Goal: Task Accomplishment & Management: Complete application form

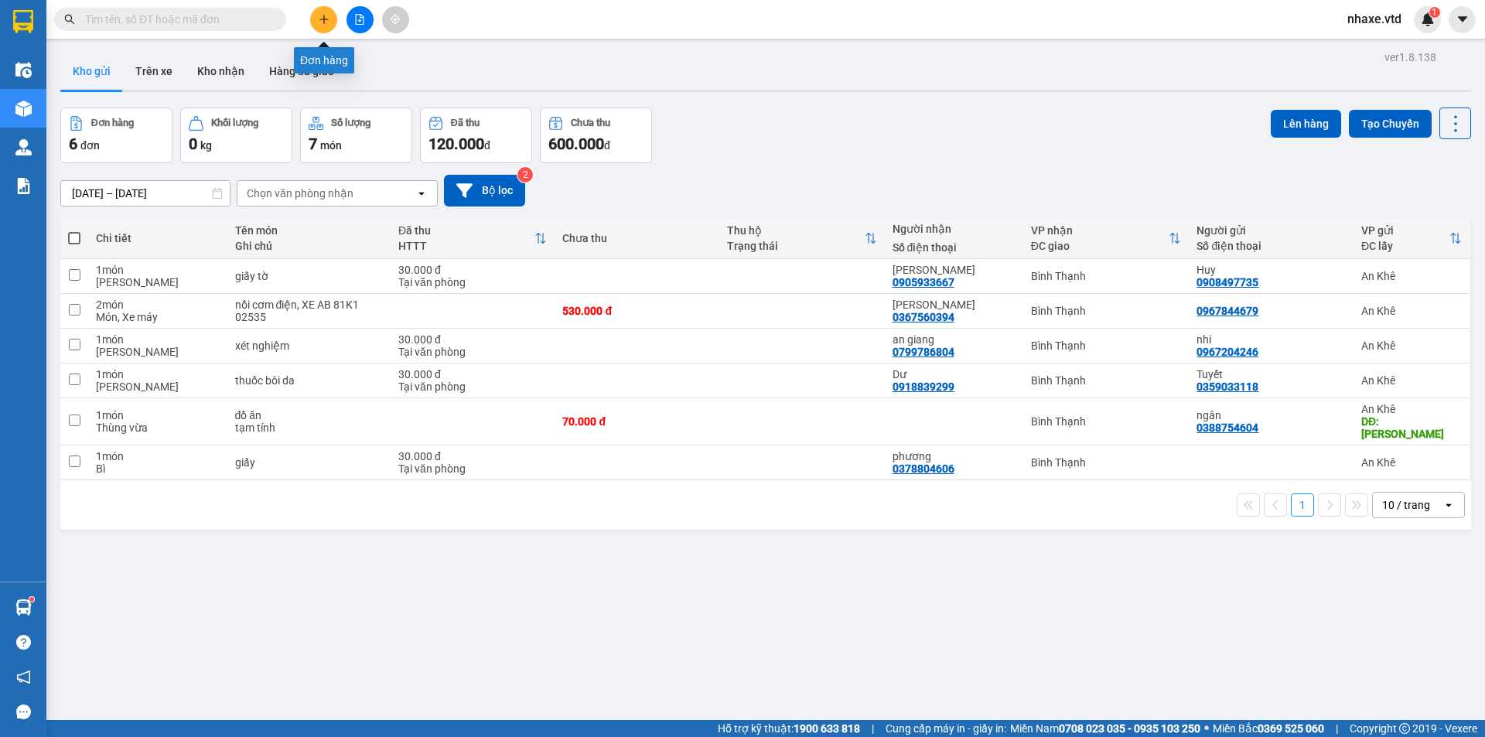
click at [328, 20] on icon "plus" at bounding box center [324, 19] width 11 height 11
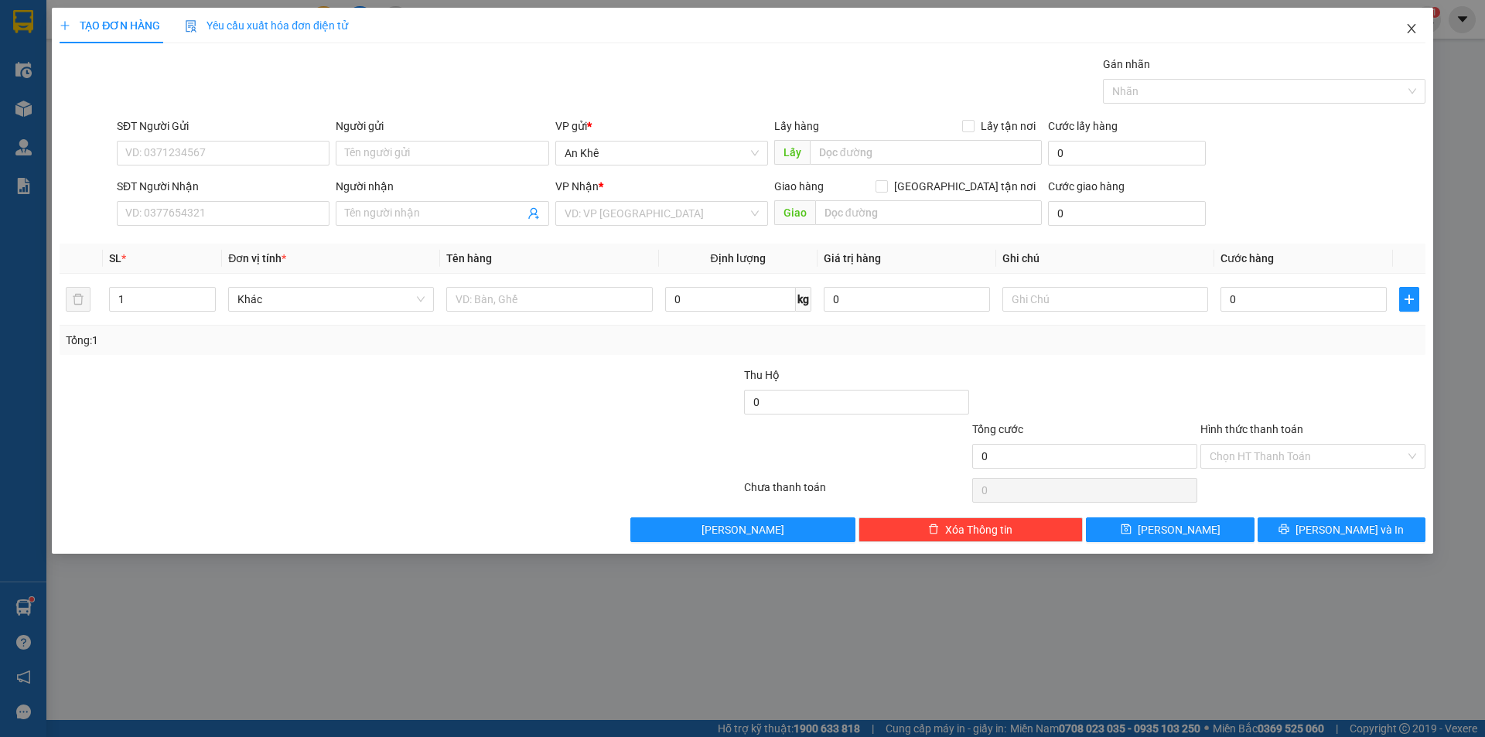
click at [1406, 28] on icon "close" at bounding box center [1411, 28] width 12 height 12
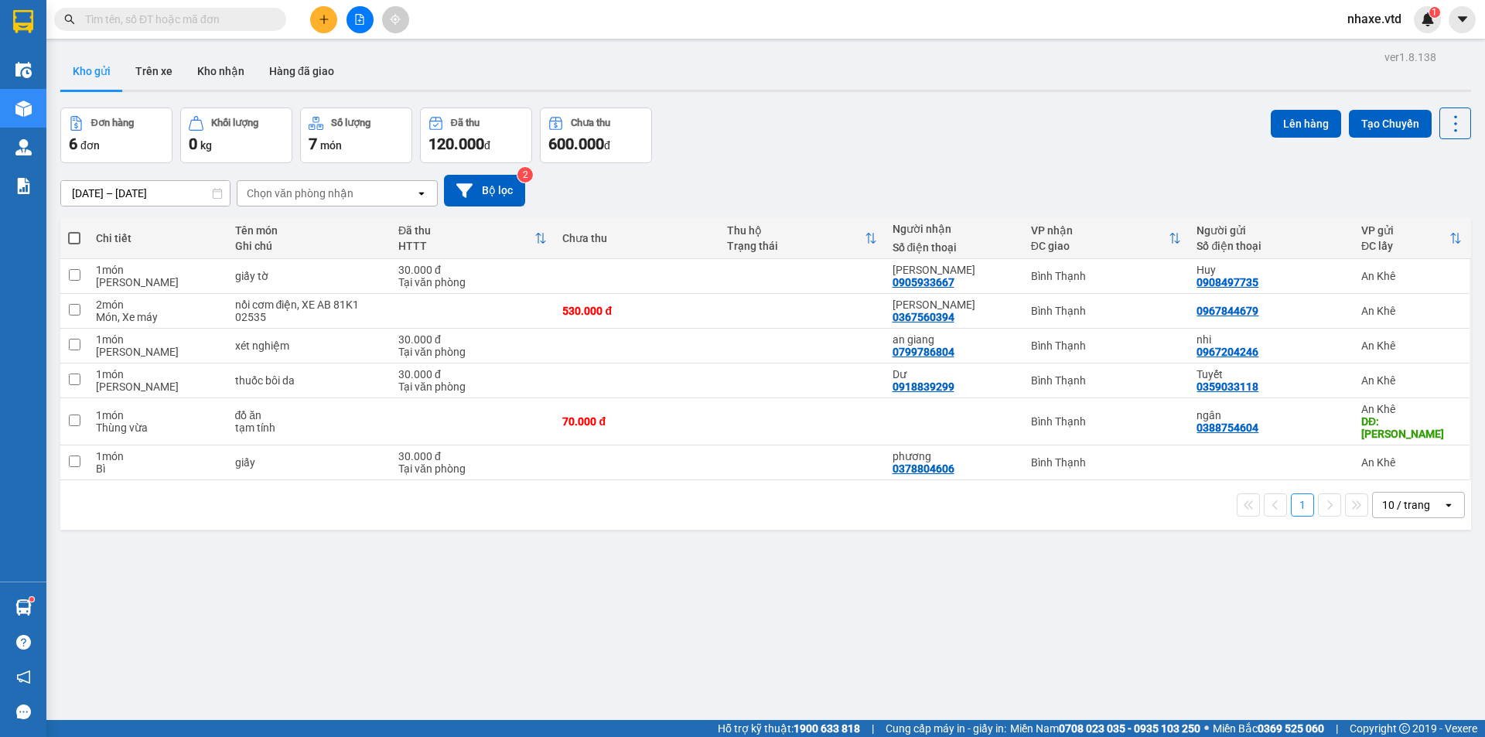
scroll to position [71, 0]
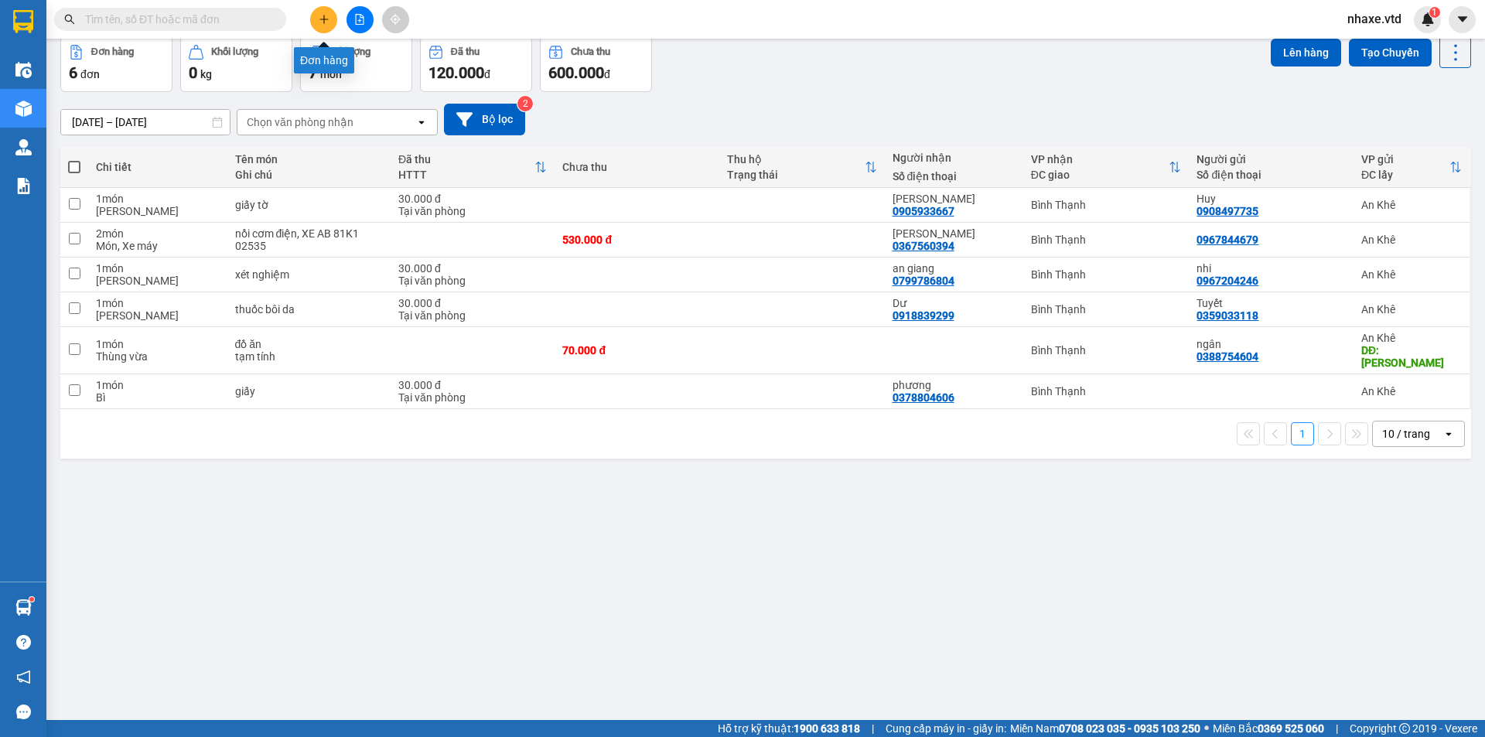
click at [319, 14] on icon "plus" at bounding box center [324, 19] width 11 height 11
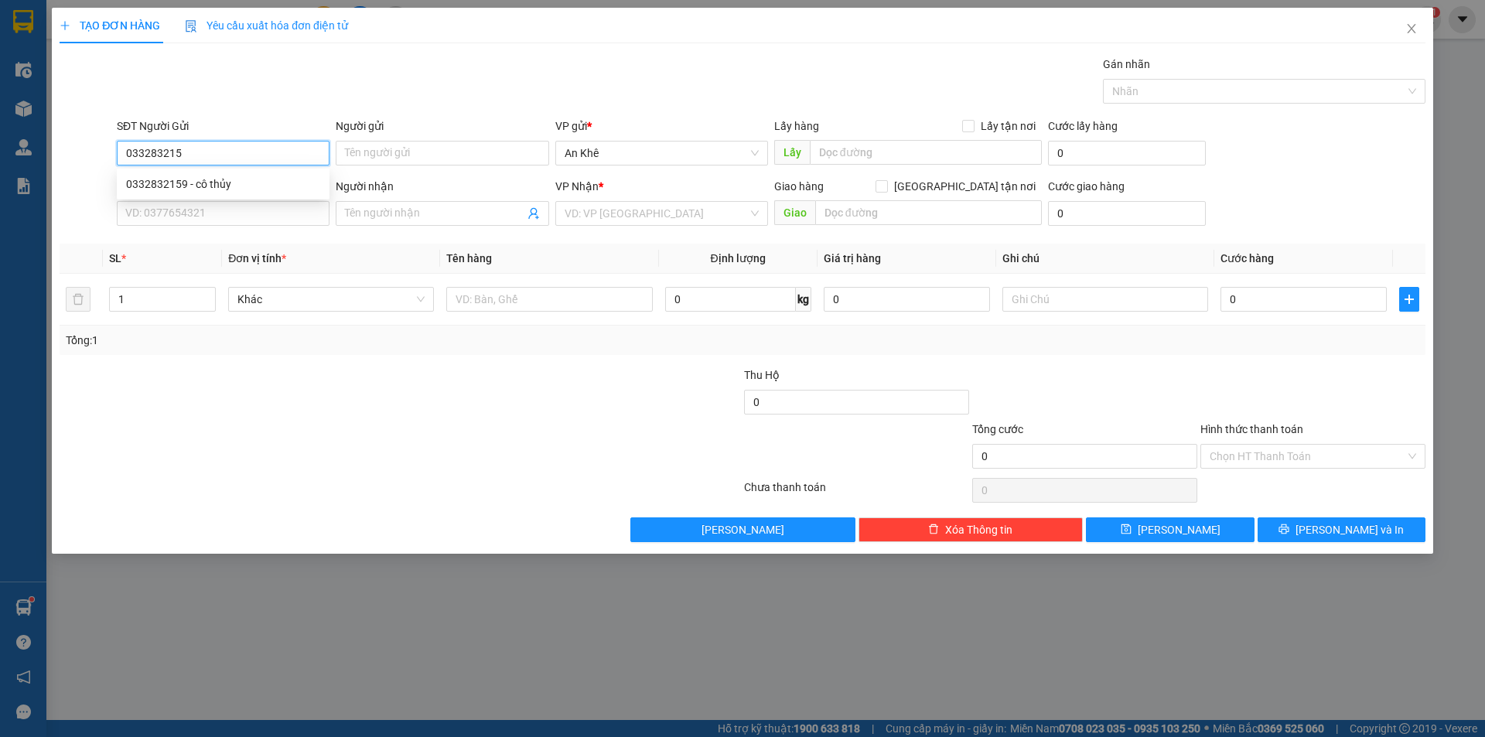
type input "0332832159"
click at [202, 185] on div "0332832159 - cô thủy" at bounding box center [223, 184] width 194 height 17
type input "cô thủy"
type input "0376828762"
type input "Ngoc"
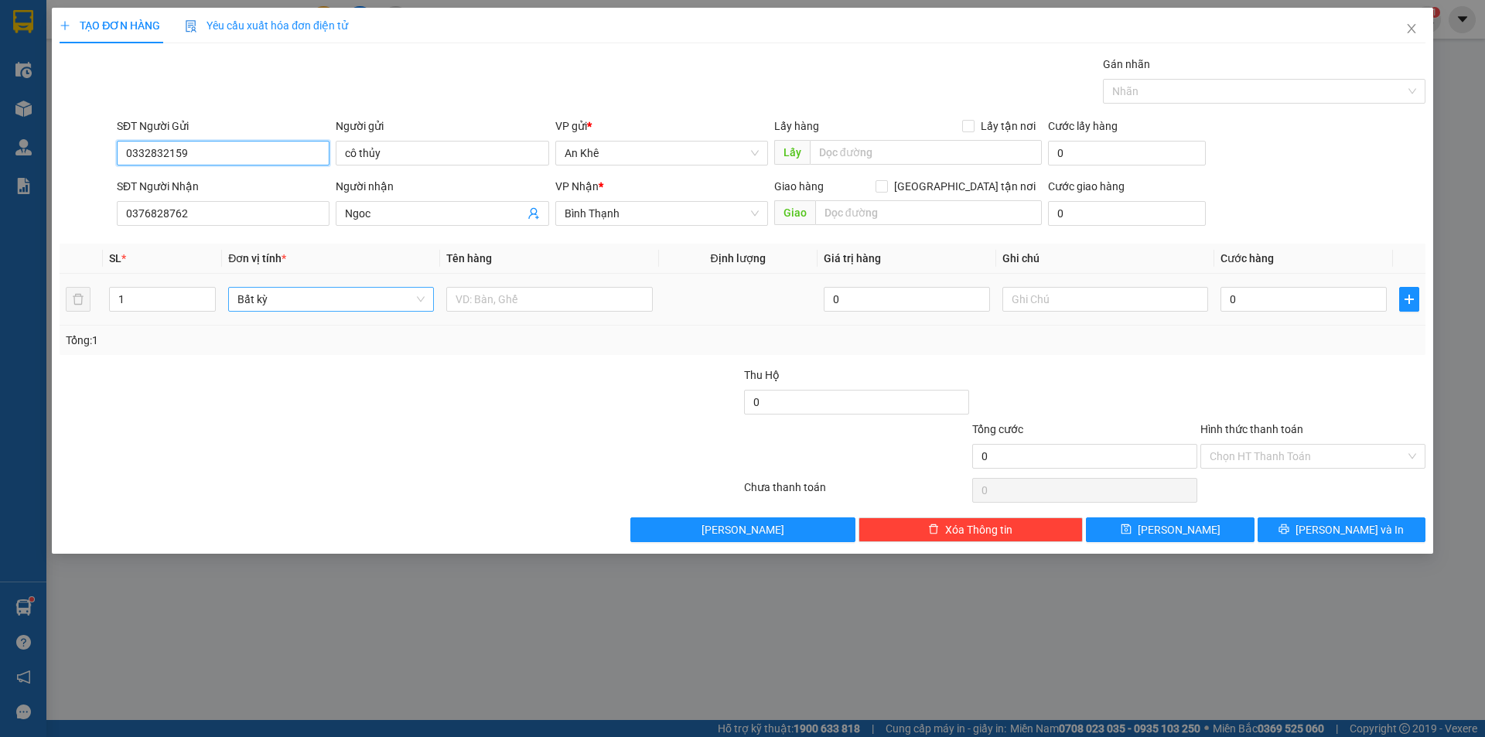
click at [302, 304] on span "Bất kỳ" at bounding box center [330, 299] width 187 height 23
type input "0332832159"
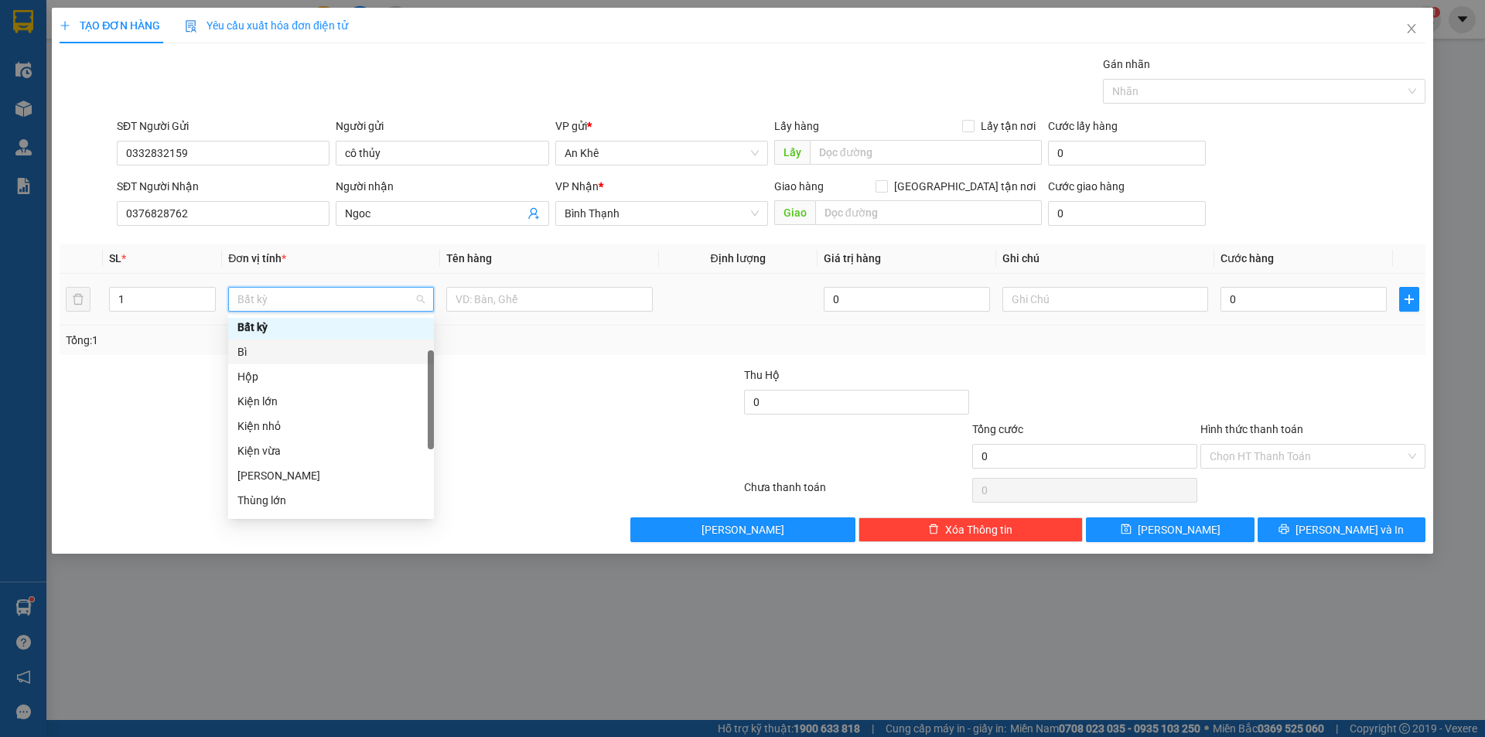
scroll to position [232, 0]
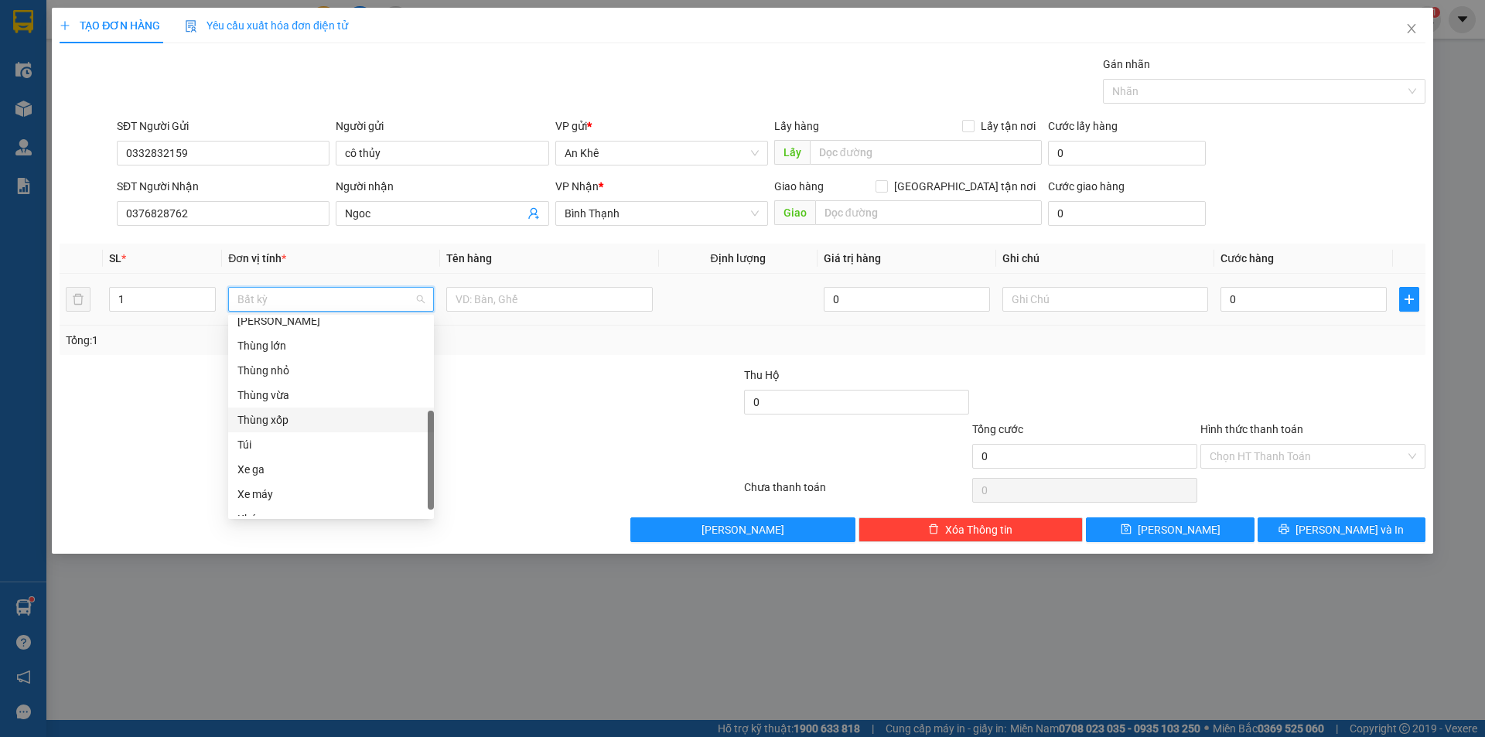
click at [305, 414] on div "Thùng xốp" at bounding box center [330, 419] width 187 height 17
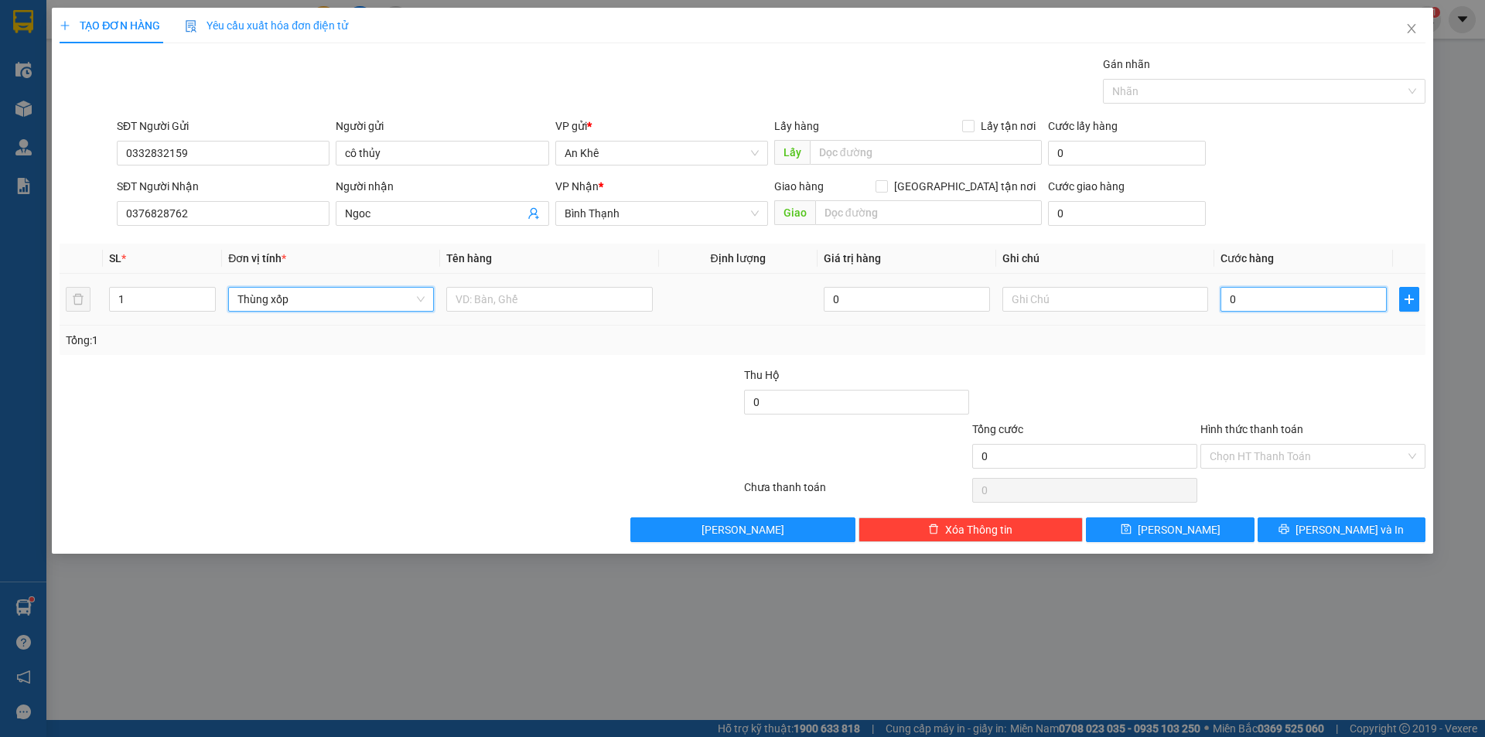
click at [1310, 297] on input "0" at bounding box center [1303, 299] width 166 height 25
type input "6"
type input "60"
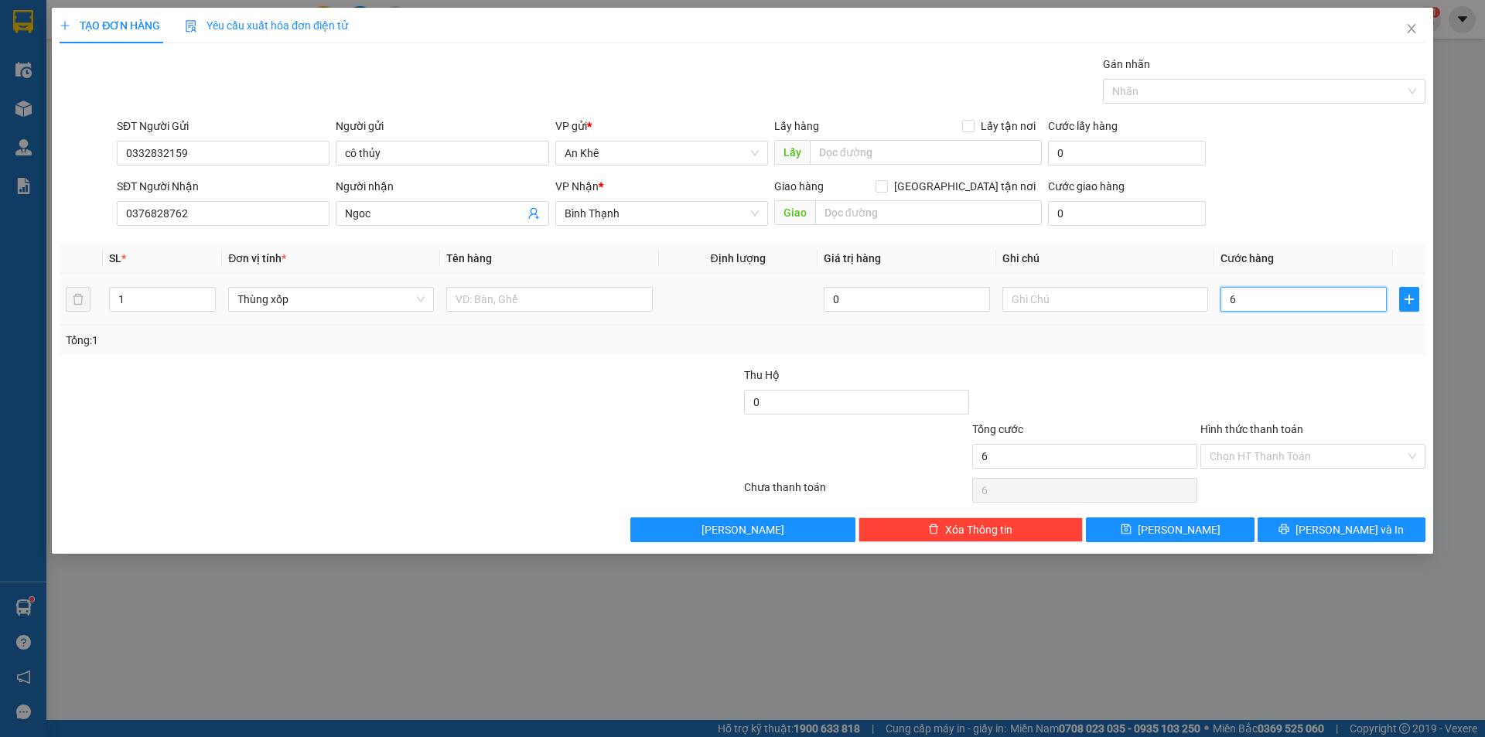
type input "60"
type input "600"
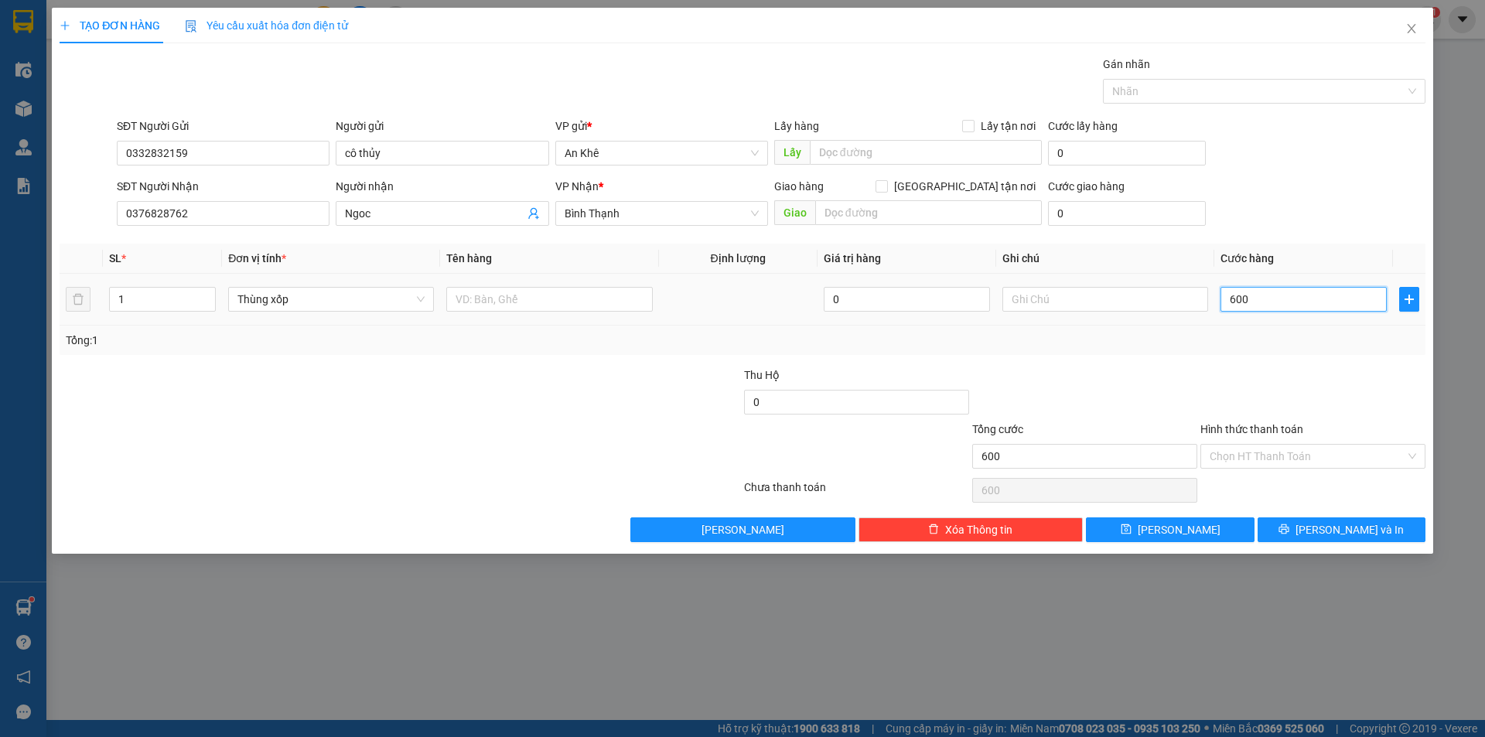
type input "6.000"
type input "60.000"
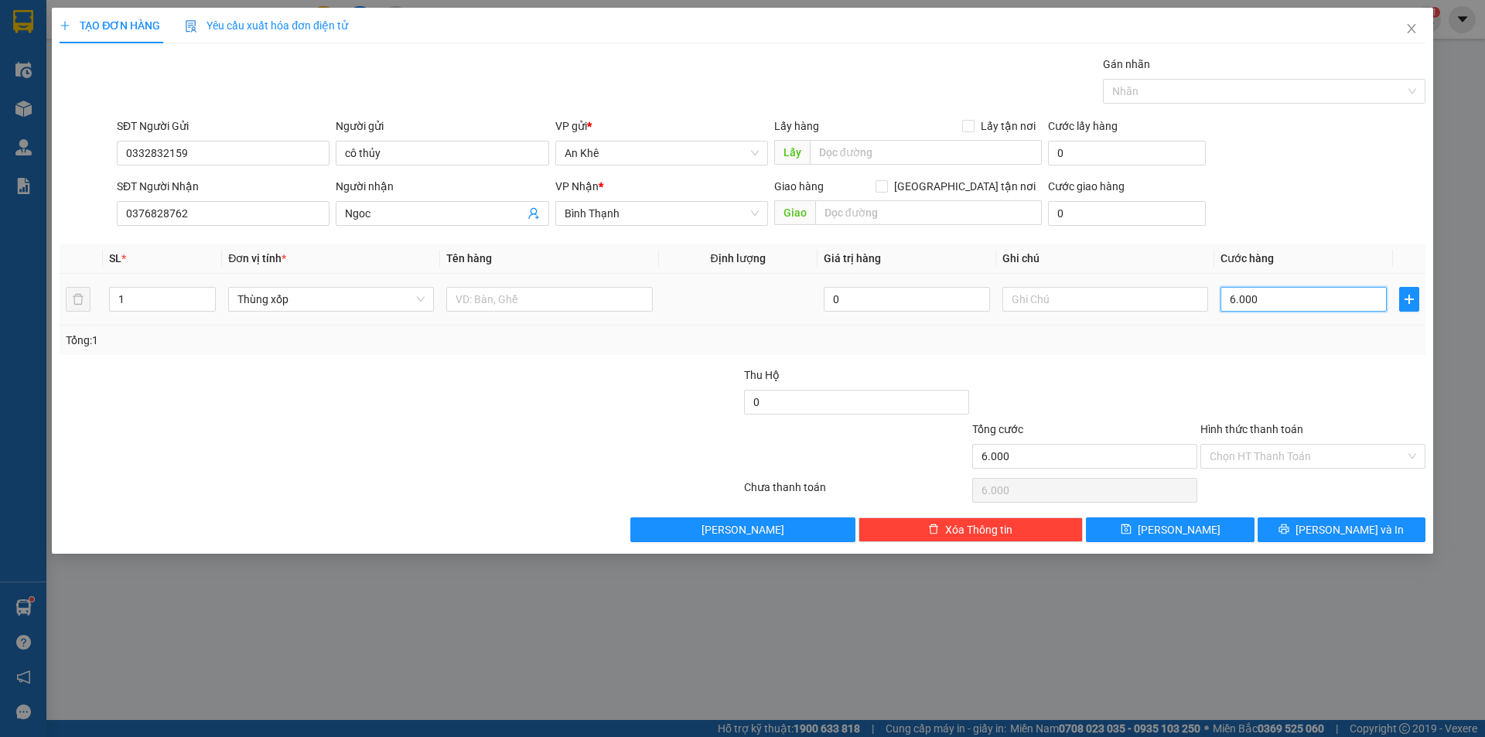
type input "60.000"
click at [1288, 454] on input "Hình thức thanh toán" at bounding box center [1307, 456] width 196 height 23
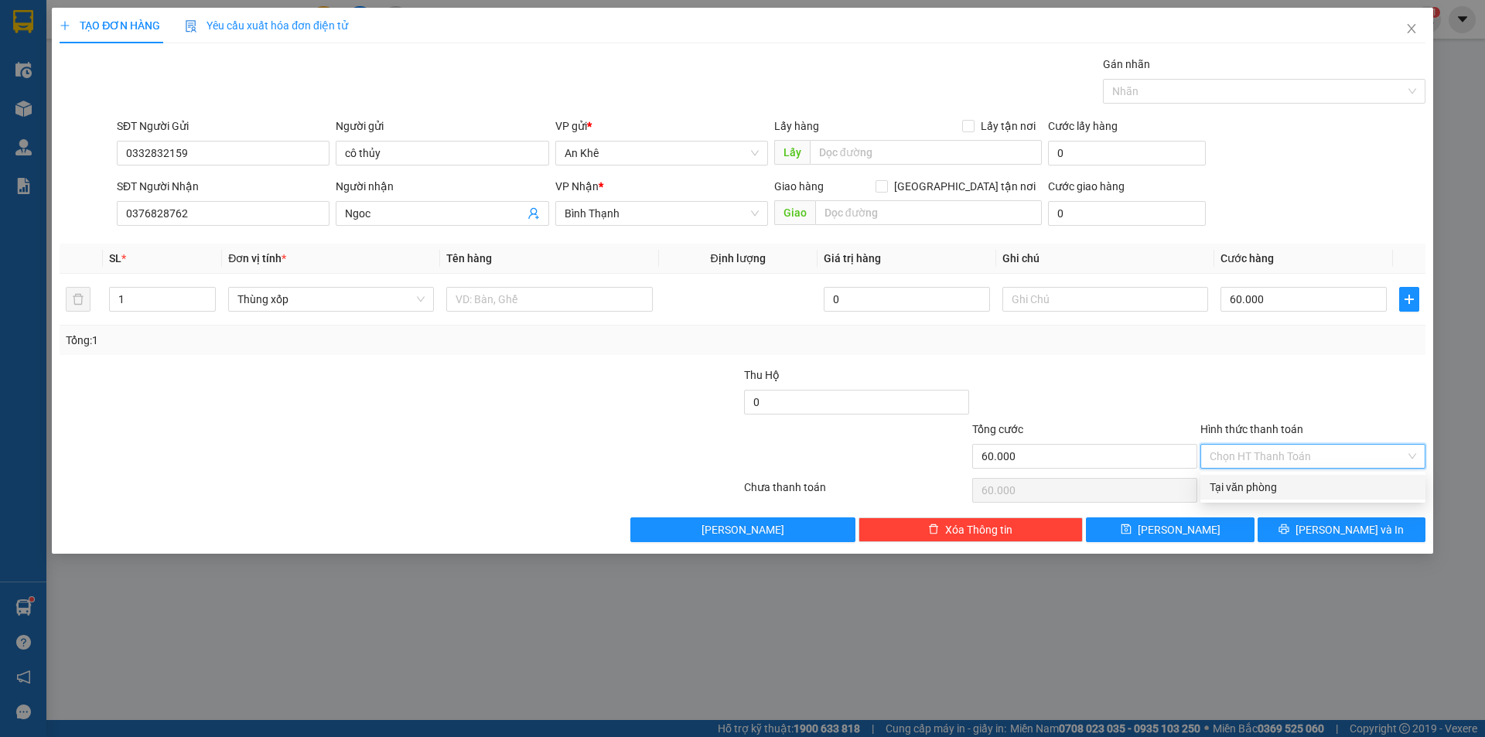
click at [1283, 485] on div "Tại văn phòng" at bounding box center [1312, 487] width 206 height 17
type input "0"
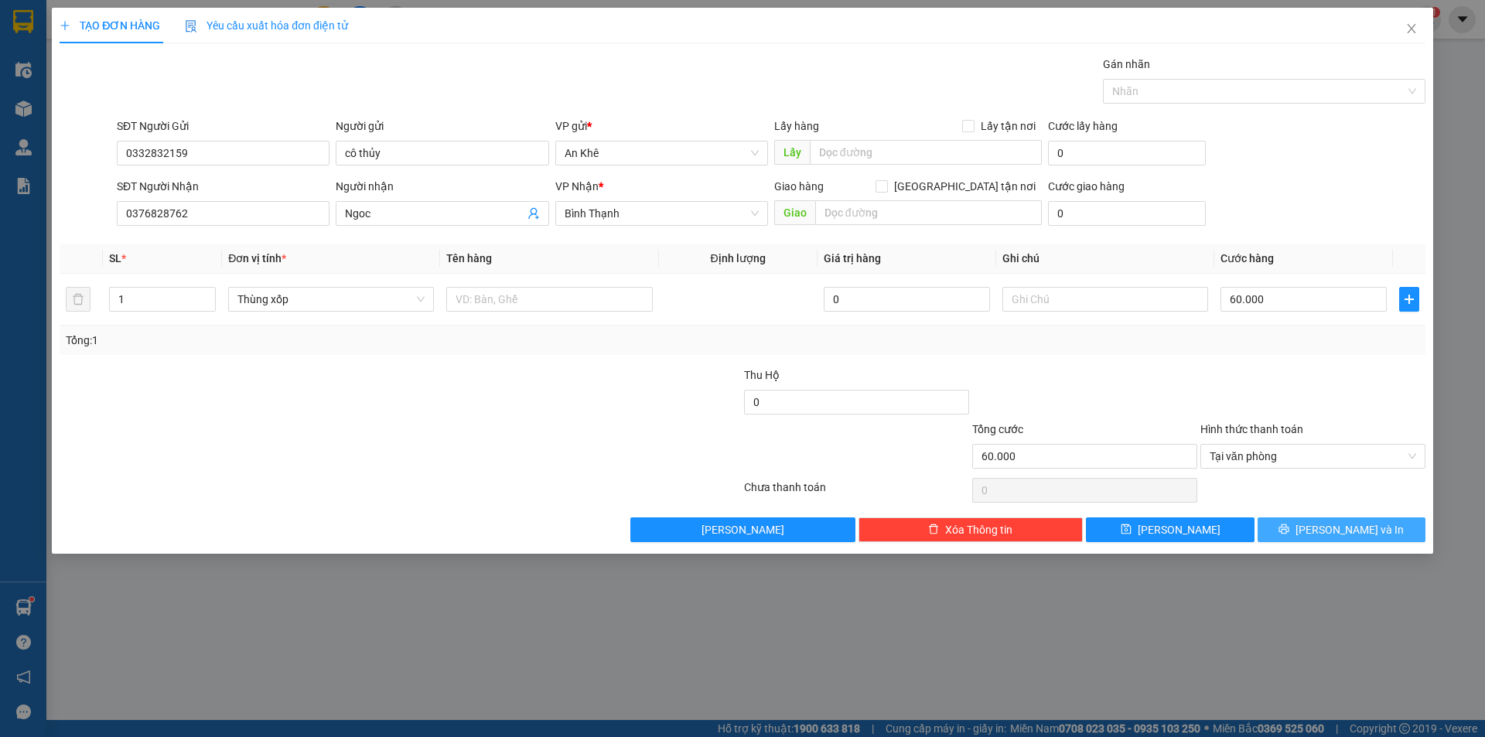
click at [1332, 530] on span "[PERSON_NAME] và In" at bounding box center [1349, 529] width 108 height 17
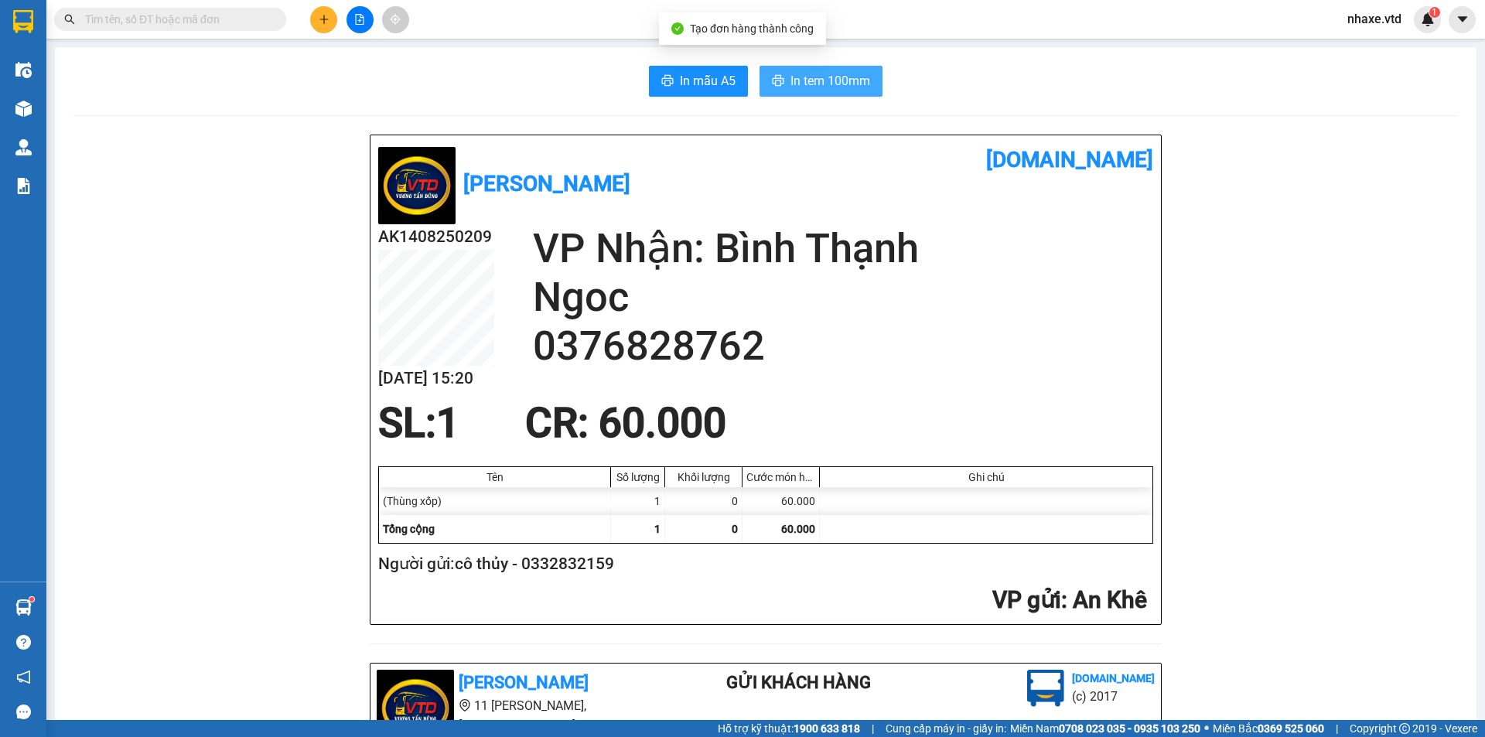
click at [838, 76] on span "In tem 100mm" at bounding box center [830, 80] width 80 height 19
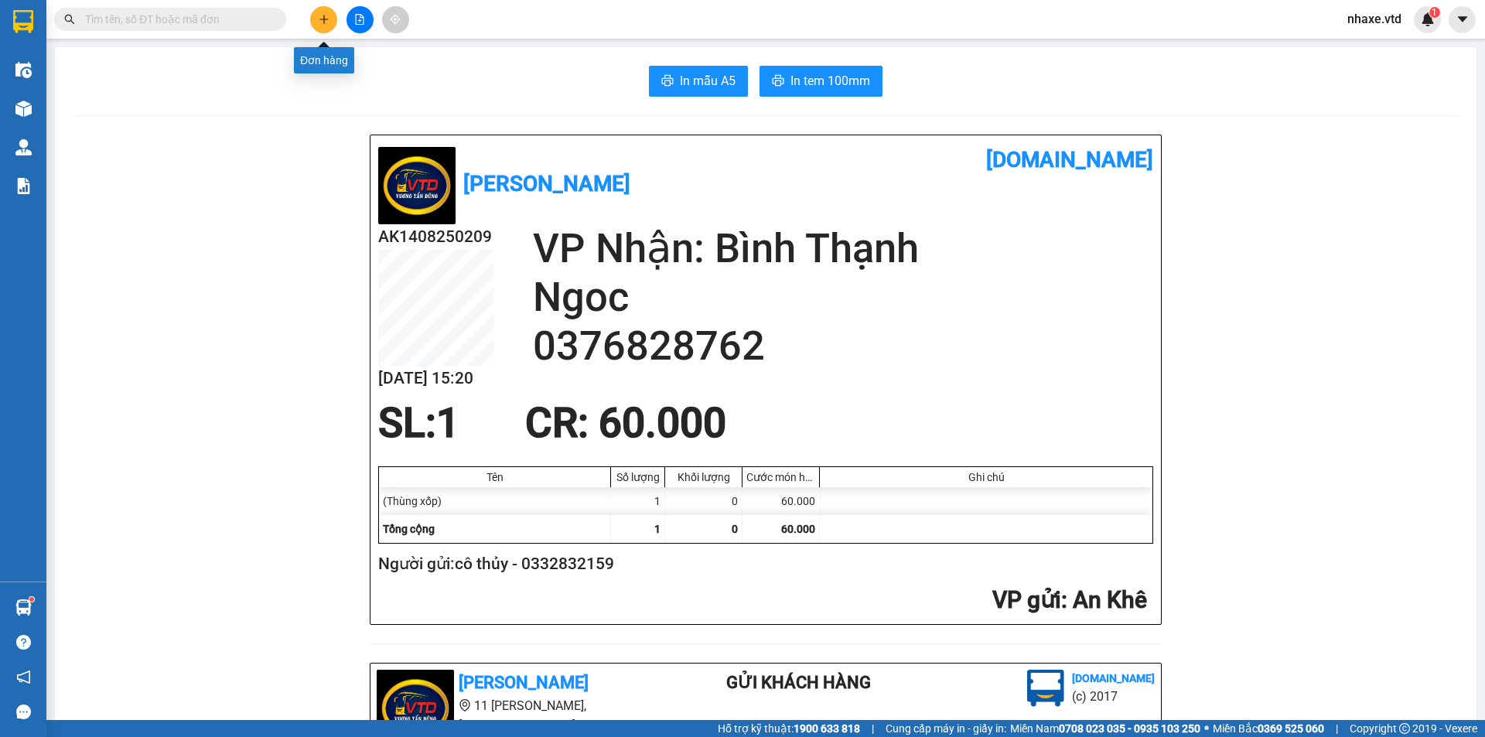
click at [319, 12] on button at bounding box center [323, 19] width 27 height 27
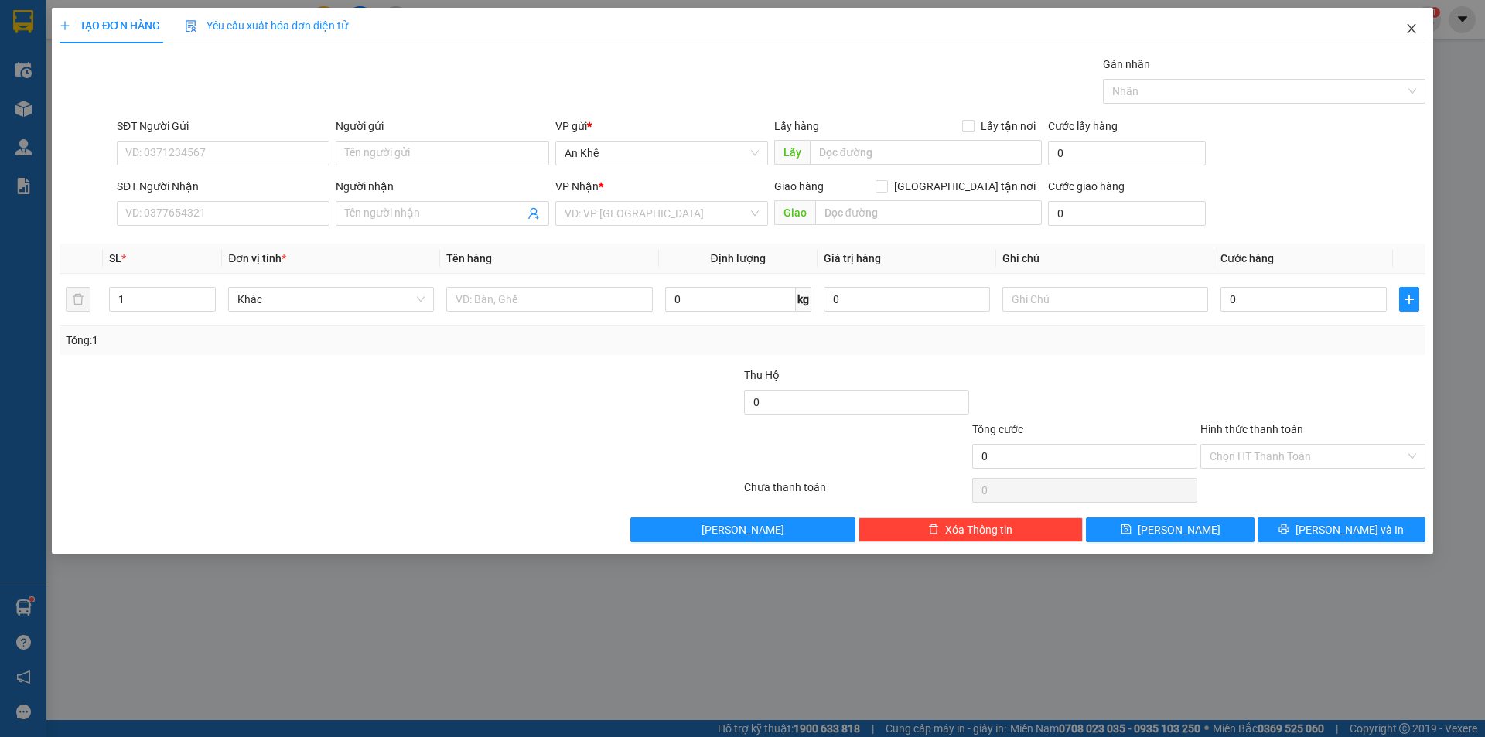
click at [1410, 26] on icon "close" at bounding box center [1411, 28] width 12 height 12
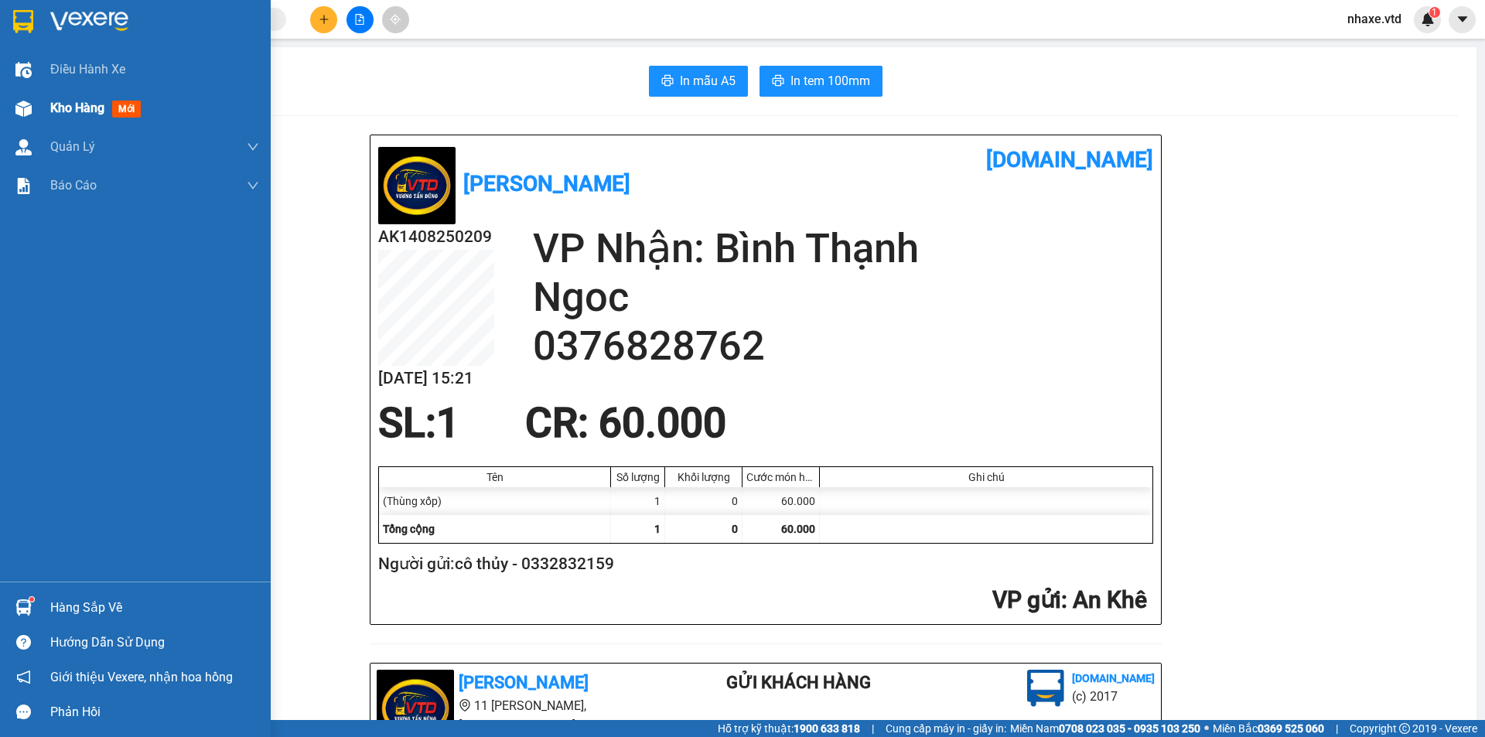
click at [36, 104] on div at bounding box center [23, 108] width 27 height 27
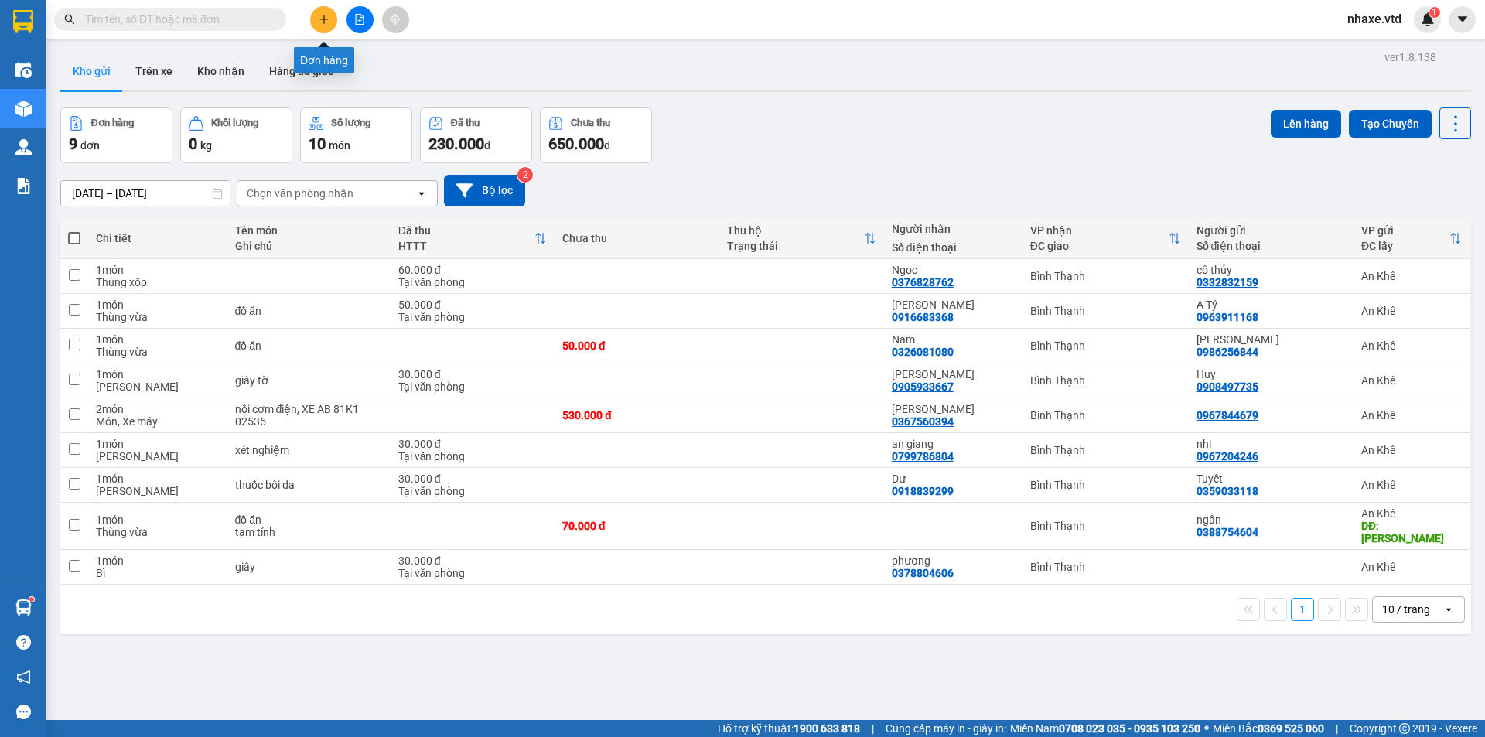
click at [326, 23] on icon "plus" at bounding box center [324, 19] width 11 height 11
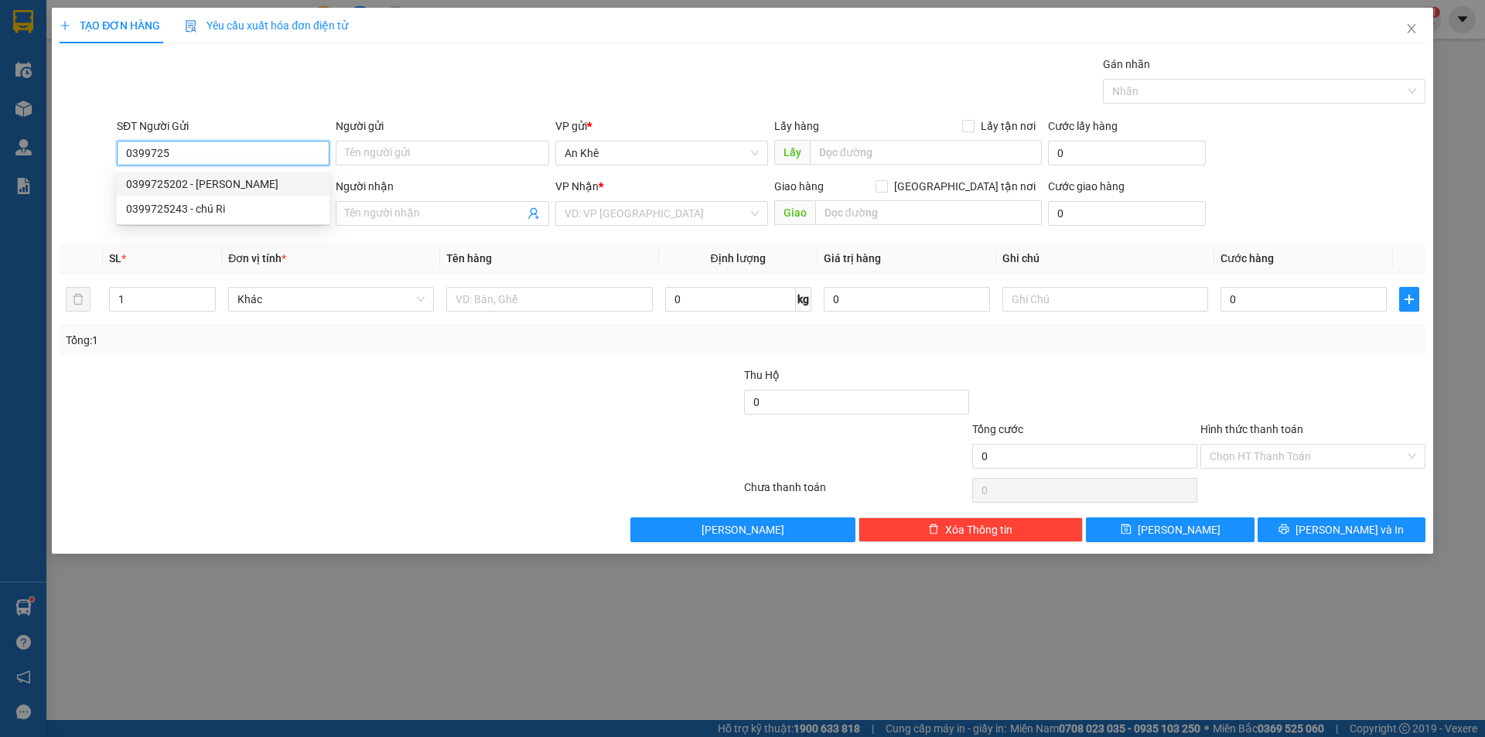
click at [179, 182] on div "0399725202 - [PERSON_NAME]" at bounding box center [223, 184] width 194 height 17
type input "0399725202"
type input "Xuân"
type input "0979127359"
type input "Lam"
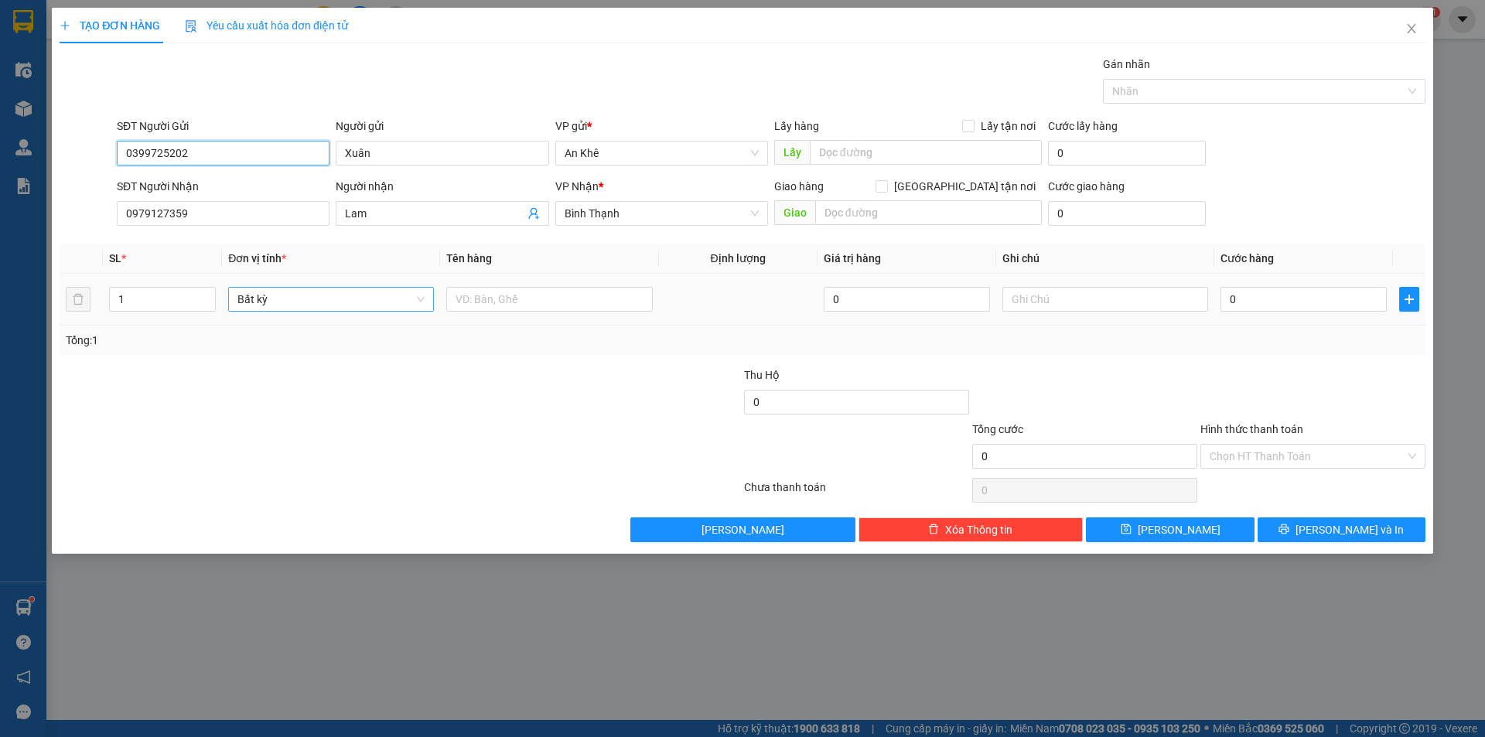
click at [339, 306] on span "Bất kỳ" at bounding box center [330, 299] width 187 height 23
type input "0399725202"
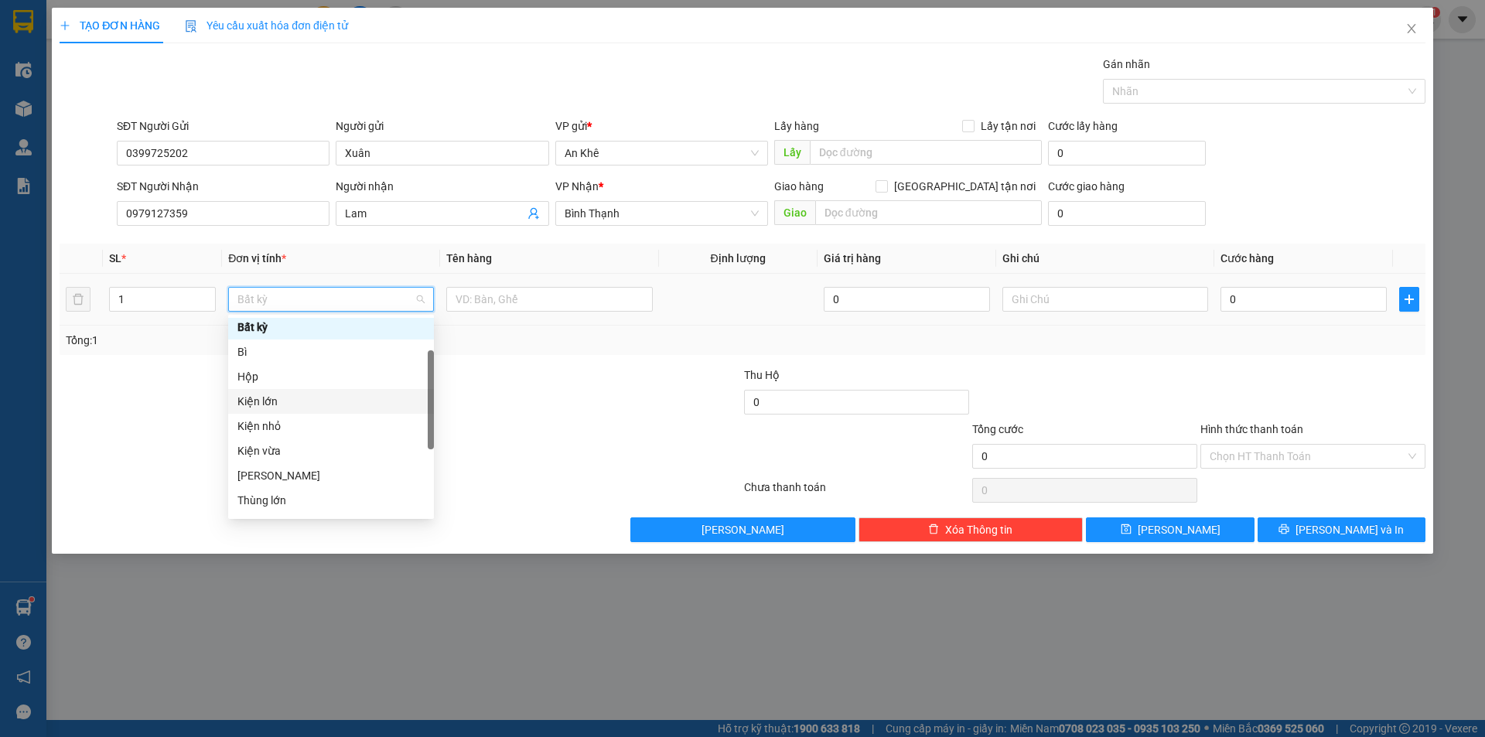
scroll to position [155, 0]
click at [285, 496] on div "Thùng xốp" at bounding box center [330, 497] width 187 height 17
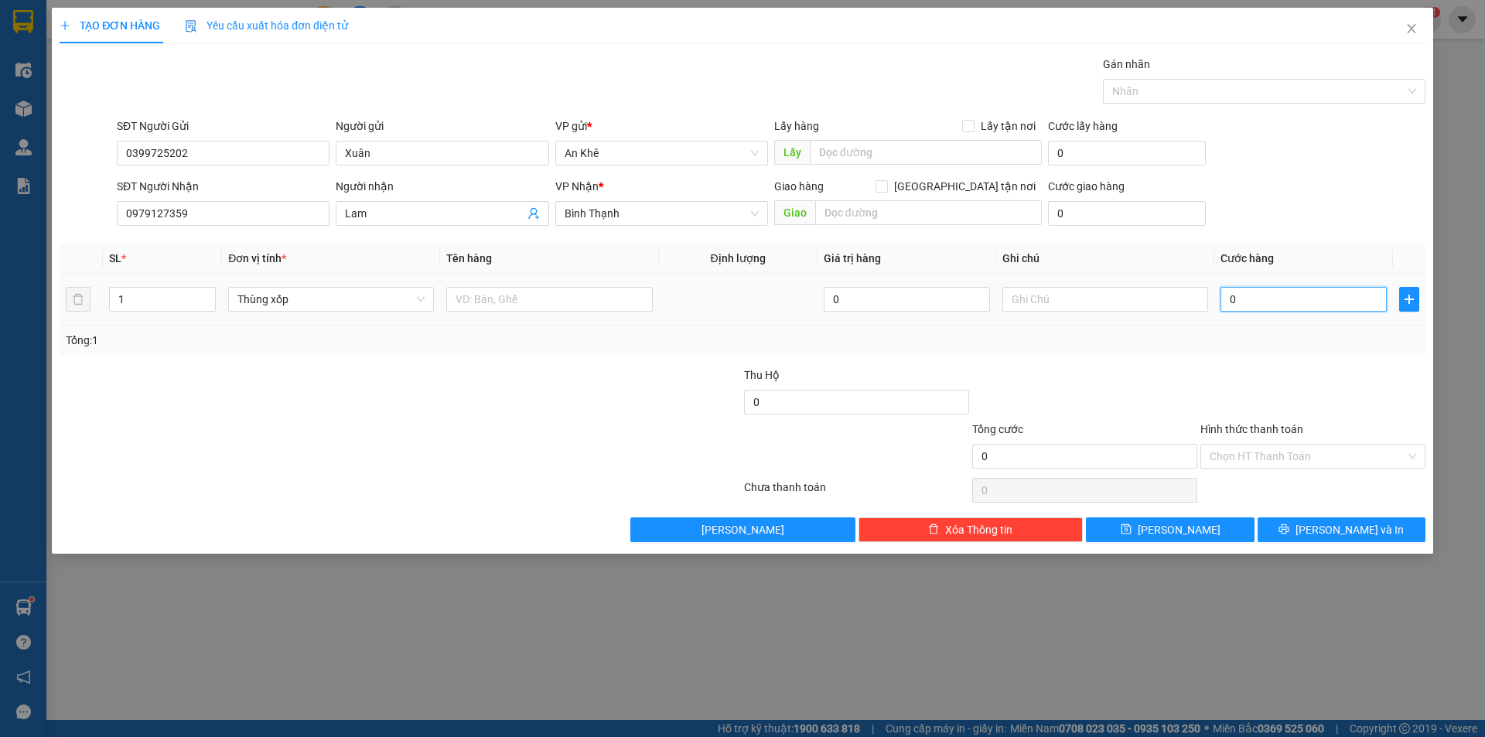
click at [1256, 302] on input "0" at bounding box center [1303, 299] width 166 height 25
type input "05"
type input "5"
type input "050"
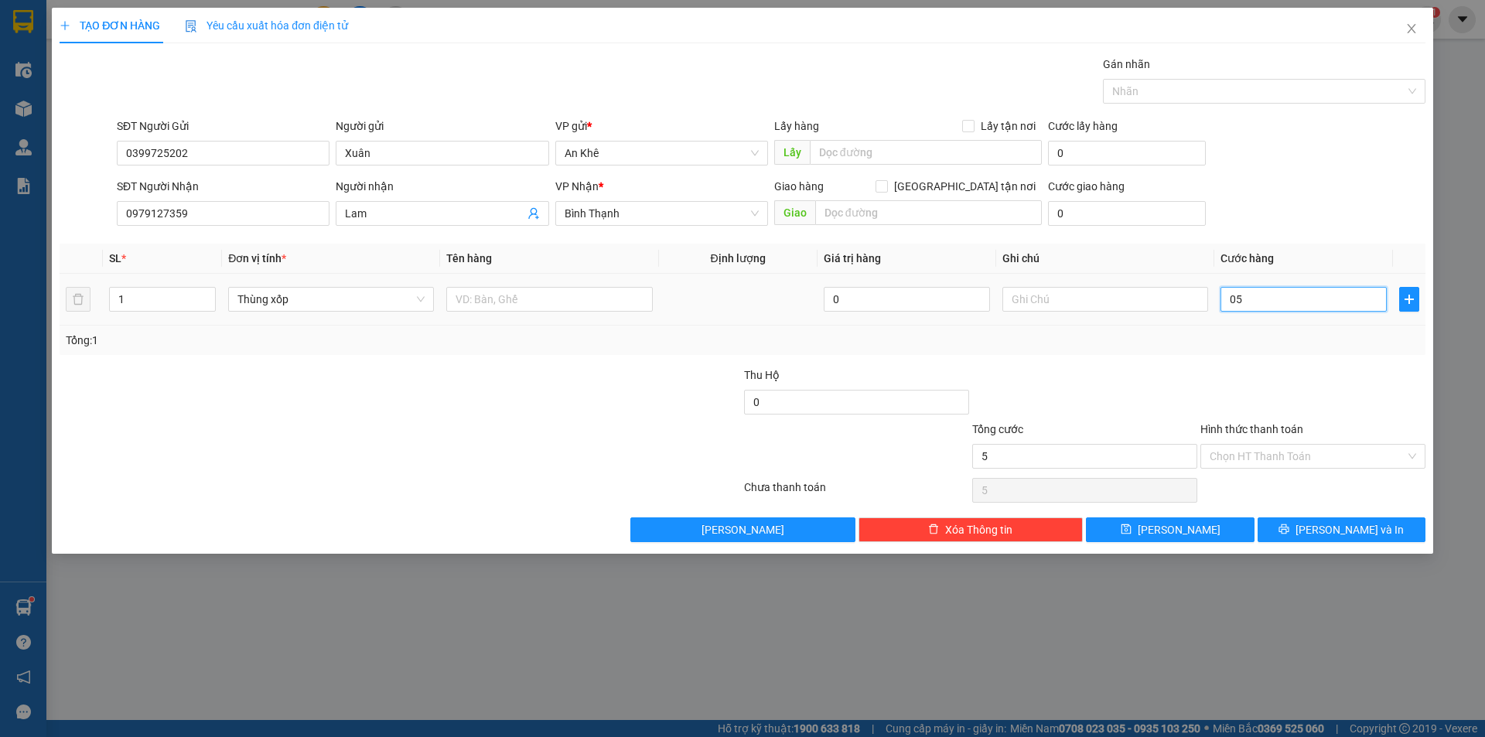
type input "50"
type input "0.500"
type input "500"
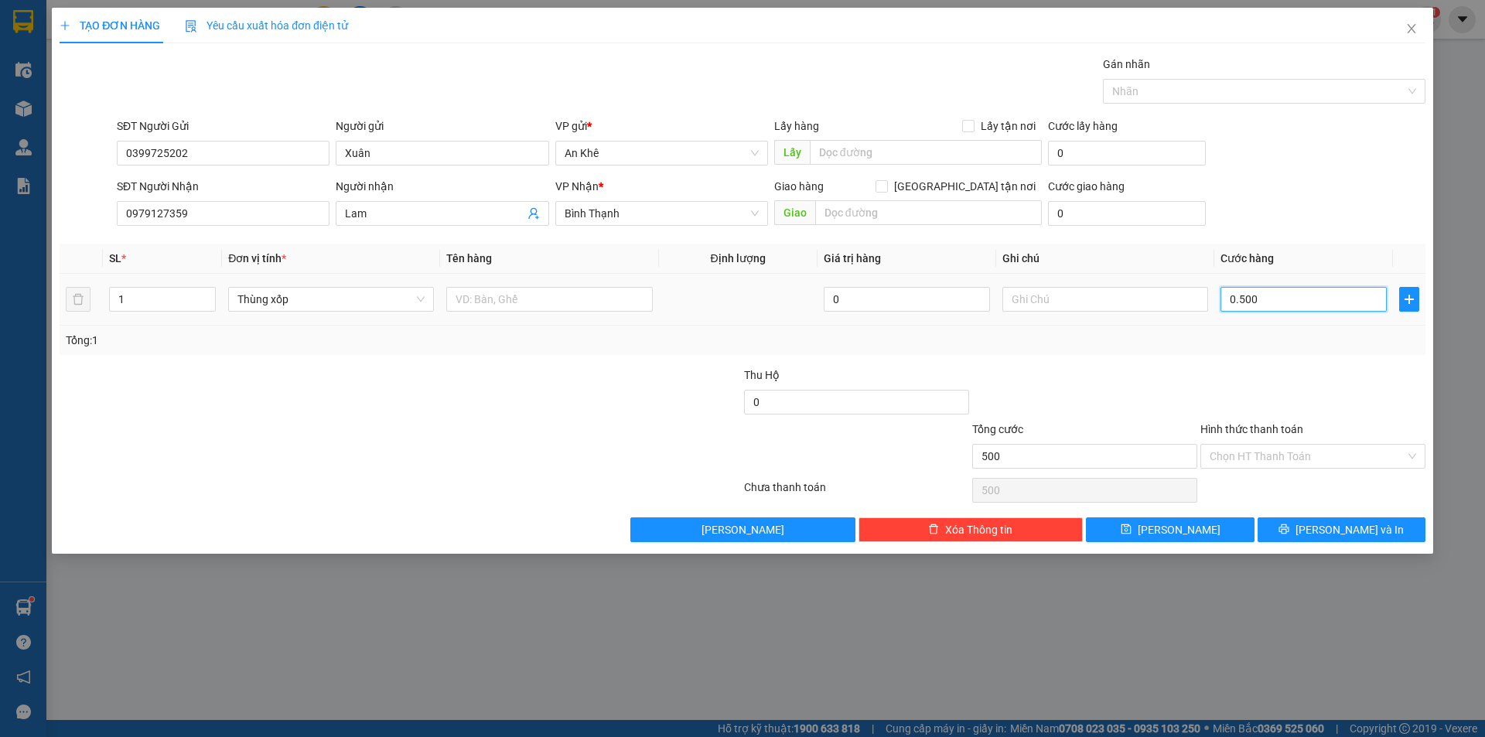
type input "05.000"
type input "5.000"
type input "050.000"
type input "50.000"
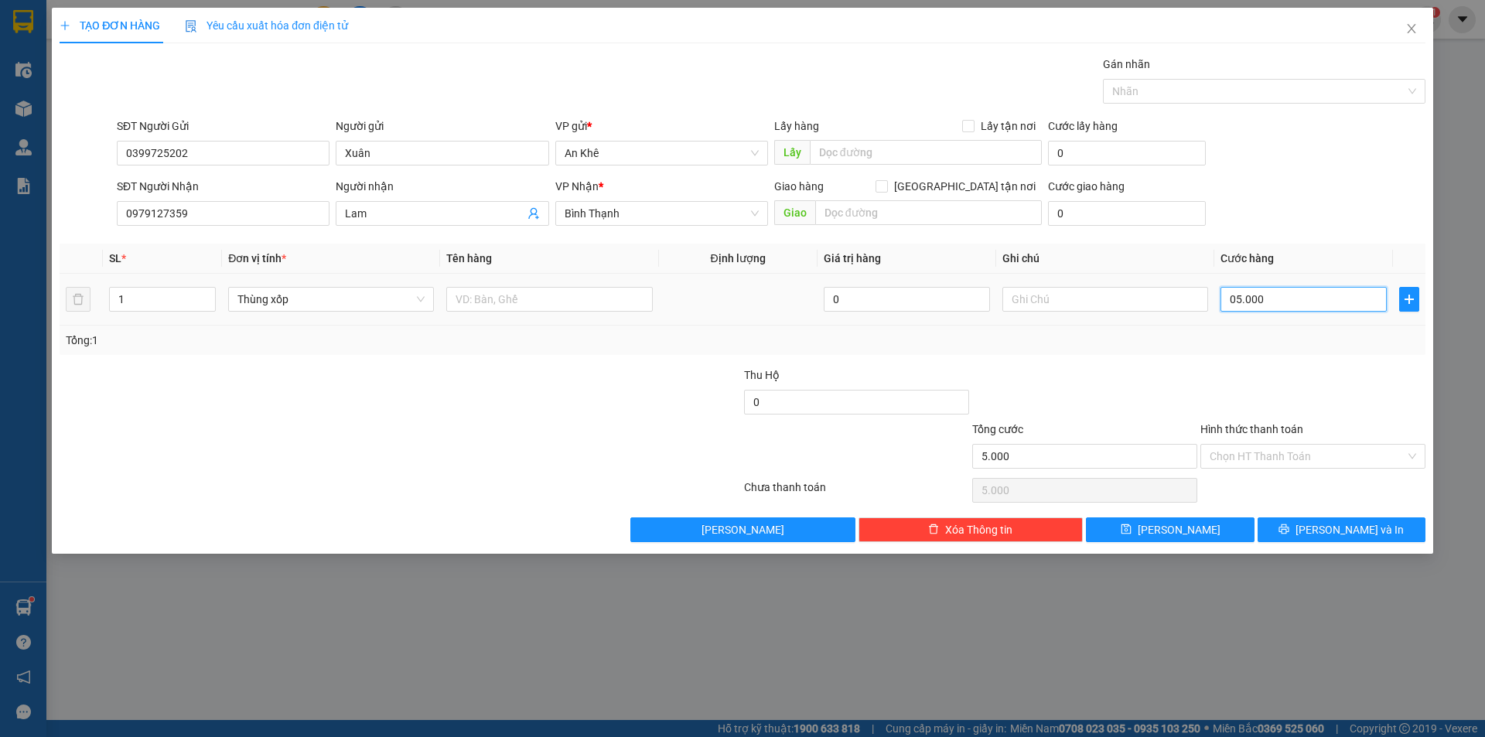
type input "50.000"
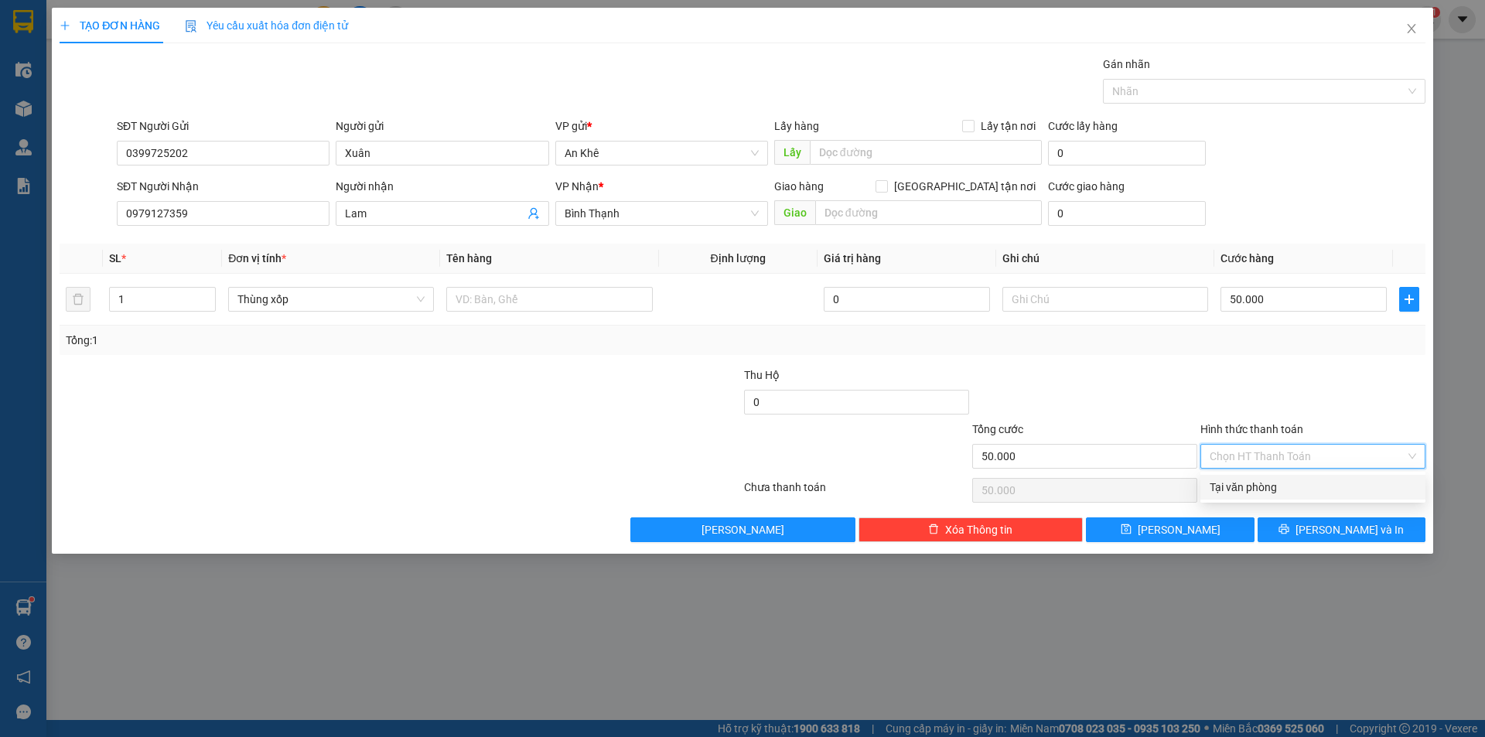
click at [1275, 450] on input "Hình thức thanh toán" at bounding box center [1307, 456] width 196 height 23
click at [1270, 487] on div "Tại văn phòng" at bounding box center [1312, 487] width 206 height 17
type input "0"
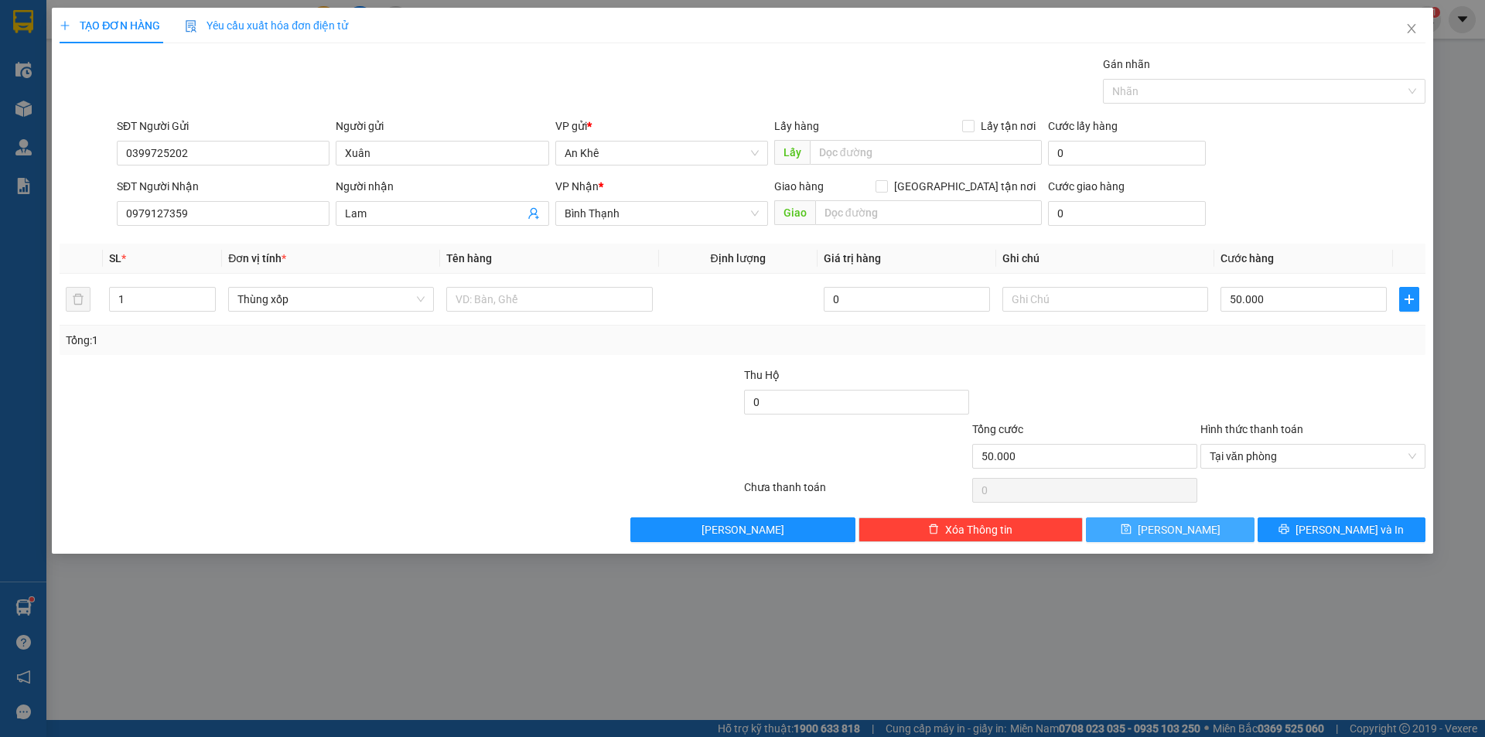
click at [1190, 528] on button "[PERSON_NAME]" at bounding box center [1170, 529] width 168 height 25
type input "0"
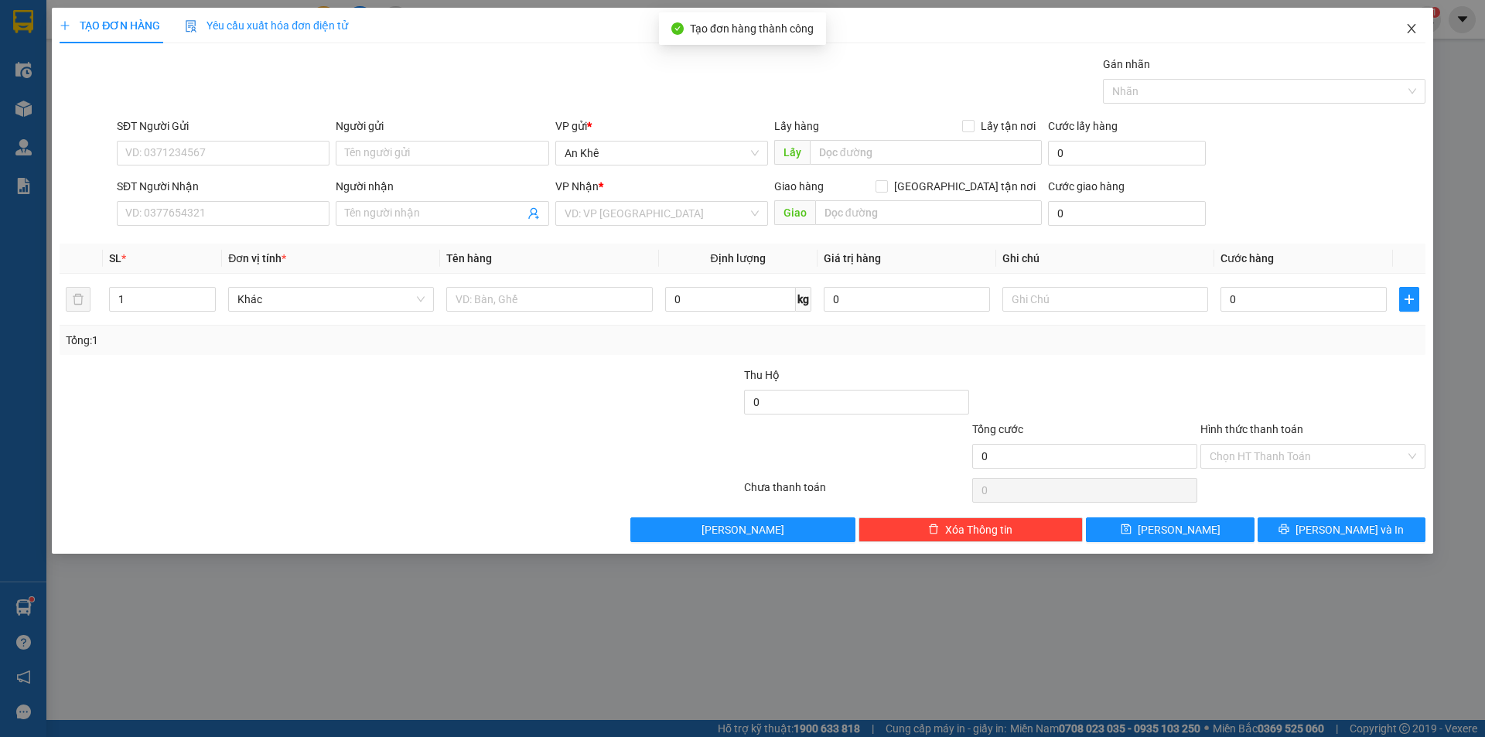
click at [1408, 31] on icon "close" at bounding box center [1411, 28] width 12 height 12
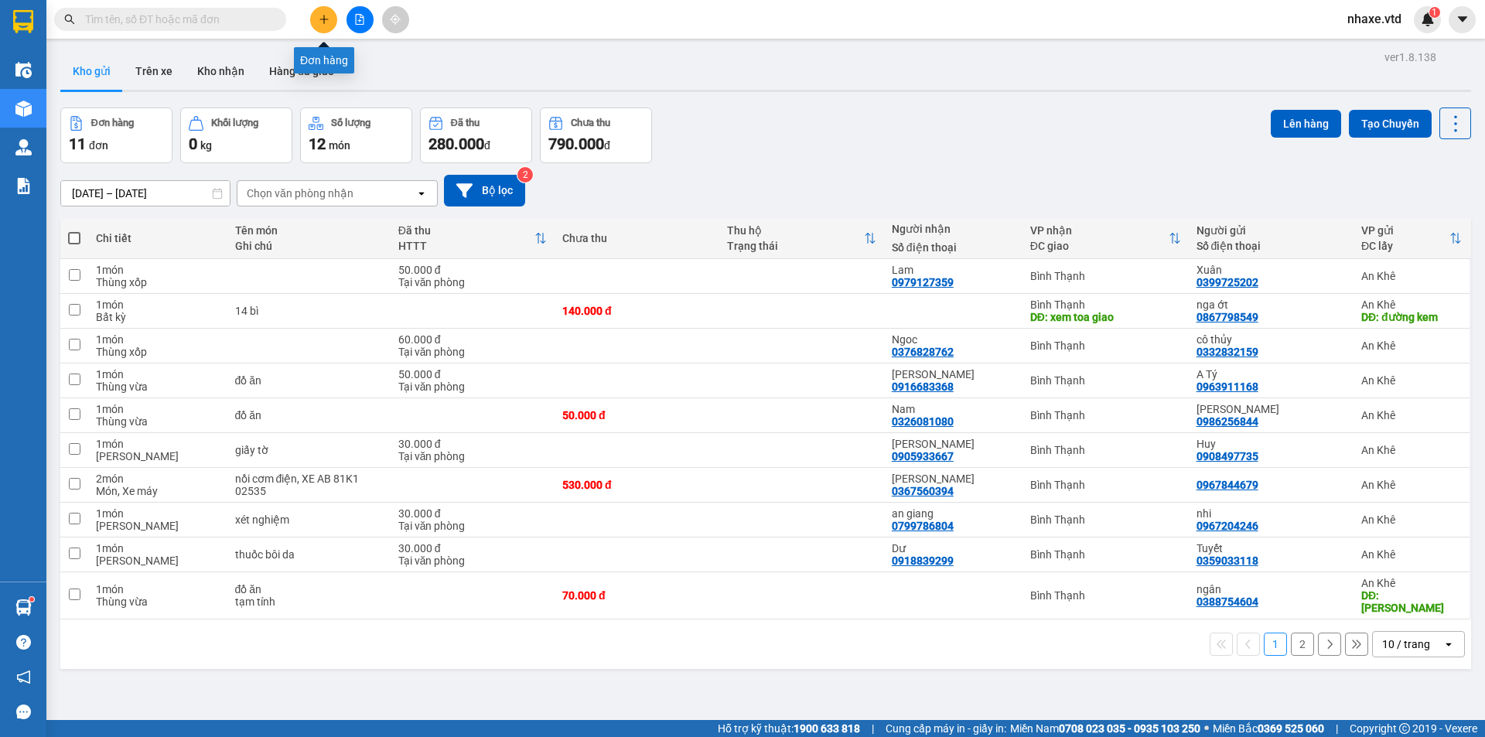
click at [324, 22] on icon "plus" at bounding box center [323, 19] width 1 height 9
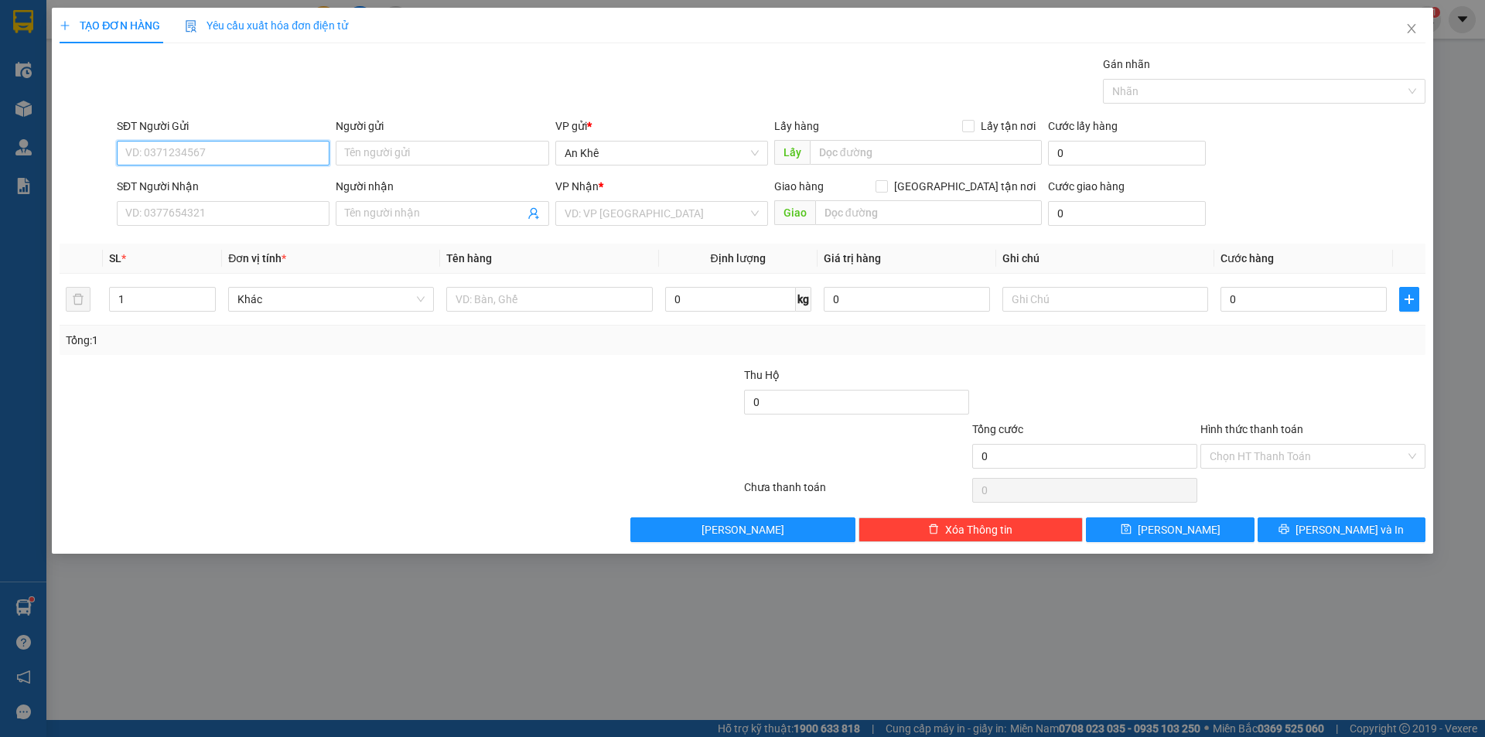
click at [247, 147] on input "SĐT Người Gửi" at bounding box center [223, 153] width 213 height 25
click at [245, 179] on div "0965748057 - BẢY" at bounding box center [223, 184] width 194 height 17
type input "0965748057"
type input "BẢY"
type input "chưa tới cx [GEOGRAPHIC_DATA]"
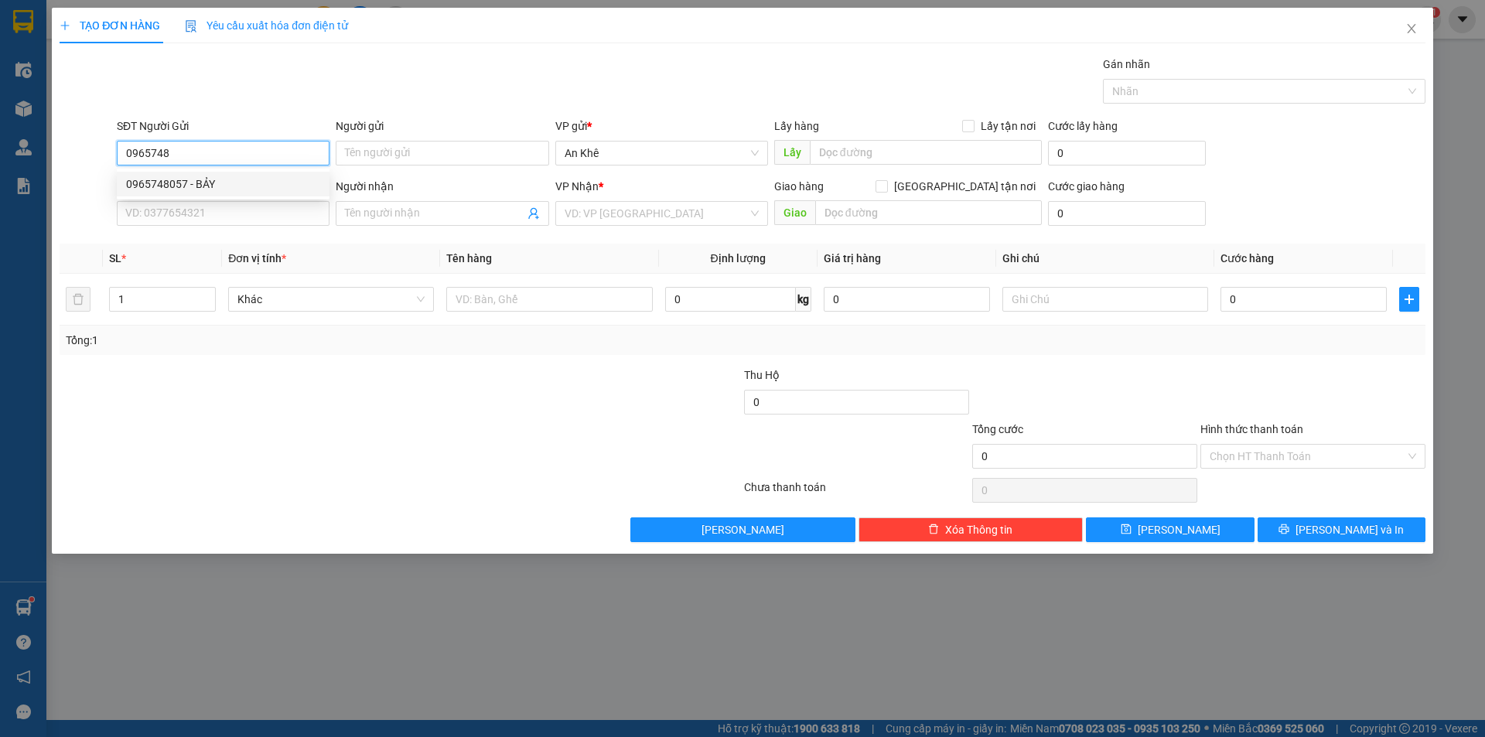
type input "0965748057"
type input "BẢY"
type input "0965748057"
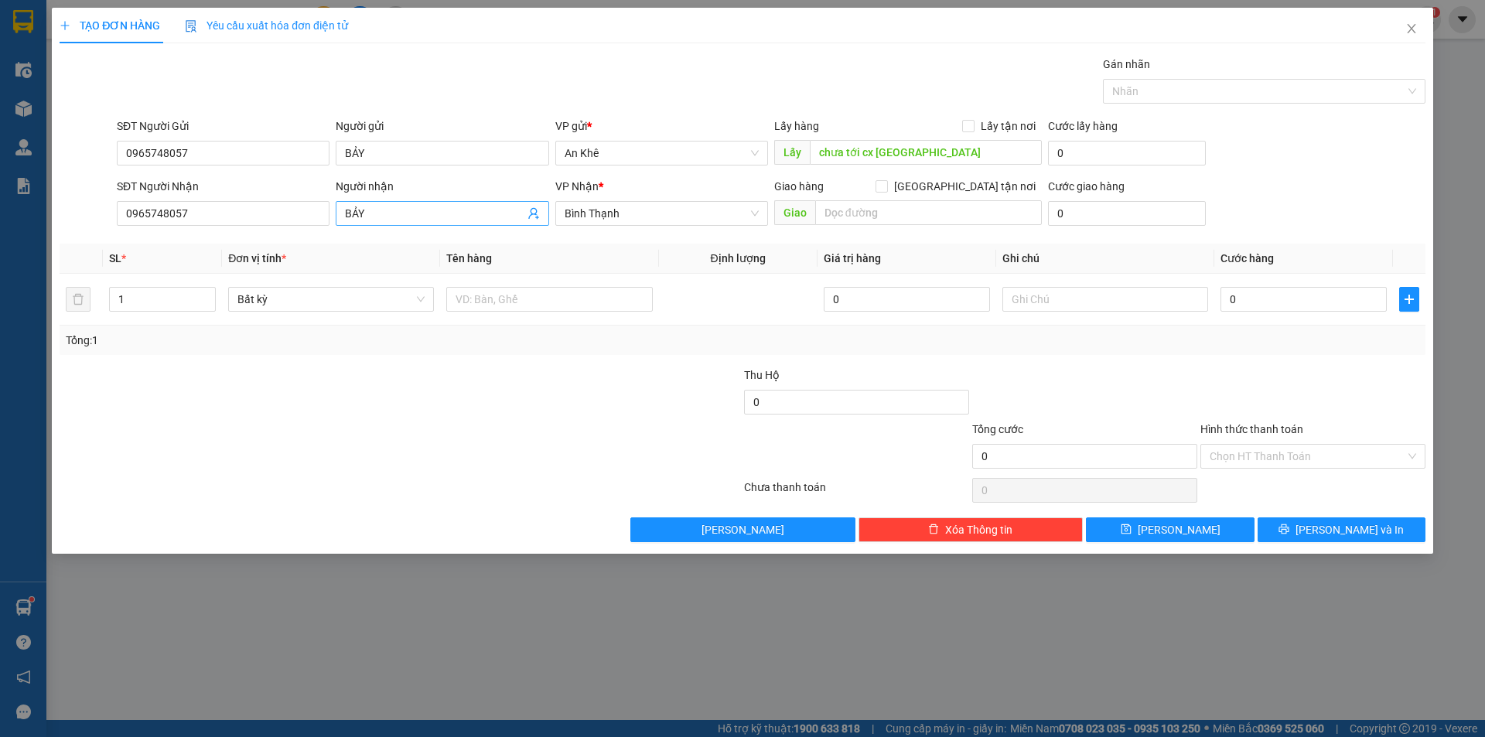
click at [376, 216] on input "BẢY" at bounding box center [434, 213] width 179 height 17
type input "B"
click at [204, 210] on input "0965748057" at bounding box center [223, 213] width 213 height 25
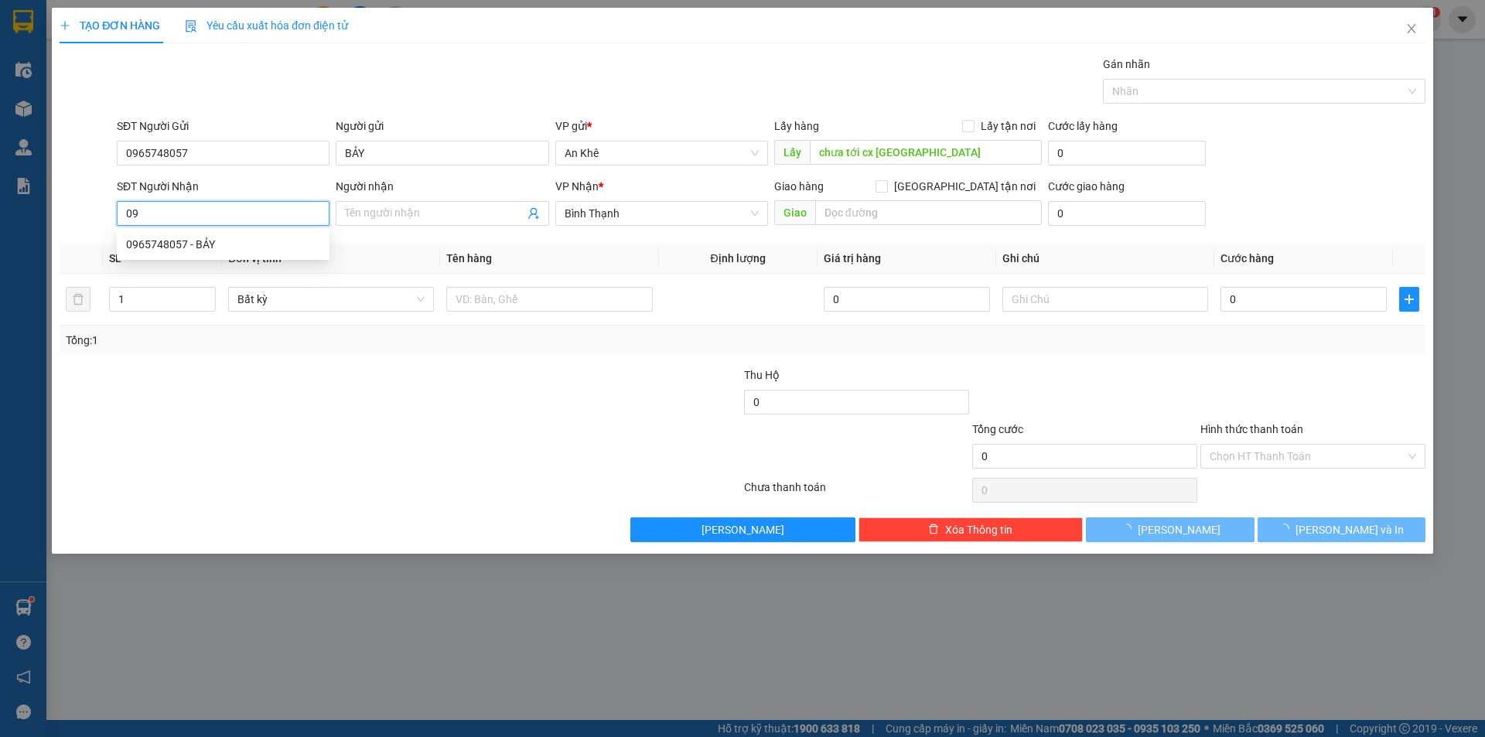
type input "0"
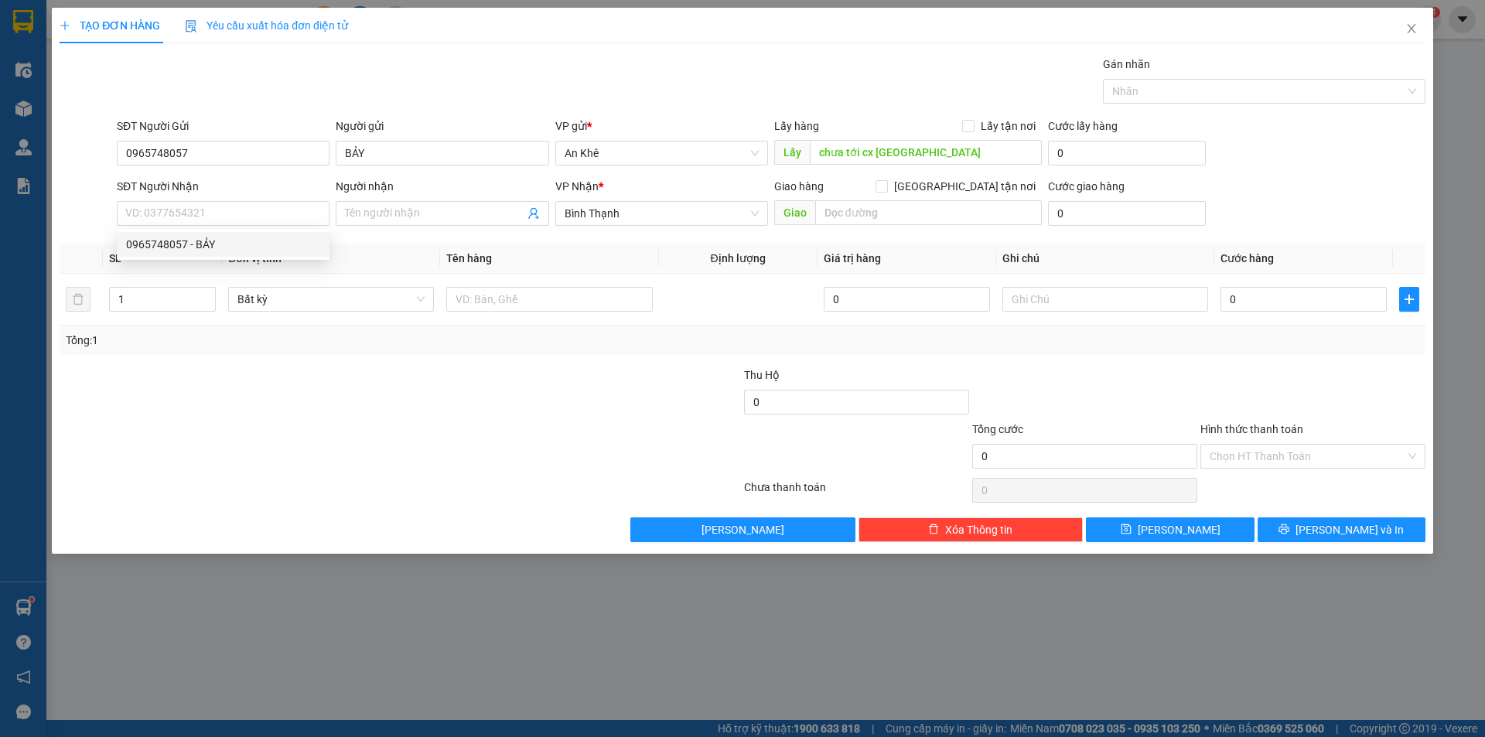
click at [427, 606] on div "TẠO ĐƠN HÀNG Yêu cầu xuất hóa đơn điện tử Transit Pickup Surcharge Ids Transit …" at bounding box center [742, 368] width 1485 height 737
click at [531, 216] on icon "user-add" at bounding box center [533, 213] width 12 height 12
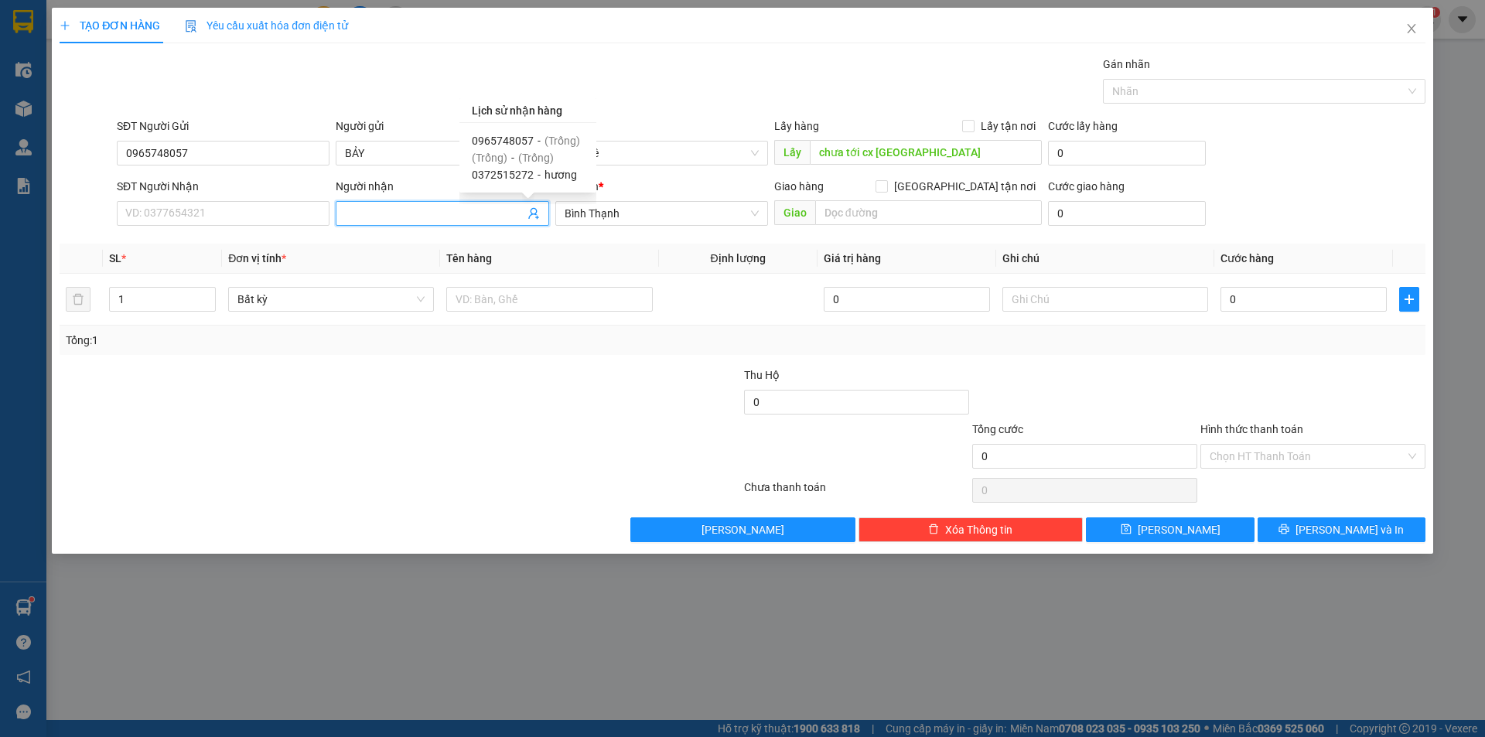
click at [547, 172] on span "hương" at bounding box center [560, 175] width 32 height 12
type input "0372515272"
type input "hương"
click at [376, 300] on span "Bất kỳ" at bounding box center [330, 299] width 187 height 23
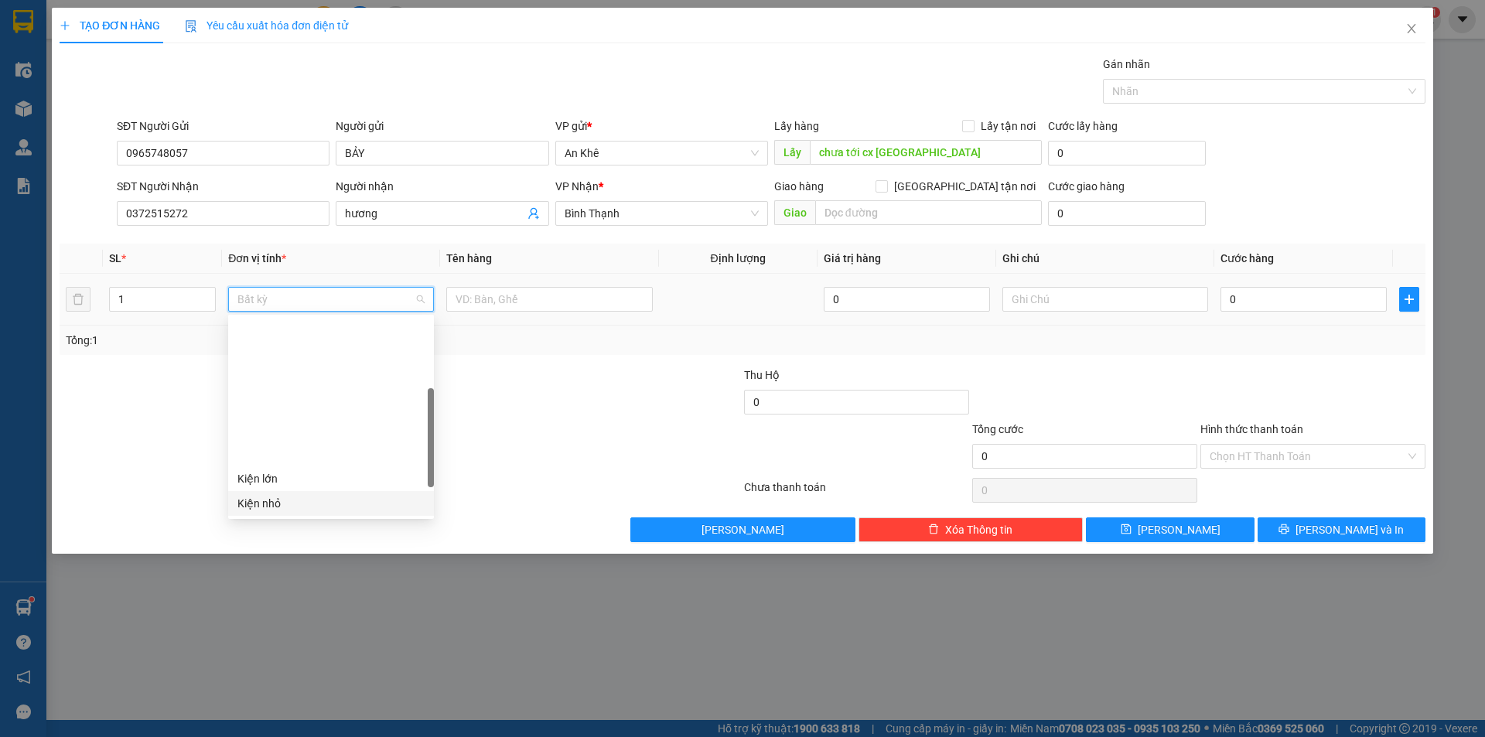
scroll to position [155, 0]
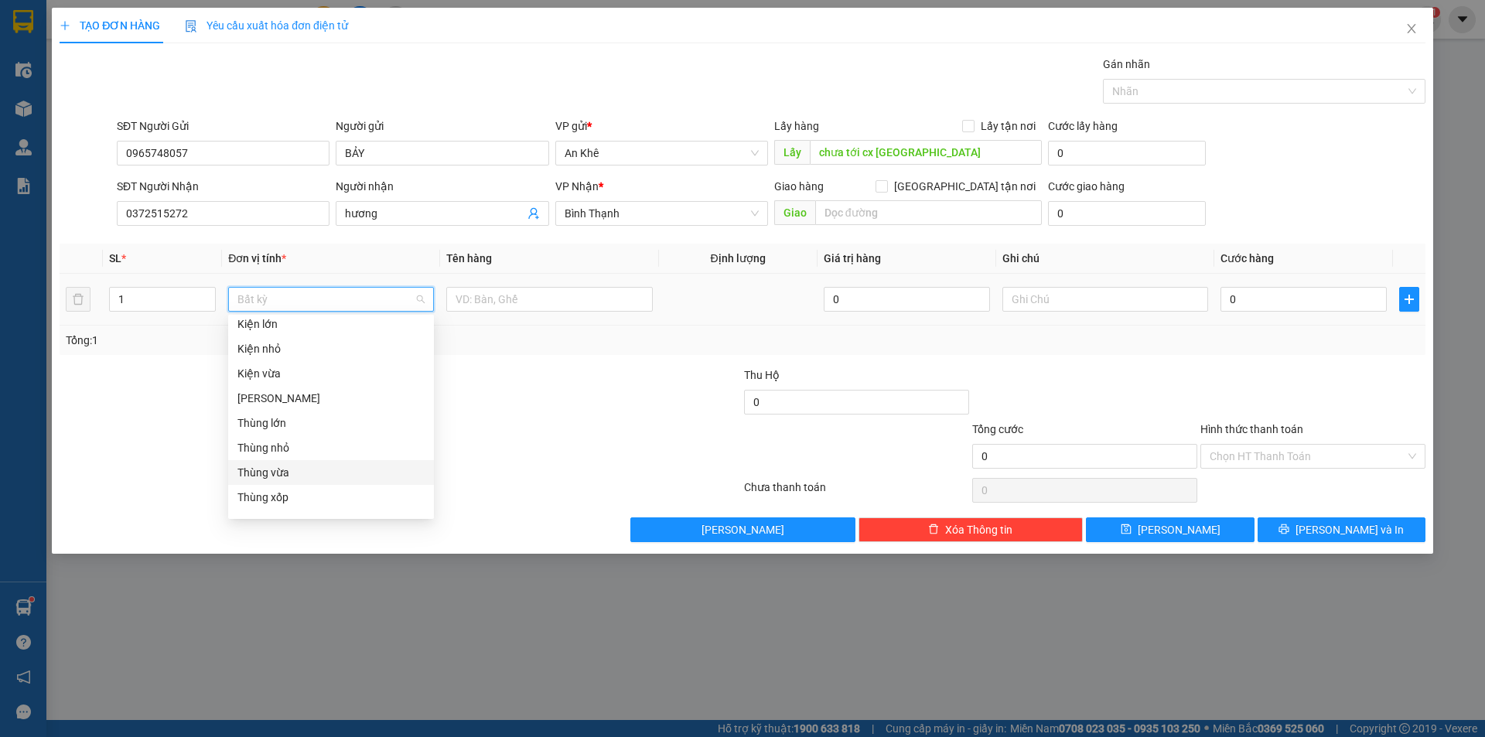
click at [291, 470] on div "Thùng vừa" at bounding box center [330, 472] width 187 height 17
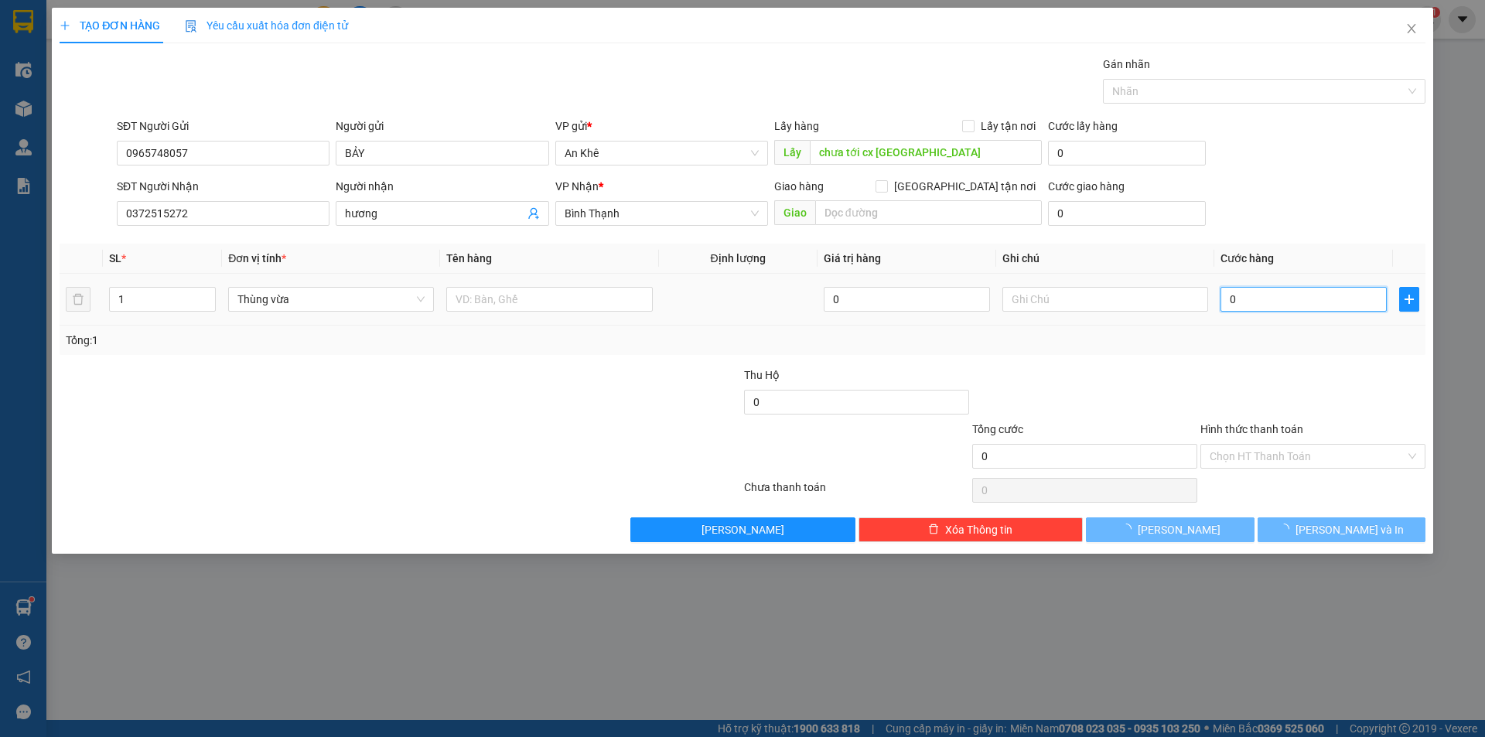
click at [1274, 298] on input "0" at bounding box center [1303, 299] width 166 height 25
type input "7"
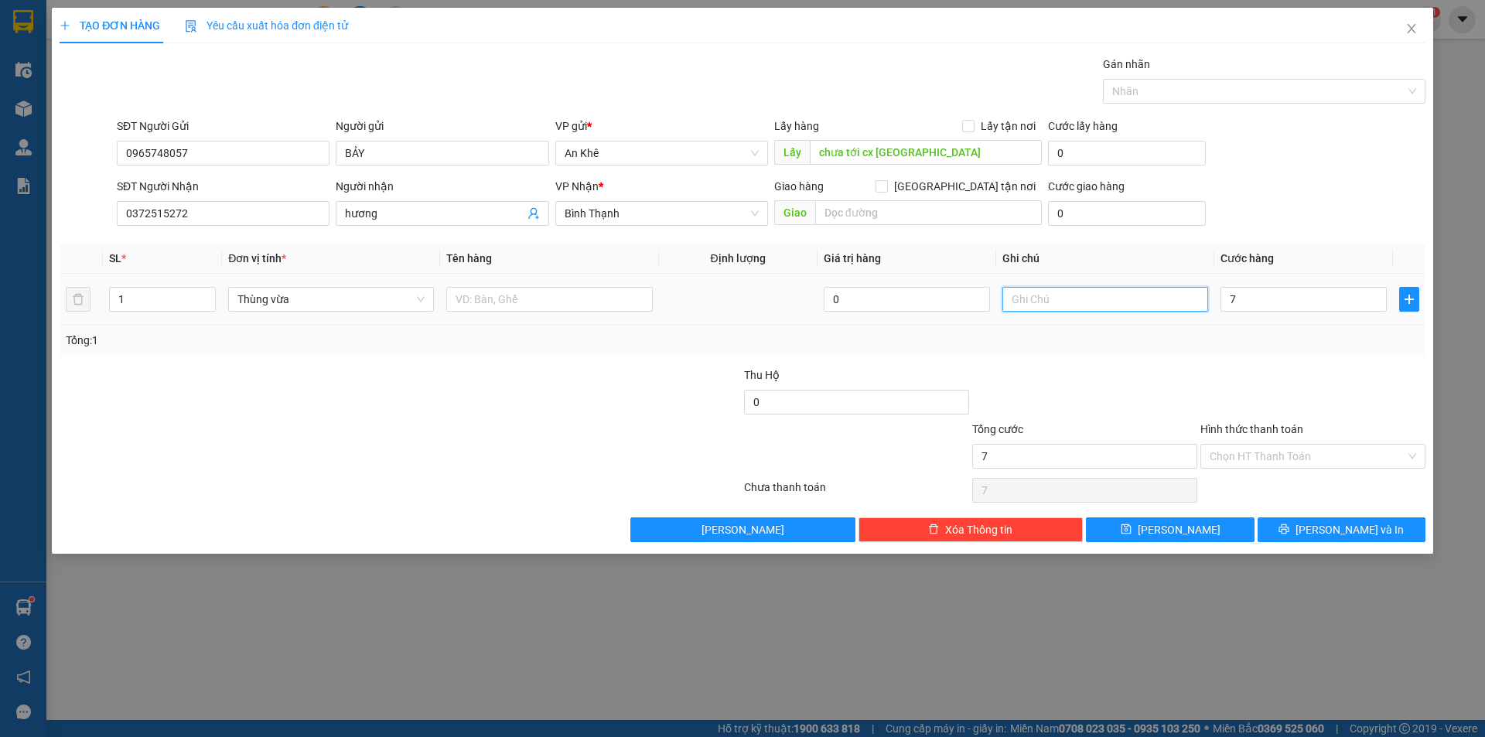
type input "7.000"
click at [1135, 307] on input "text" at bounding box center [1105, 299] width 206 height 25
type input "tamj"
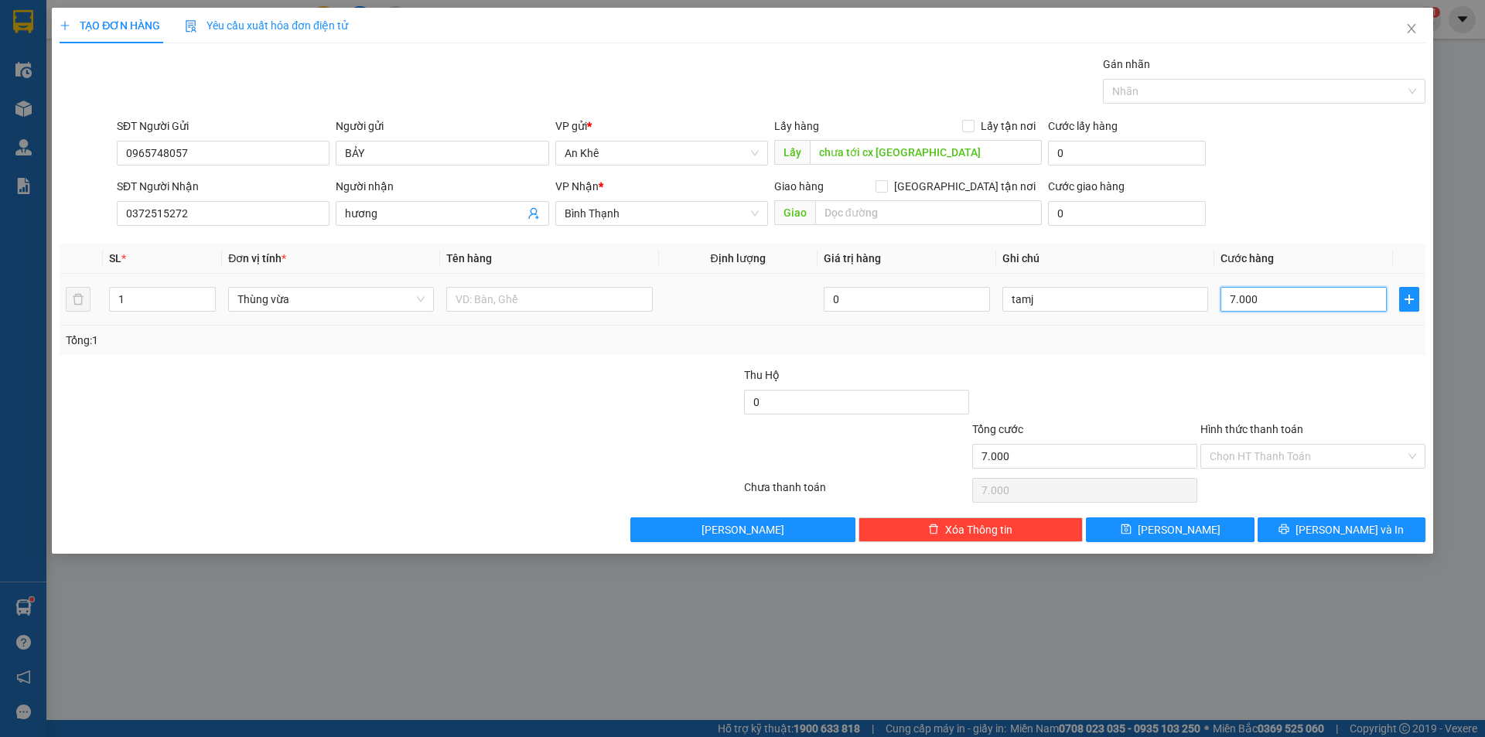
click at [1272, 298] on input "7.000" at bounding box center [1303, 299] width 166 height 25
type input "7.000.000"
click at [1043, 296] on input "tamj" at bounding box center [1105, 299] width 206 height 25
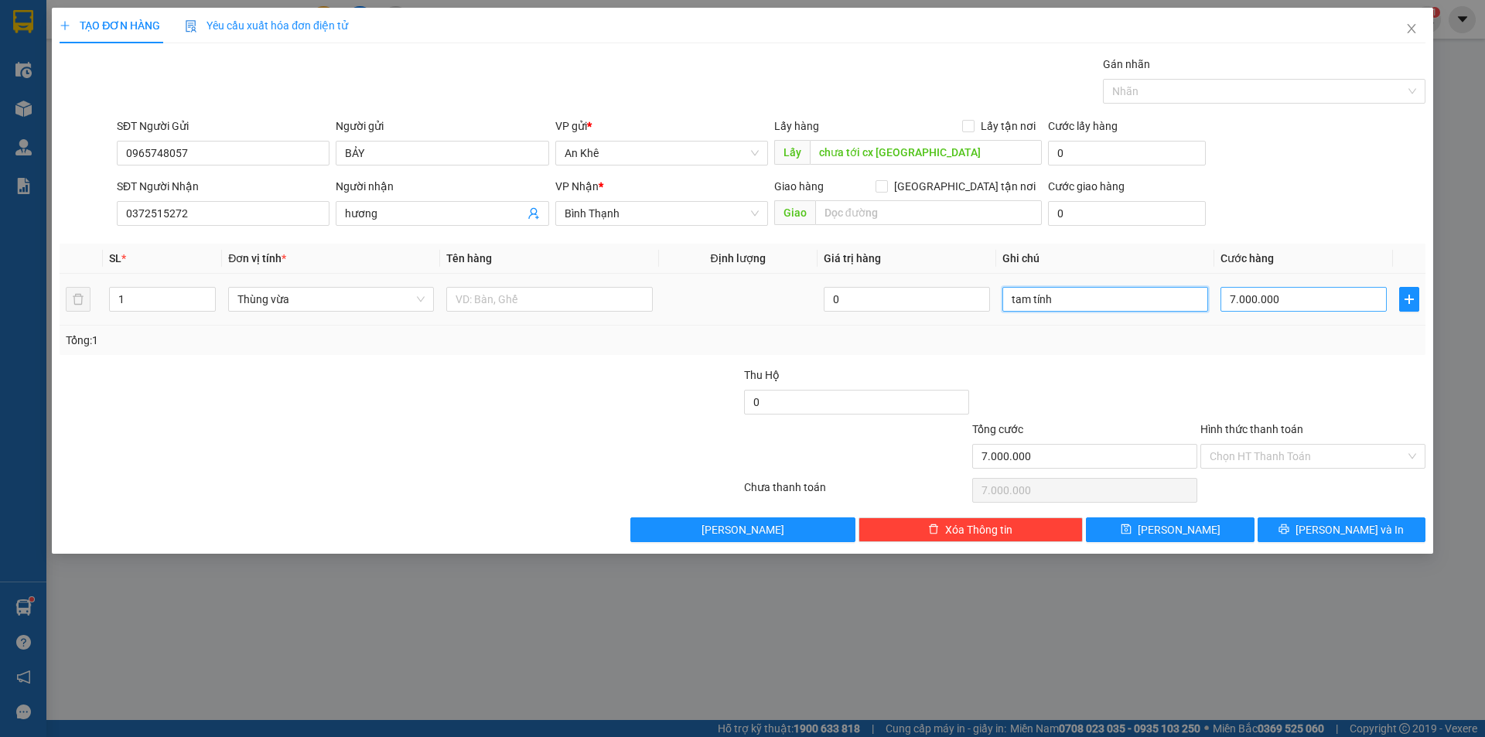
type input "tam tính"
click at [1287, 303] on input "7.000.000" at bounding box center [1303, 299] width 166 height 25
type input "7"
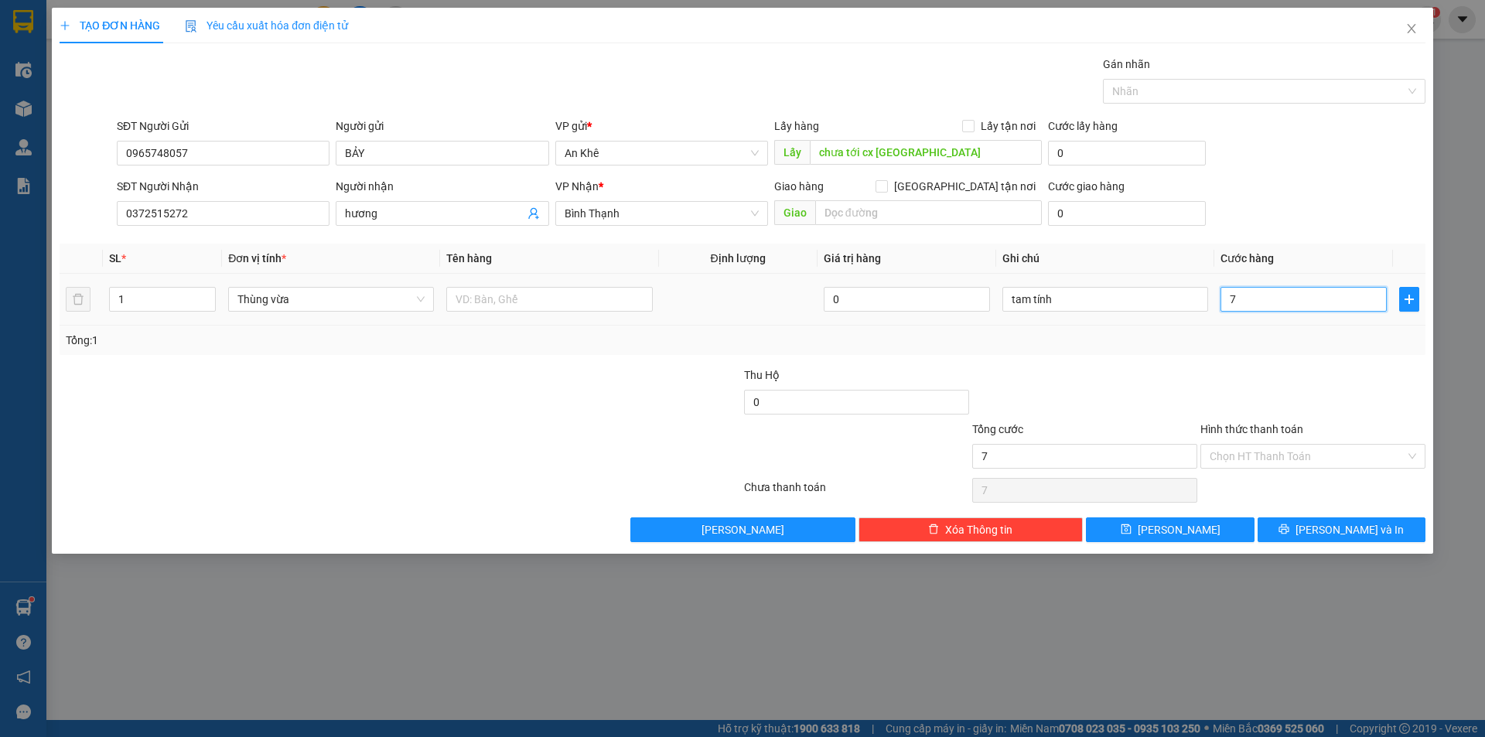
type input "70"
type input "700"
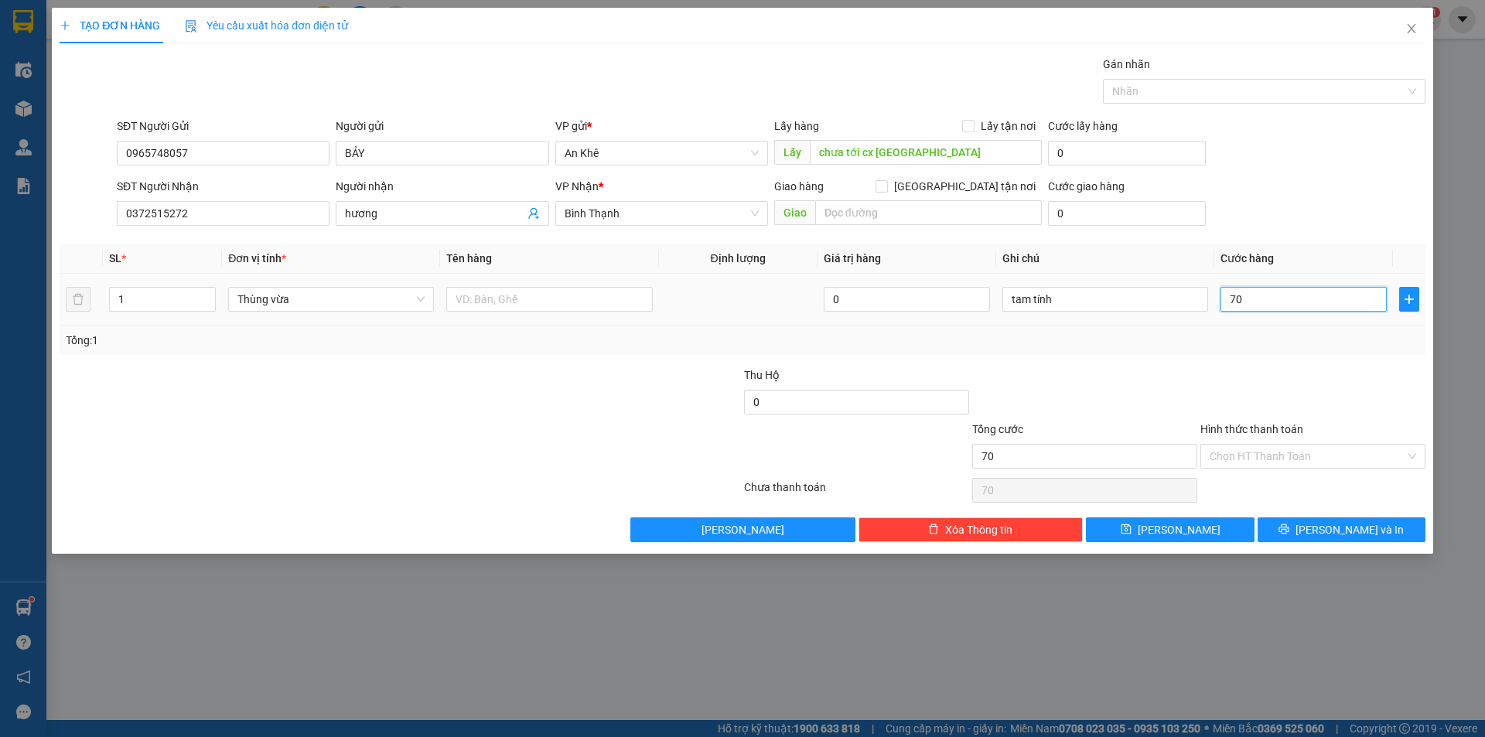
type input "700"
type input "7.000"
type input "70.000"
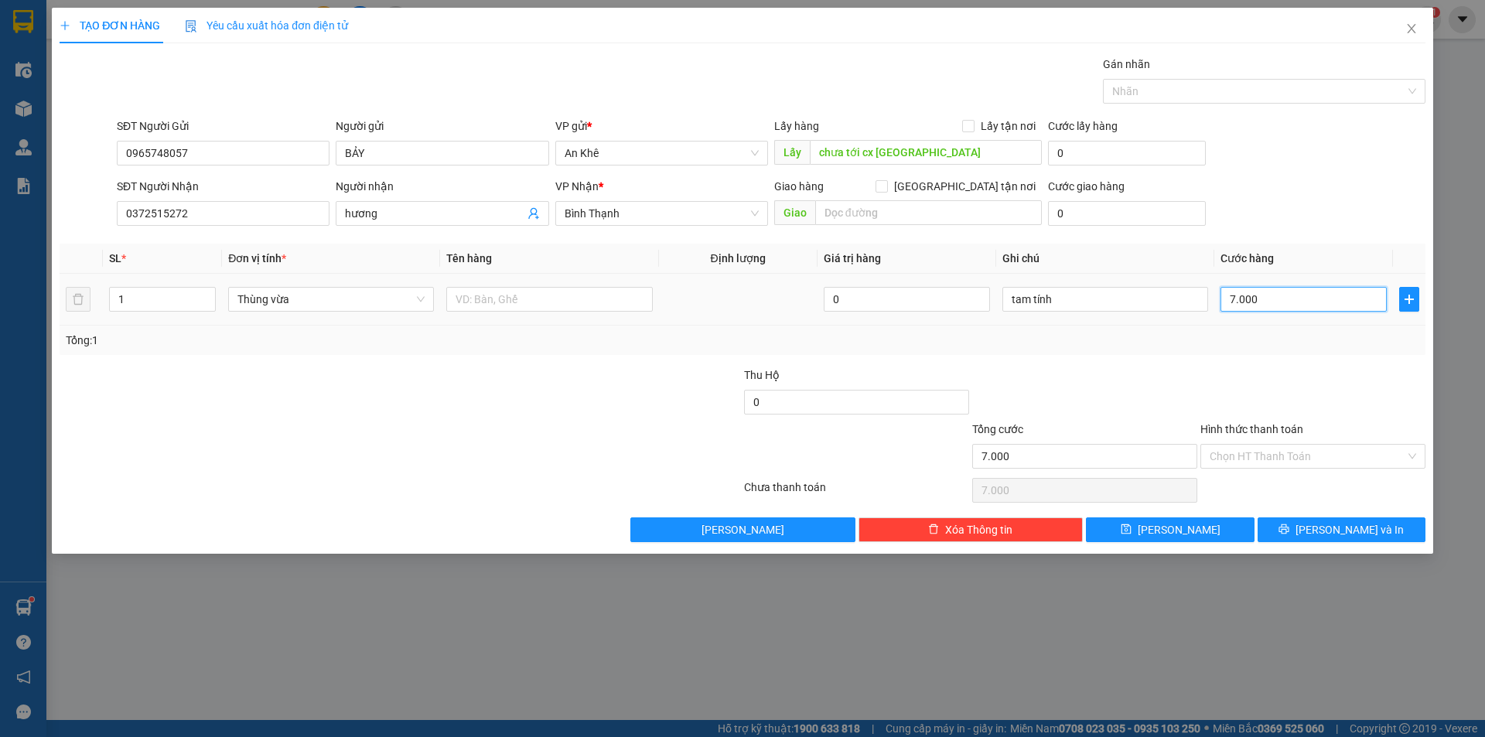
type input "70.000"
type input "700.000"
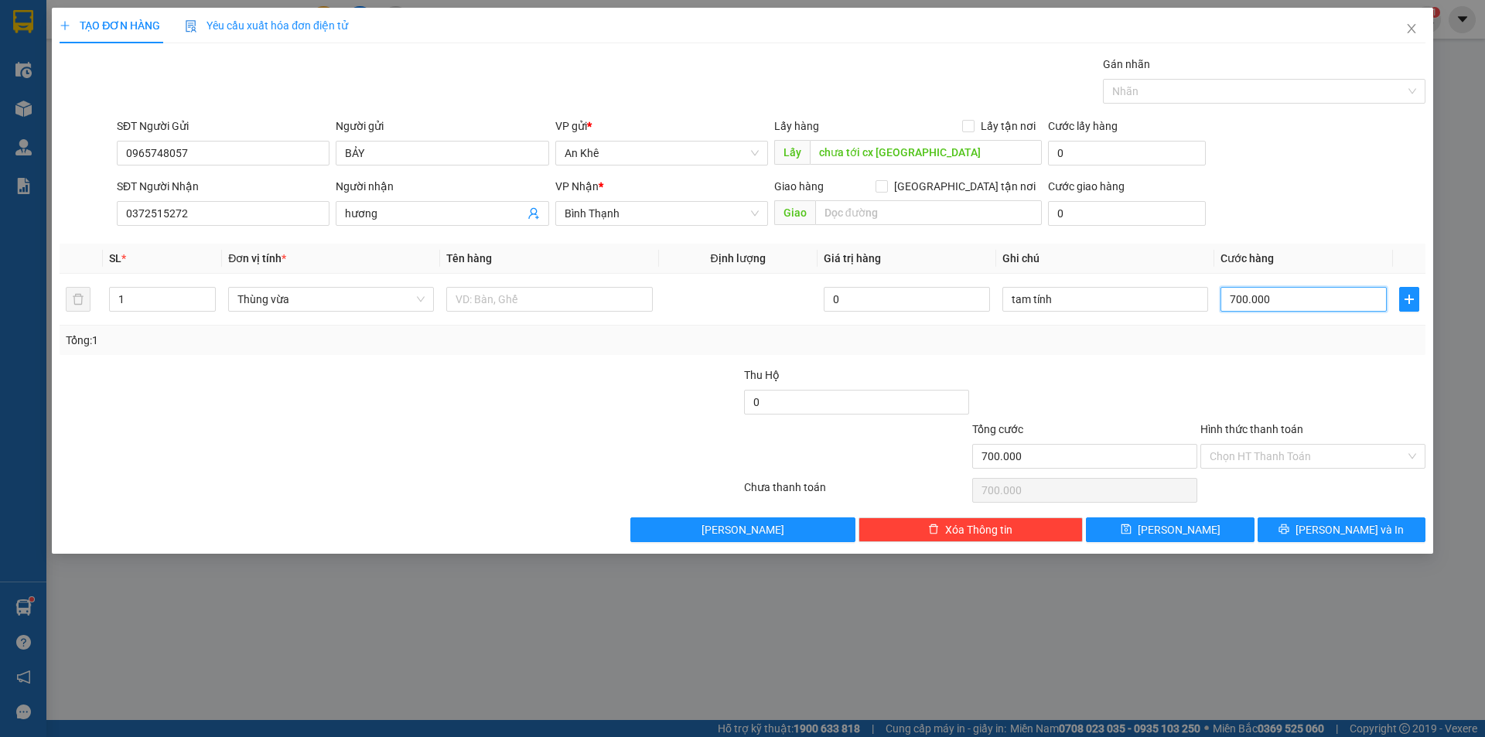
type input "70.000"
click at [1176, 530] on span "[PERSON_NAME]" at bounding box center [1178, 529] width 83 height 17
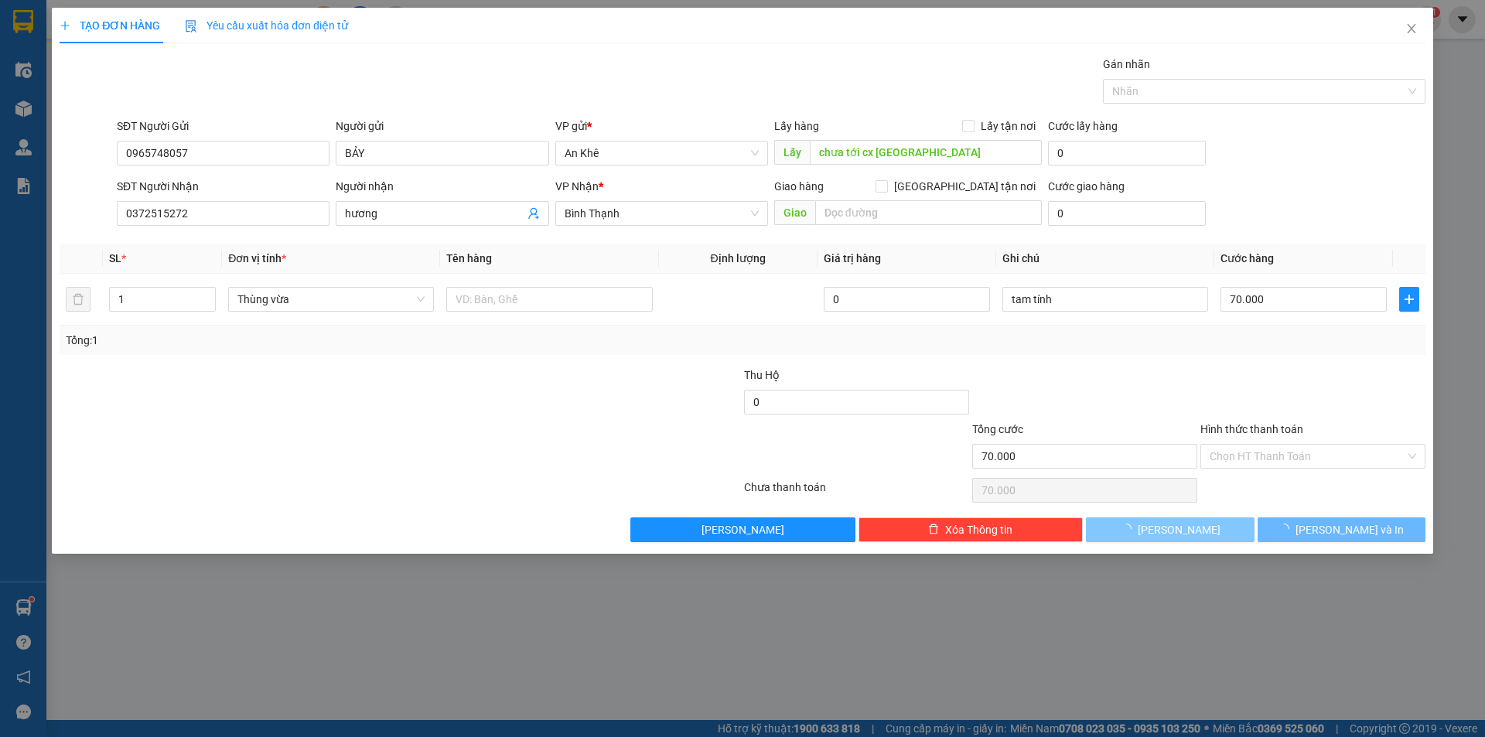
type input "0"
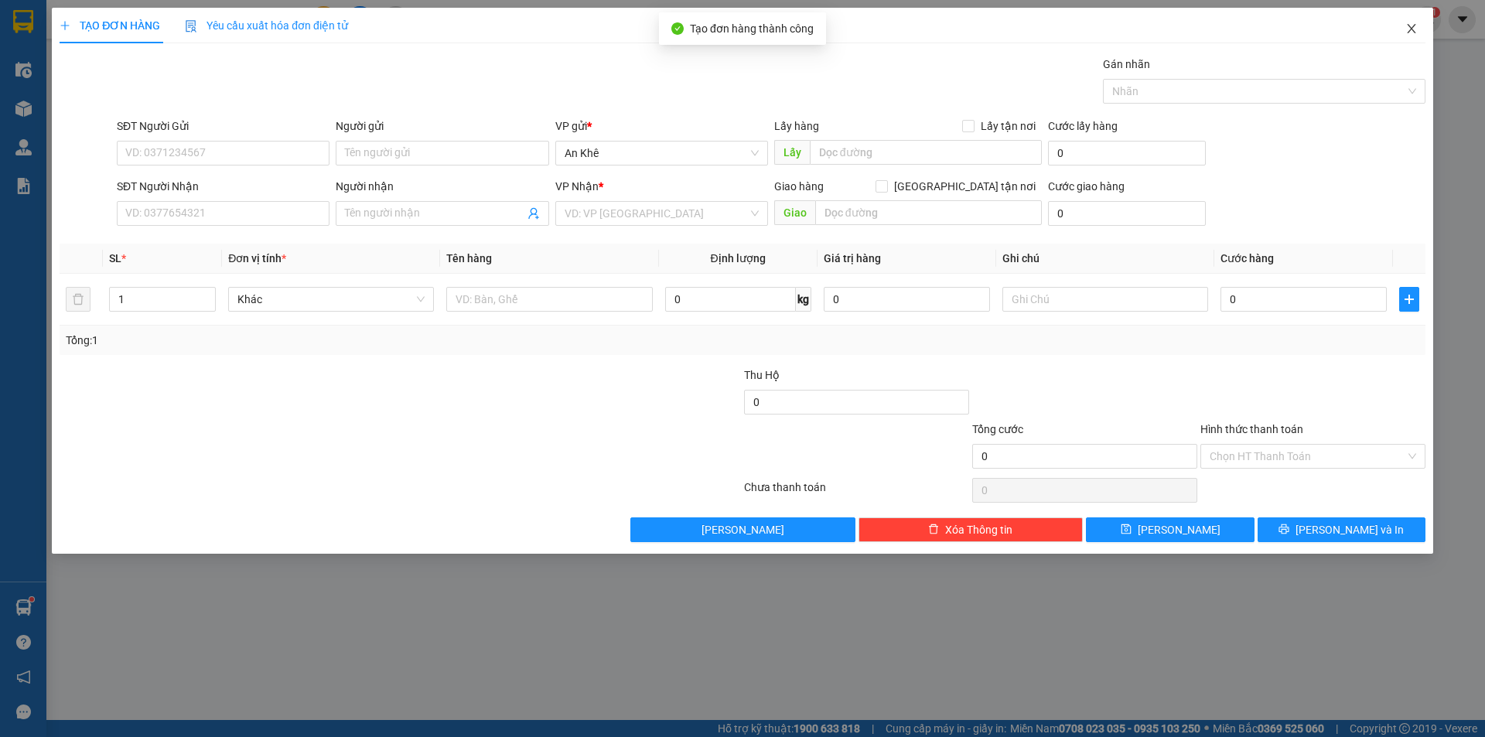
click at [1407, 30] on icon "close" at bounding box center [1411, 28] width 12 height 12
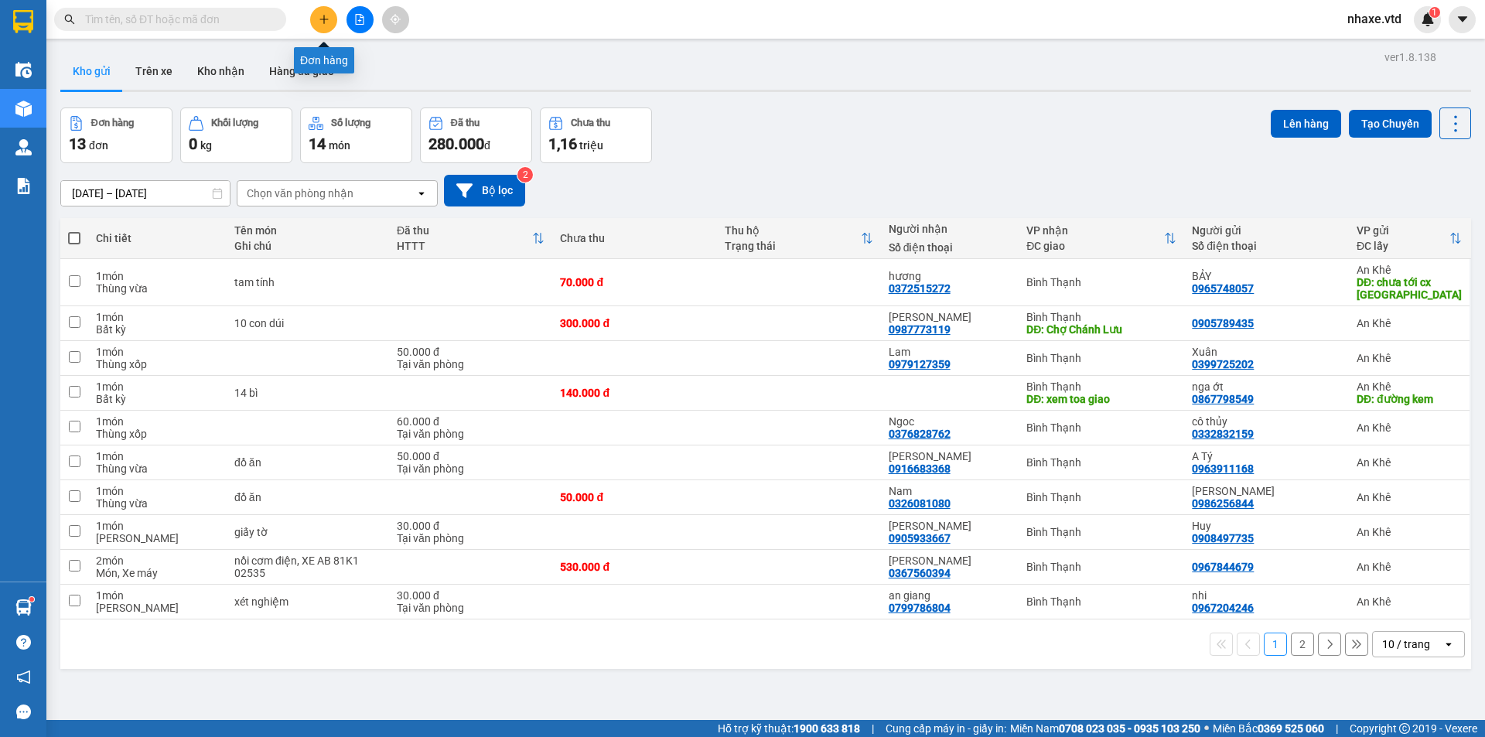
click at [315, 20] on button at bounding box center [323, 19] width 27 height 27
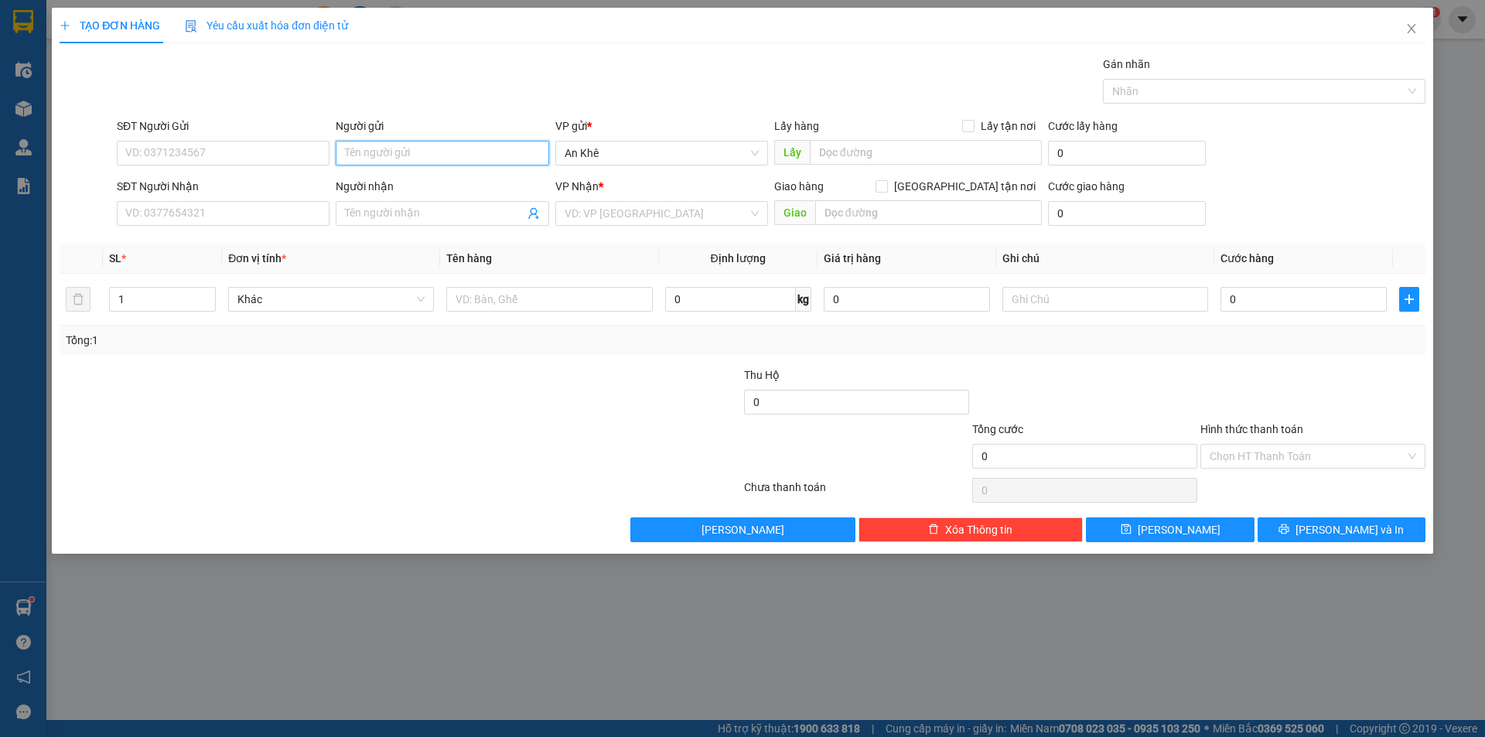
click at [431, 154] on input "Người gửi" at bounding box center [442, 153] width 213 height 25
type input "d"
type input "đức dép"
click at [421, 210] on div "đức dép - 0982385434" at bounding box center [442, 208] width 194 height 17
type input "0982385434"
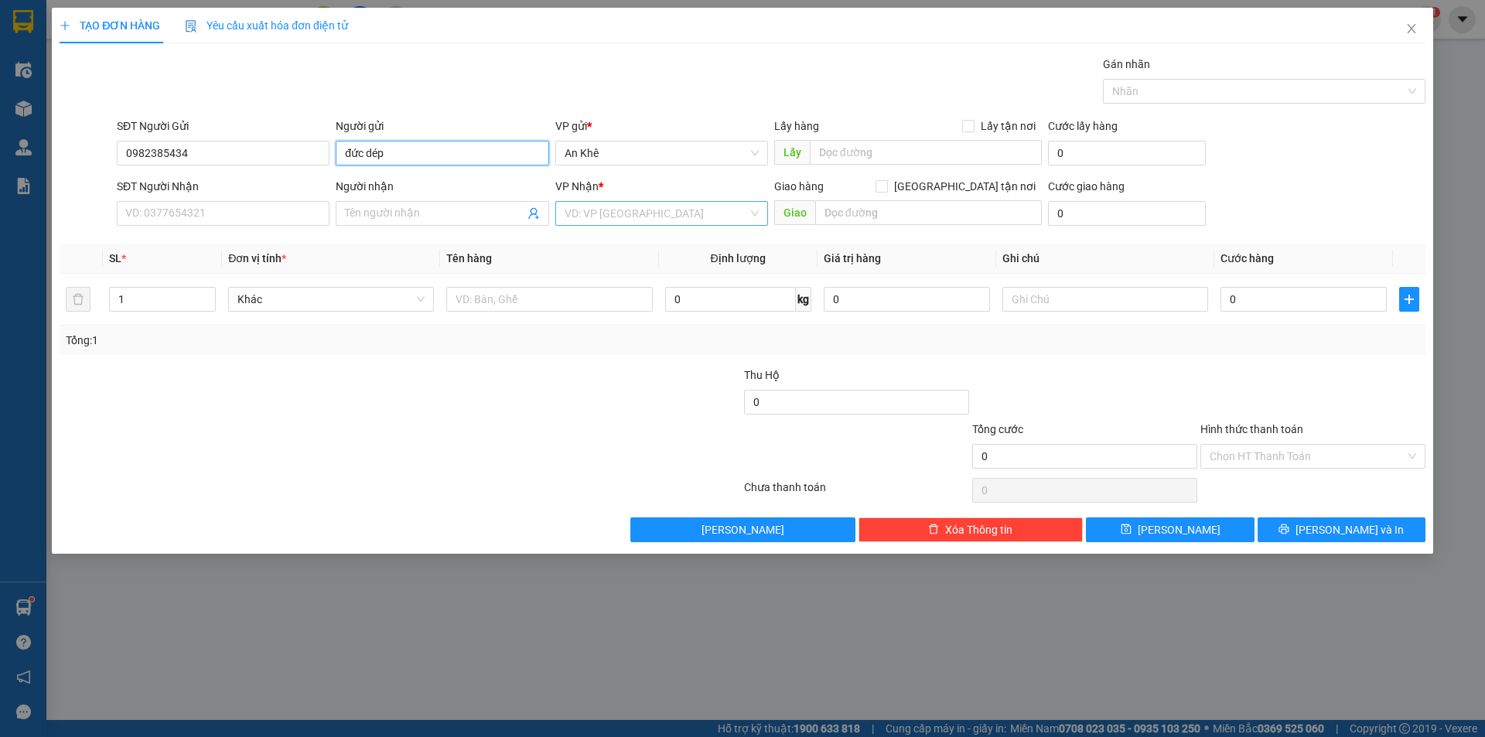
type input "đức dép"
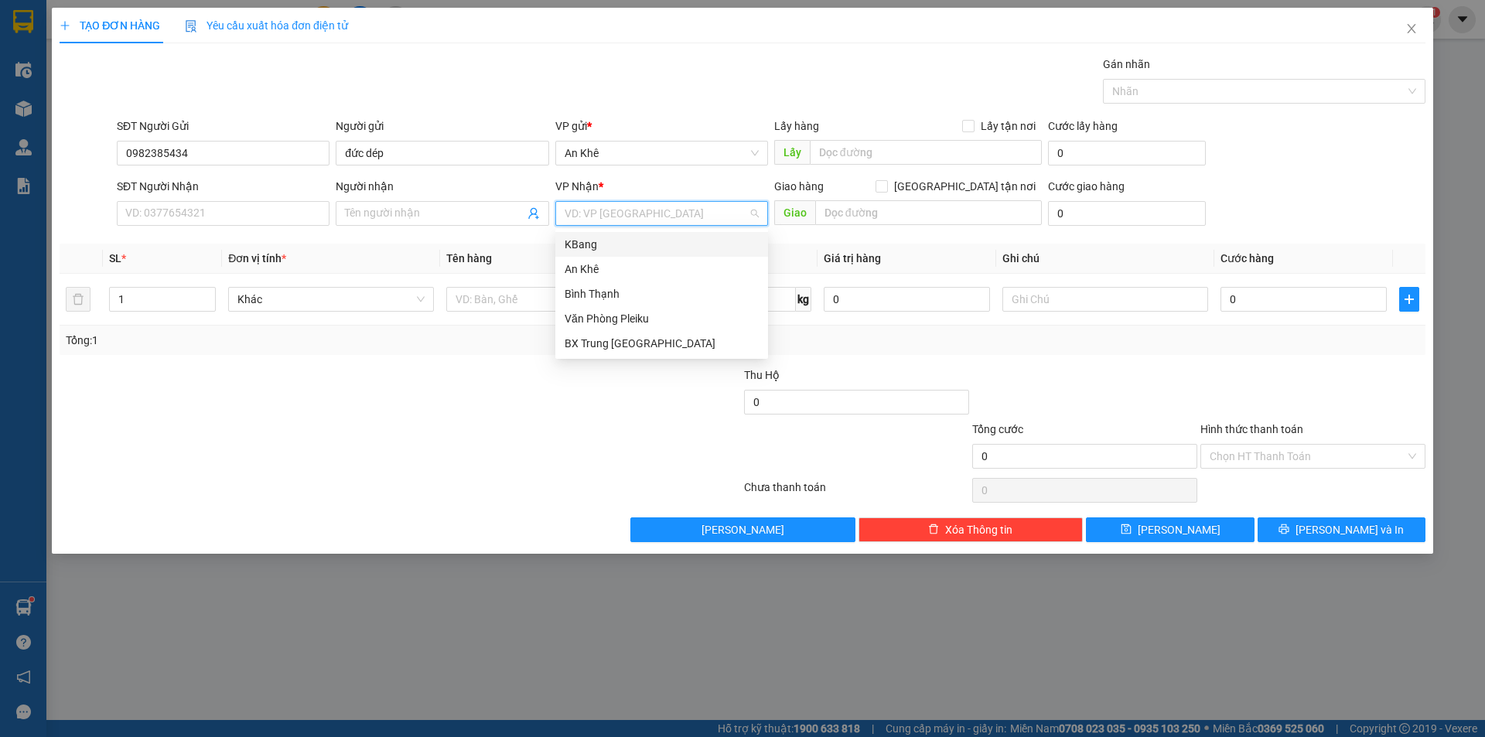
click at [622, 209] on input "search" at bounding box center [655, 213] width 183 height 23
click at [599, 292] on div "Bình Thạnh" at bounding box center [661, 293] width 194 height 17
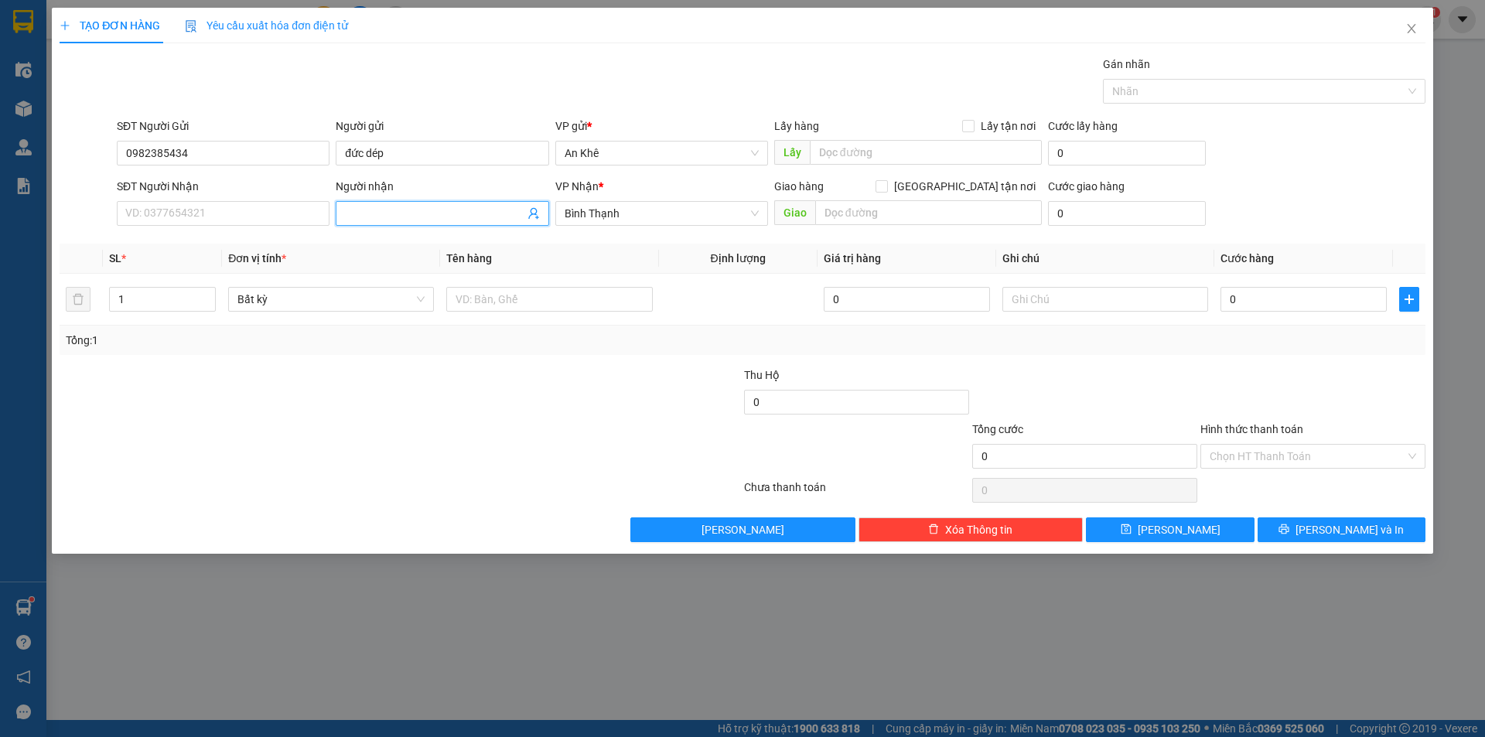
click at [411, 205] on input "Người nhận" at bounding box center [434, 213] width 179 height 17
click at [403, 269] on div "đức dép - 0982385434" at bounding box center [442, 269] width 194 height 17
type input "0982385434"
type input "đức dép"
type input "2"
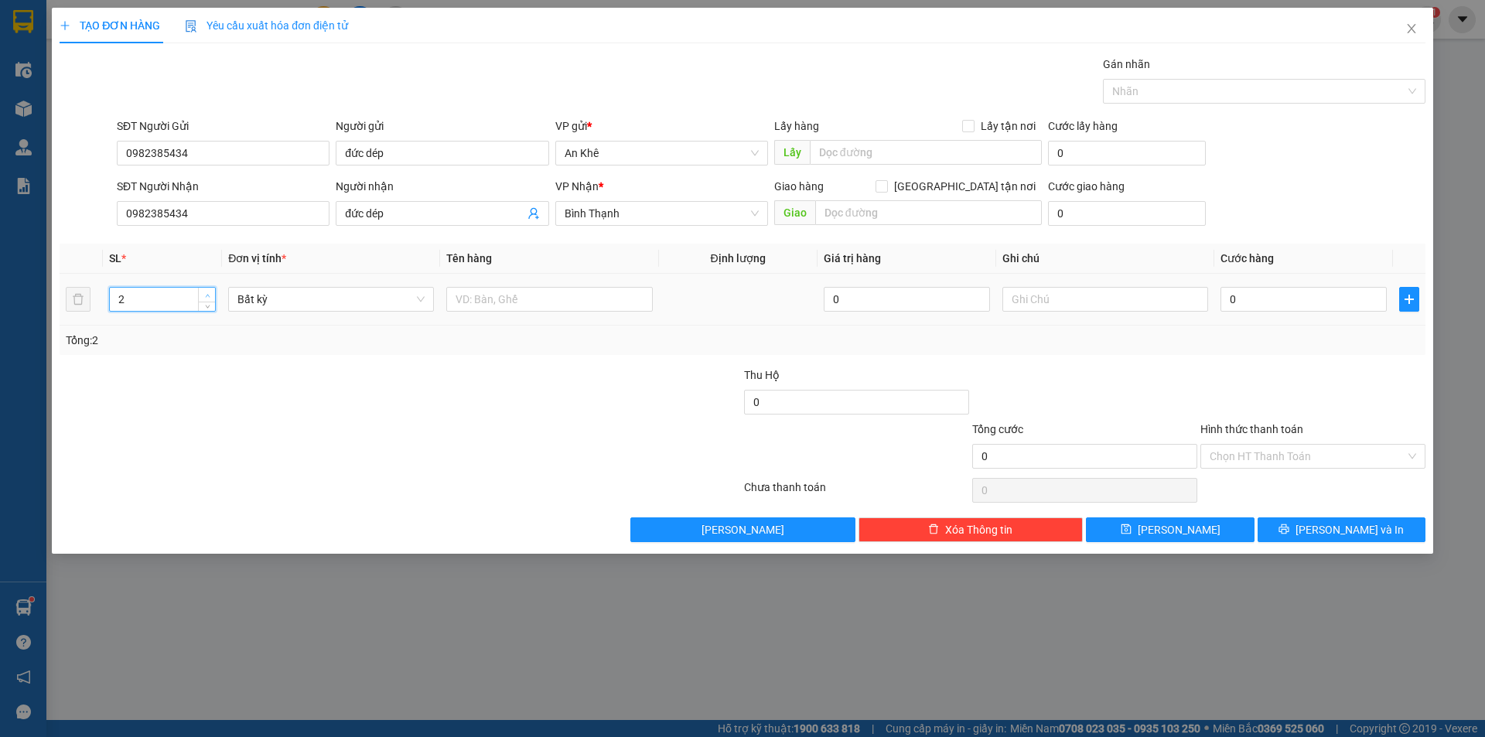
click at [205, 295] on icon "up" at bounding box center [207, 295] width 5 height 5
click at [285, 302] on span "Bất kỳ" at bounding box center [330, 299] width 187 height 23
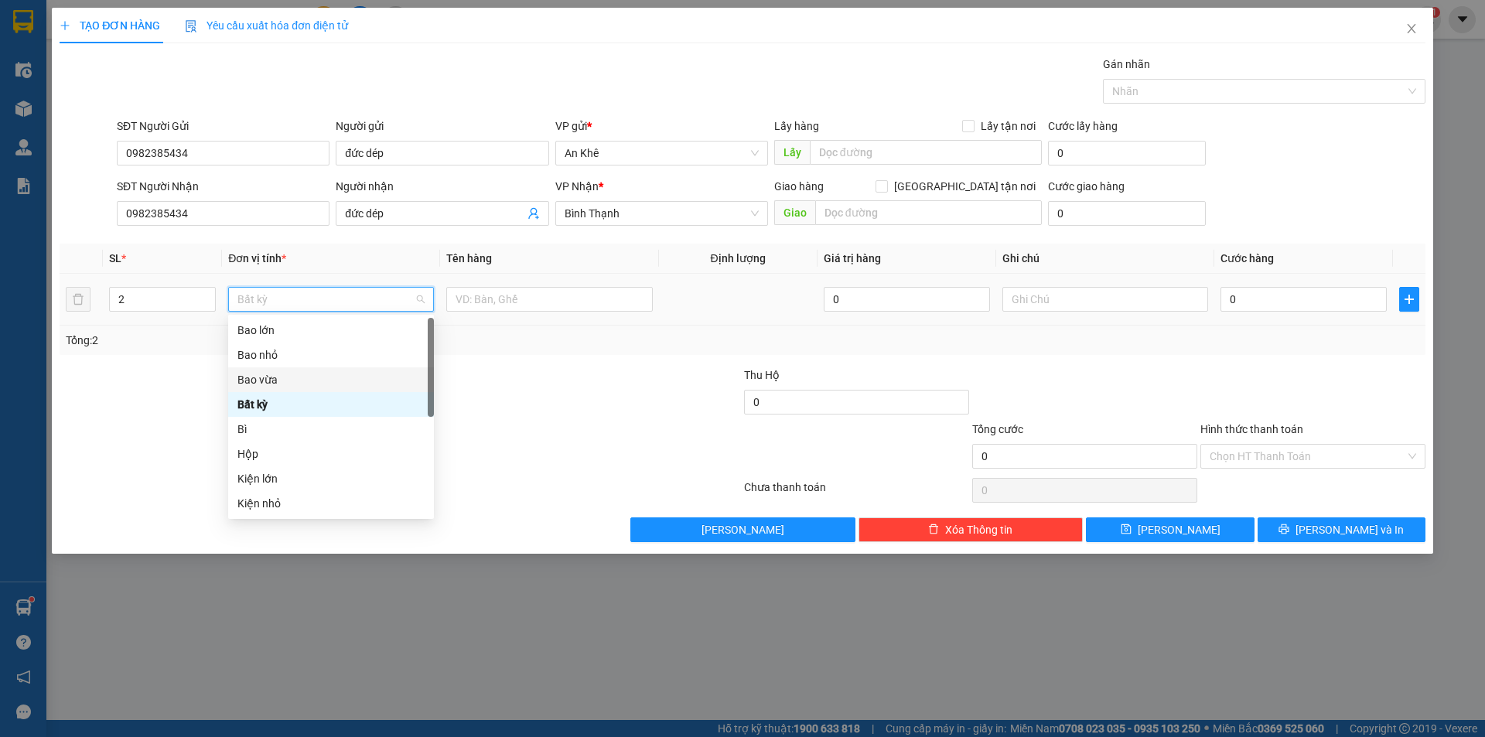
click at [284, 373] on div "Bao vừa" at bounding box center [330, 379] width 187 height 17
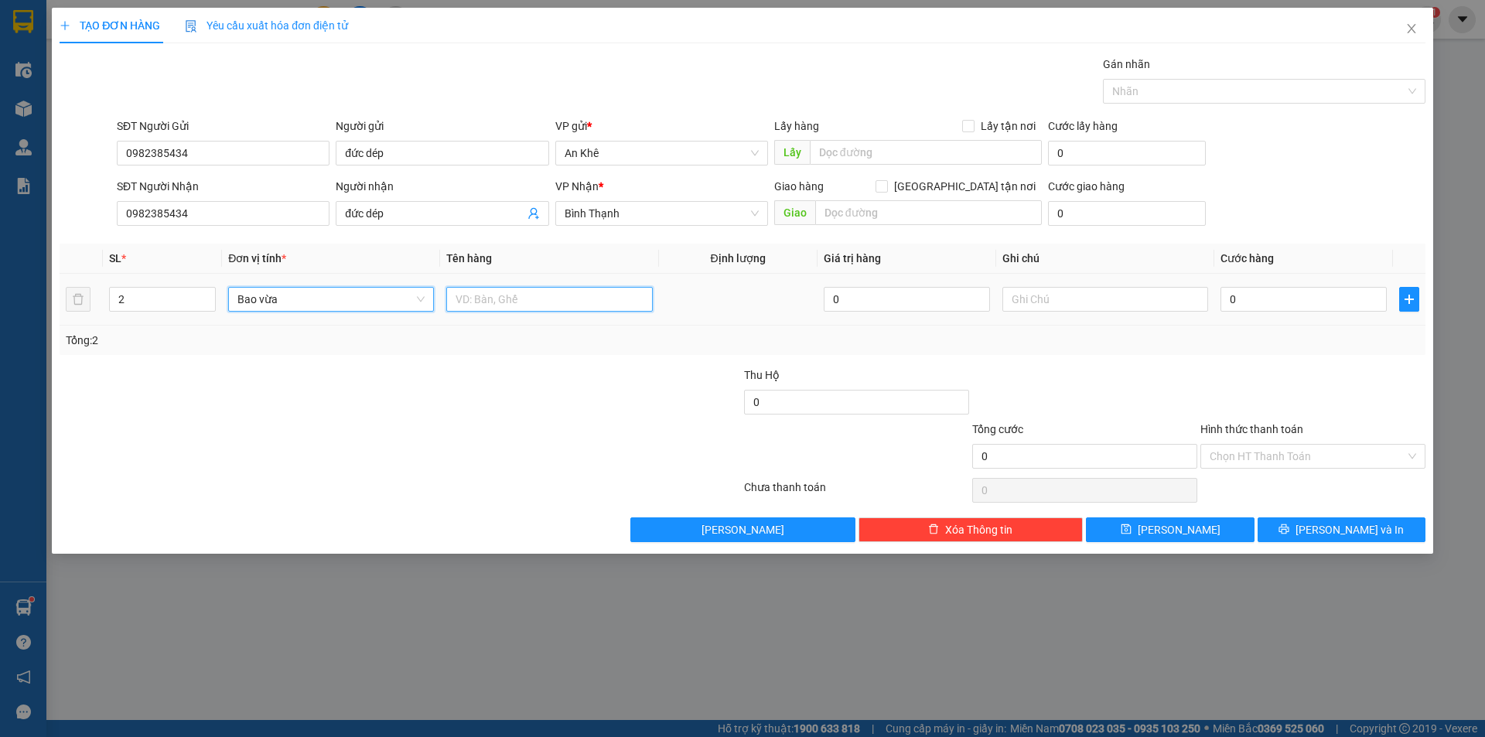
click at [537, 307] on input "text" at bounding box center [549, 299] width 206 height 25
type input "dép"
click at [1277, 295] on input "0" at bounding box center [1303, 299] width 166 height 25
type input "1"
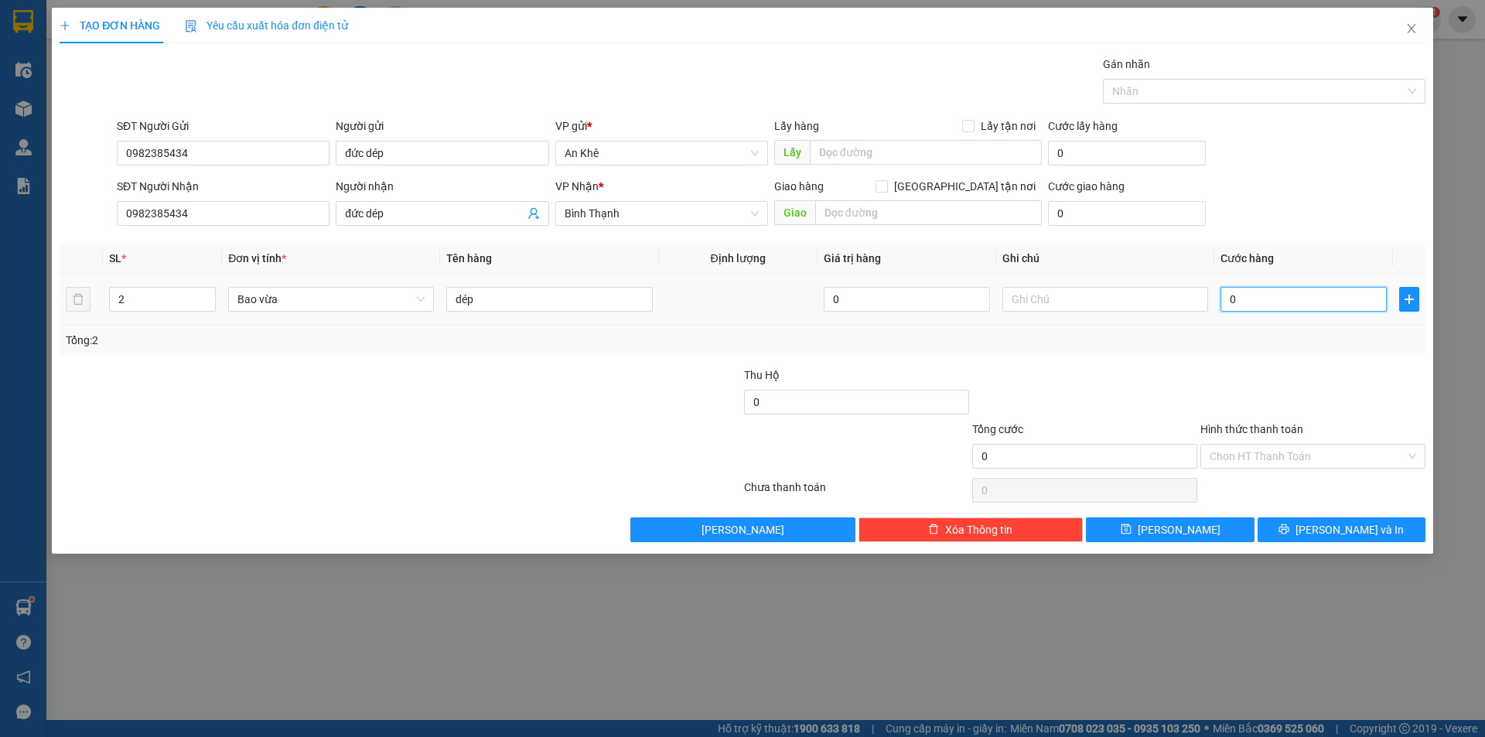
type input "1"
type input "15"
type input "150"
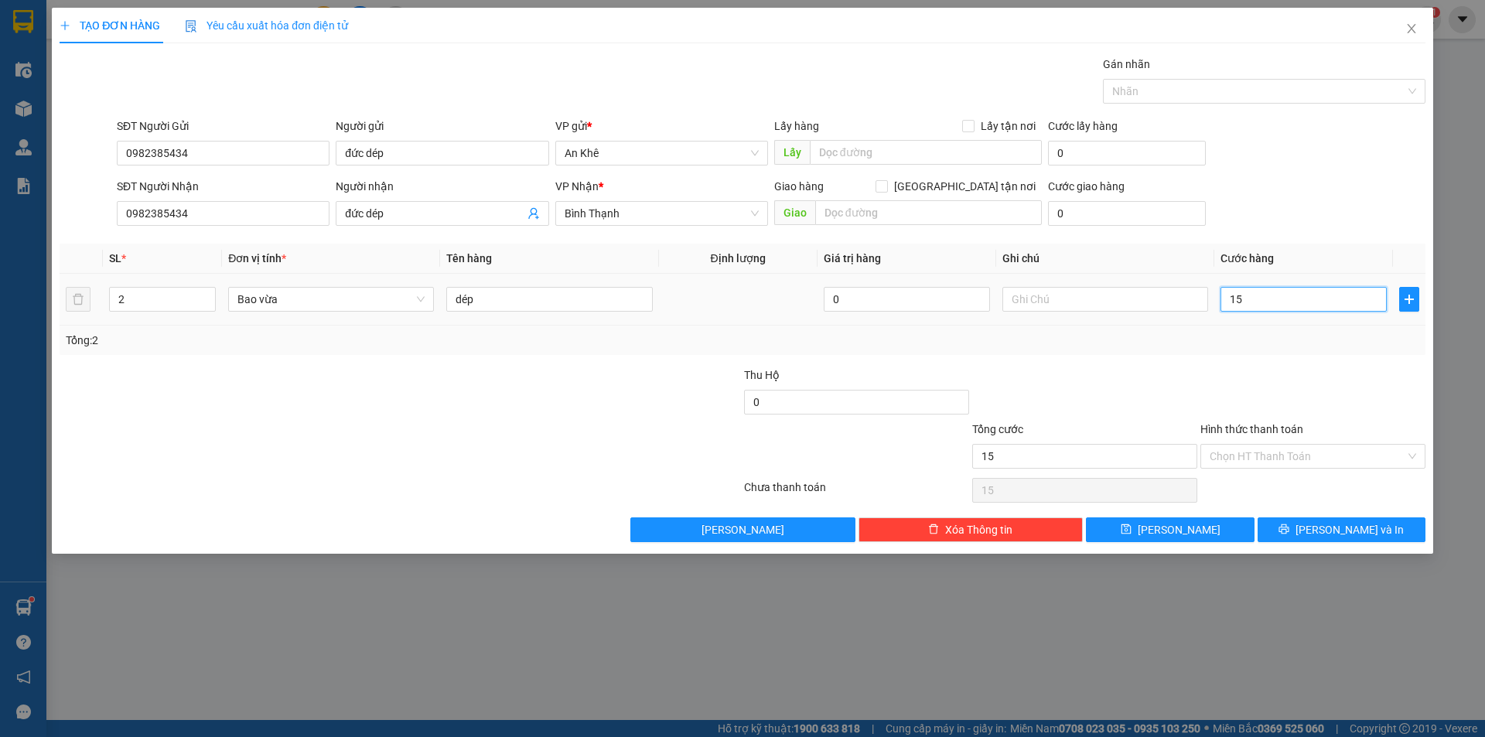
type input "150"
type input "1.500"
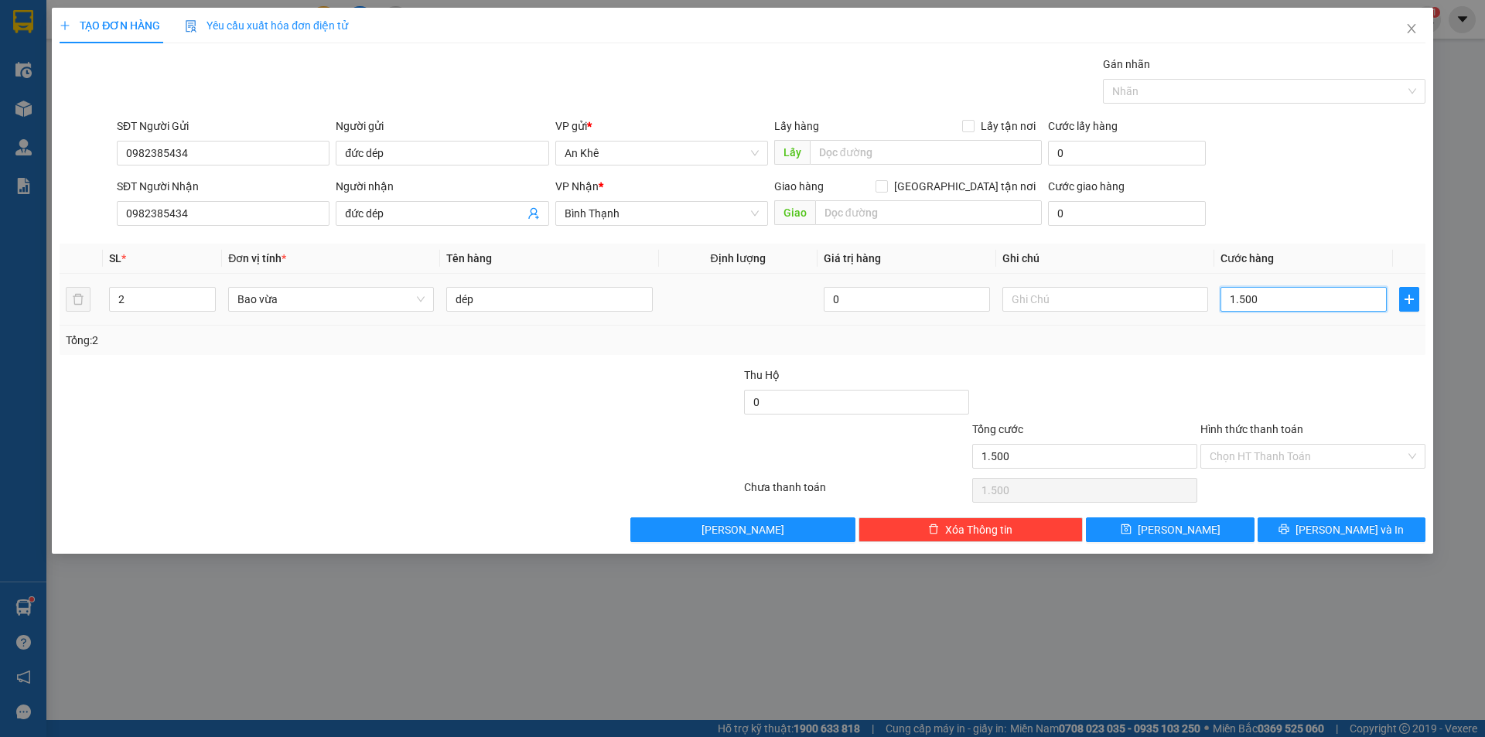
type input "15.000"
type input "150.000"
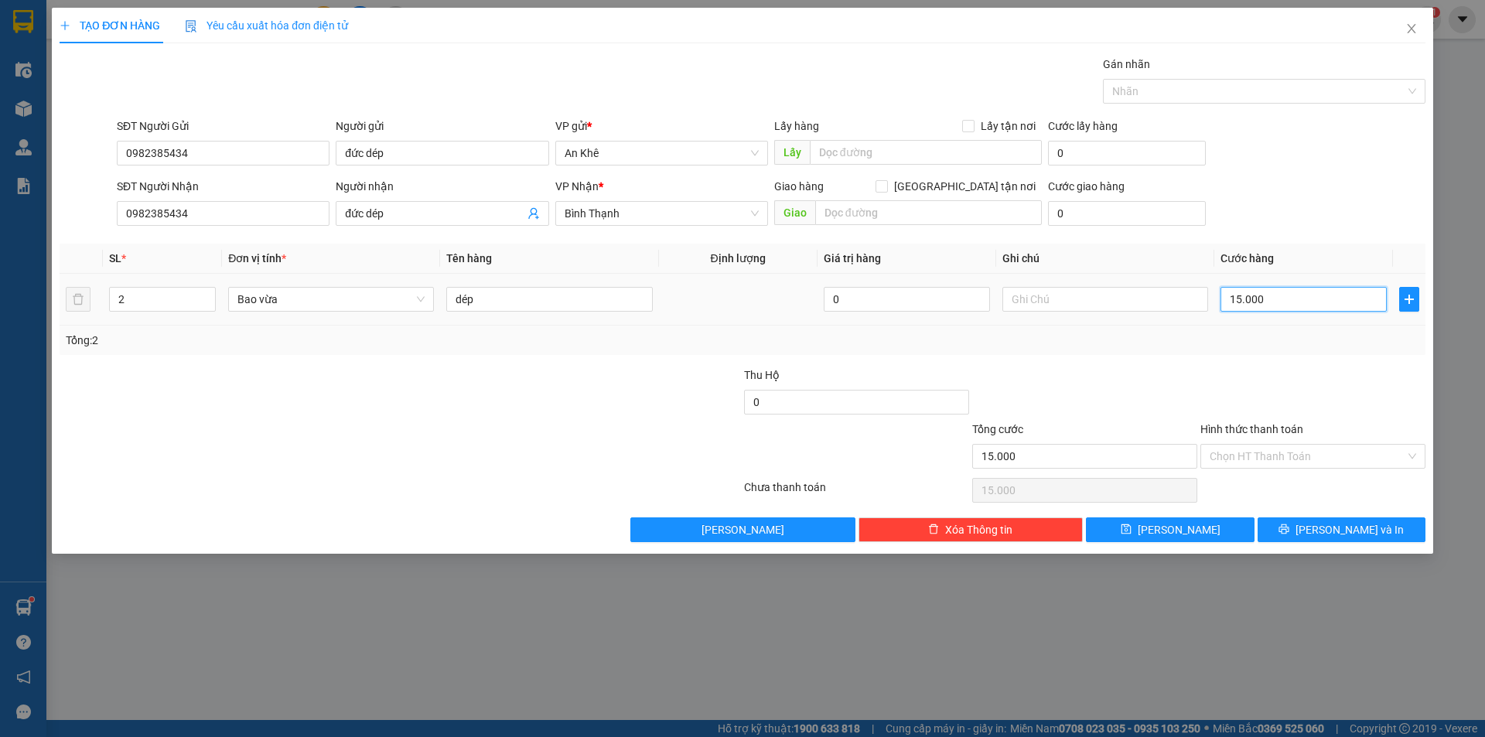
type input "150.000"
click at [1182, 523] on span "[PERSON_NAME]" at bounding box center [1178, 529] width 83 height 17
type input "1"
type input "0"
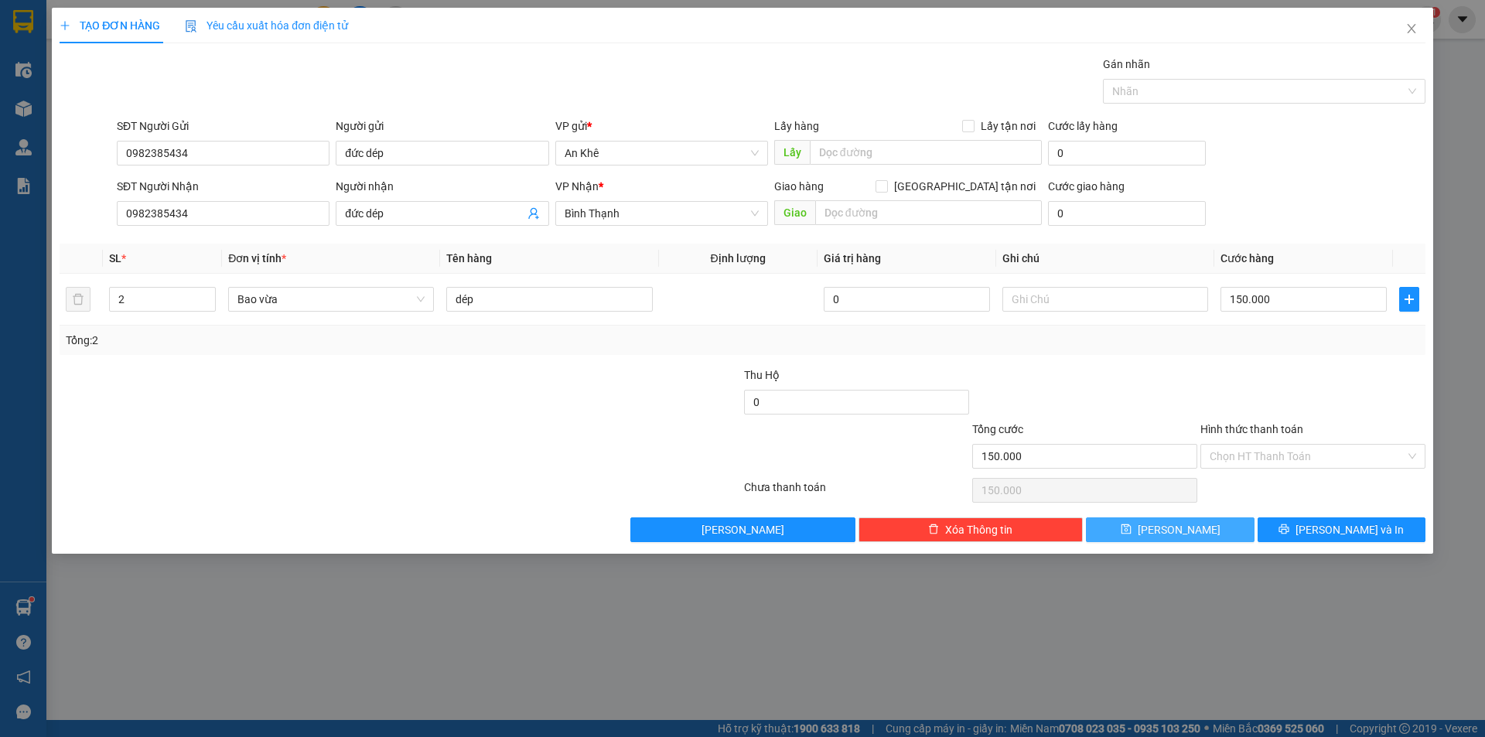
type input "0"
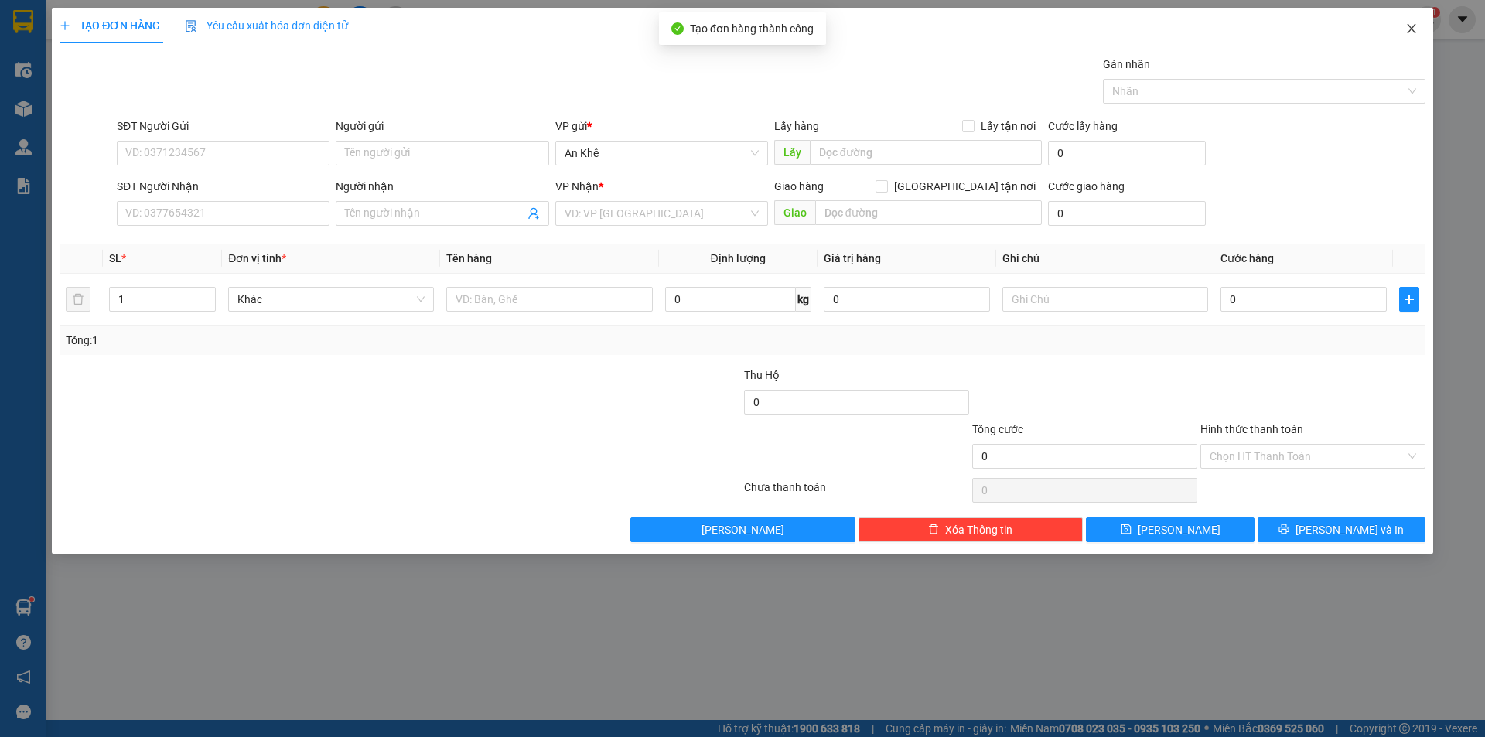
click at [1416, 32] on icon "close" at bounding box center [1411, 28] width 12 height 12
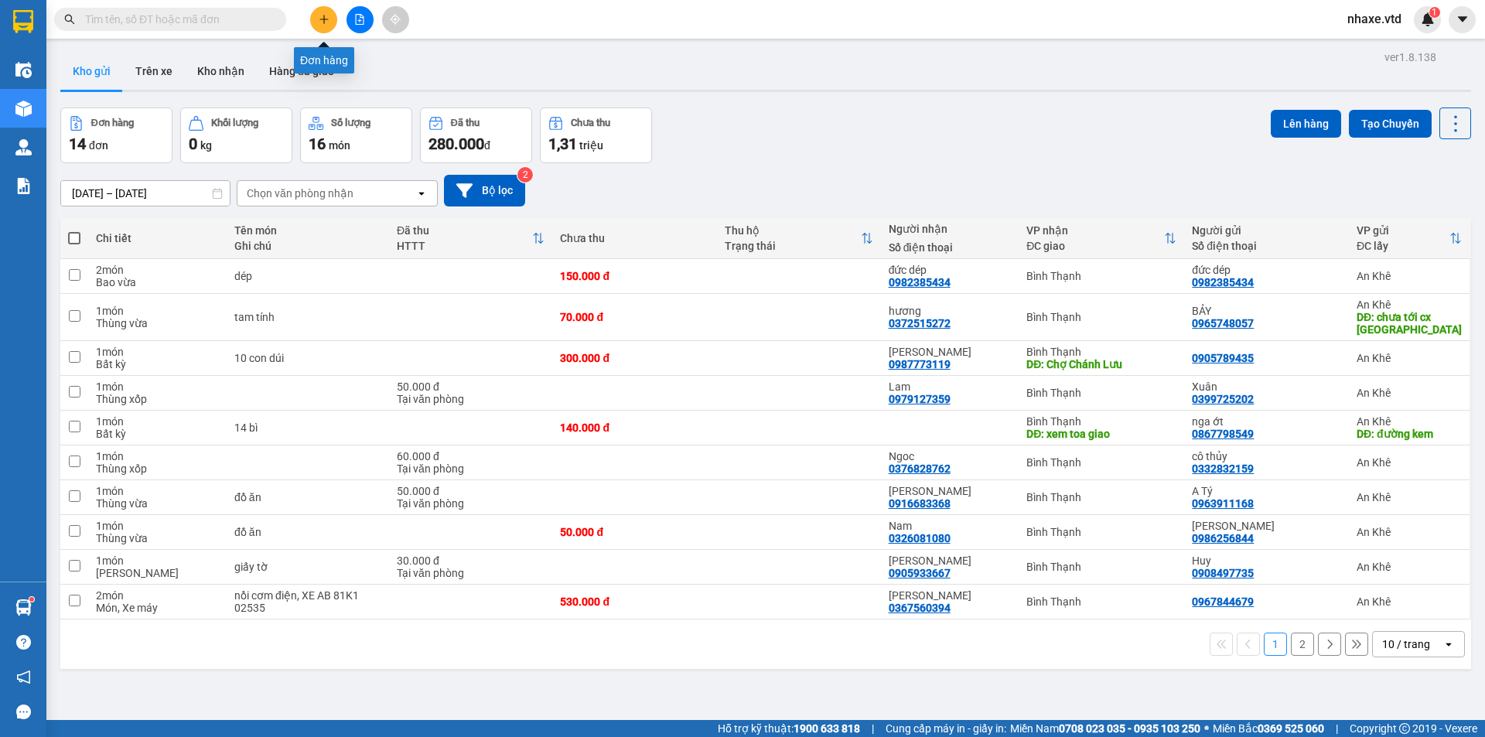
click at [326, 19] on icon "plus" at bounding box center [324, 19] width 11 height 11
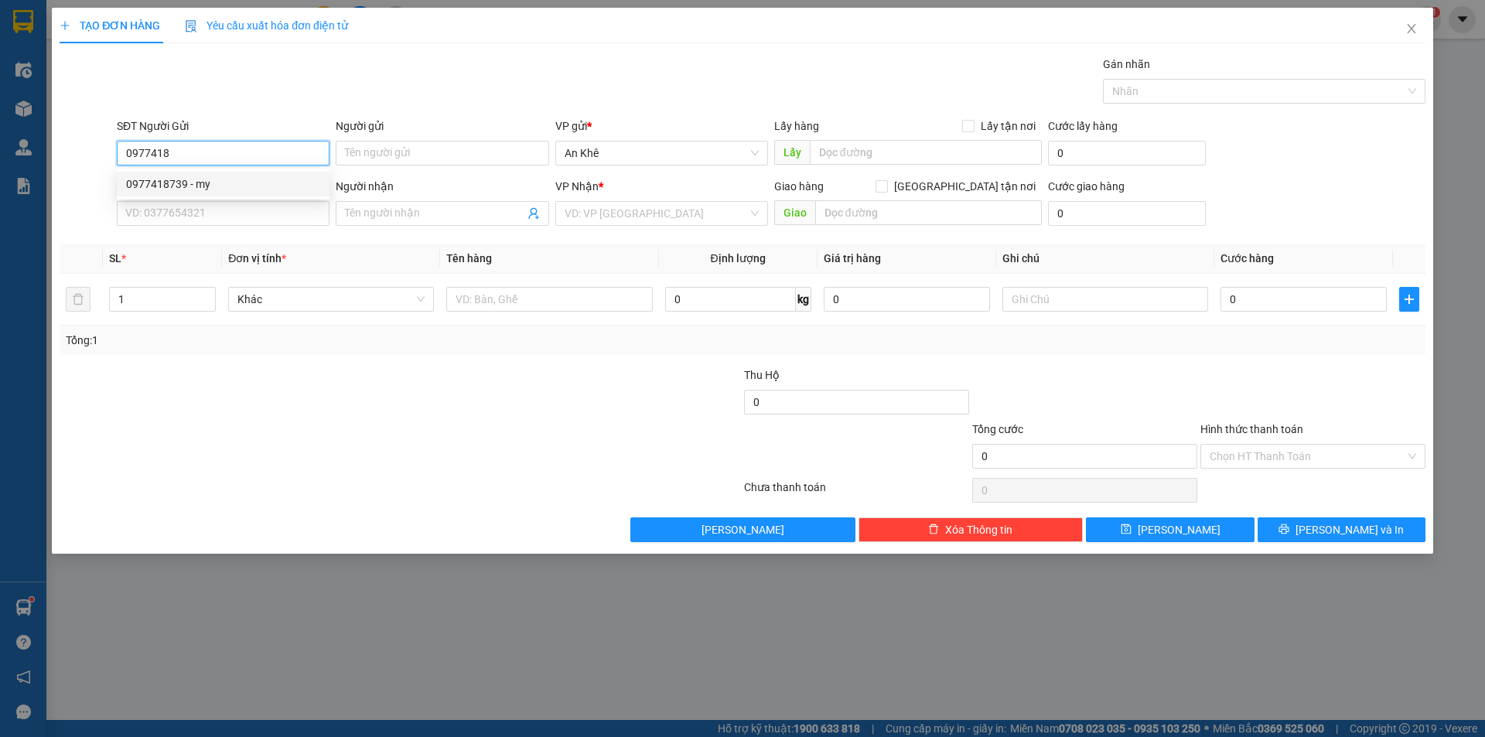
click at [193, 186] on div "0977418739 - my" at bounding box center [223, 184] width 194 height 17
type input "0977418739"
type input "my"
type input "0774875555"
type input "Chi"
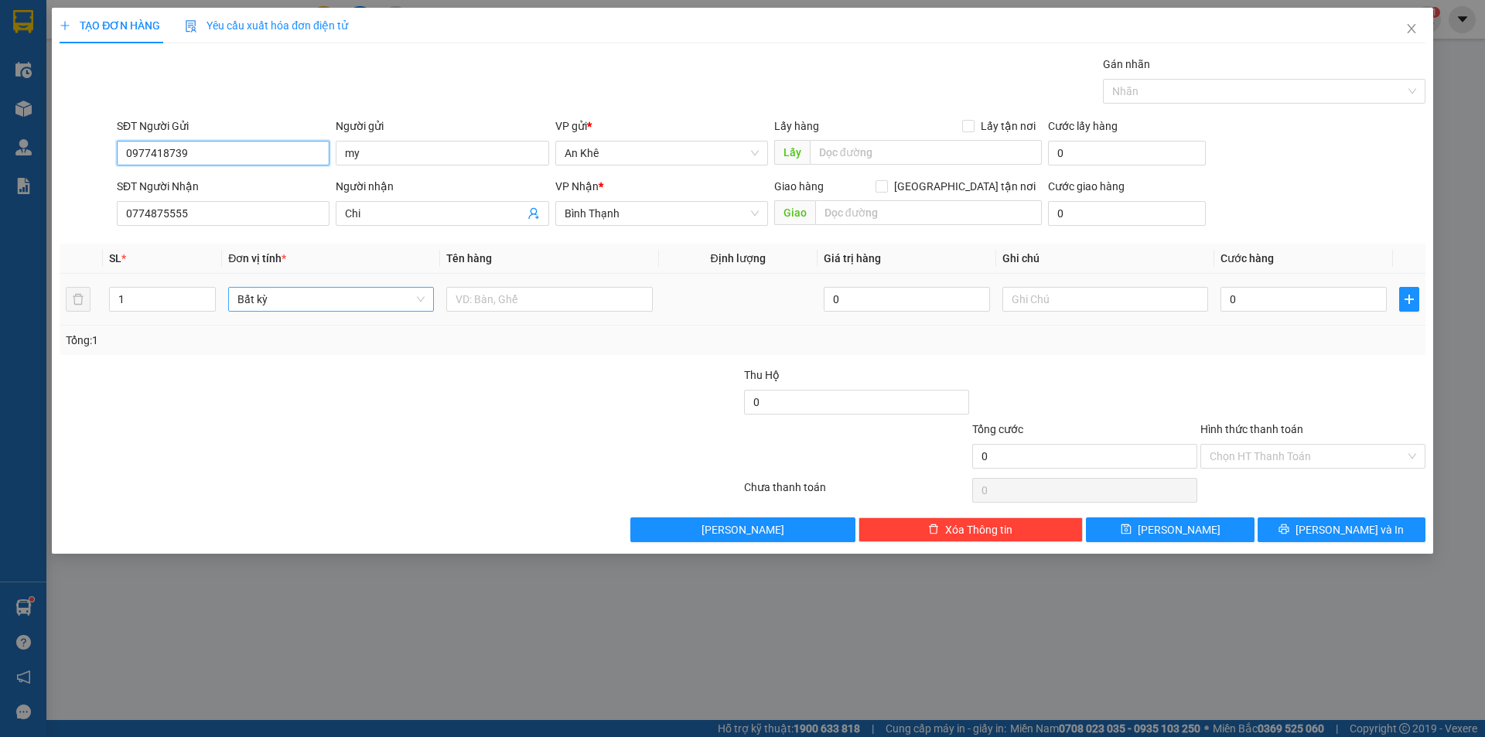
click at [372, 309] on span "Bất kỳ" at bounding box center [330, 299] width 187 height 23
type input "0977418739"
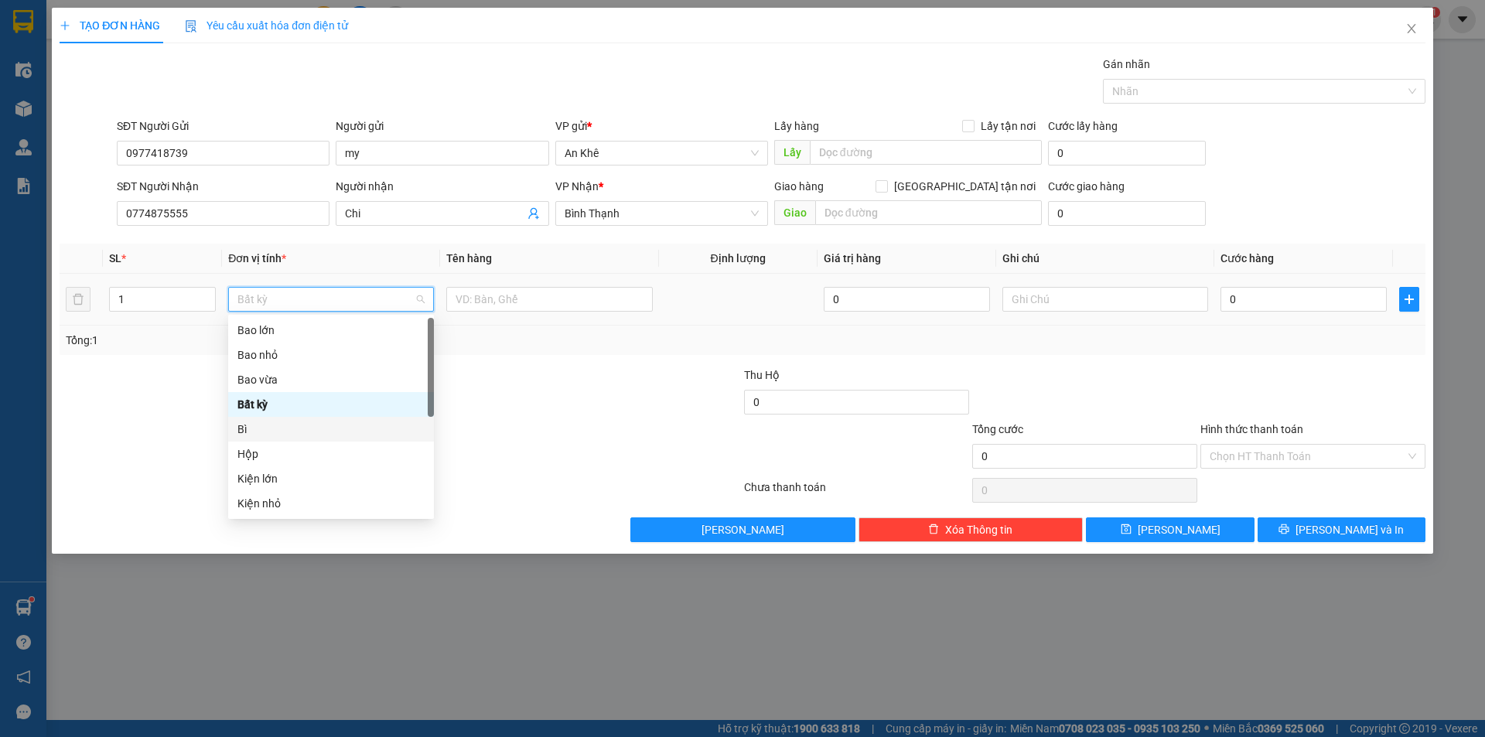
scroll to position [155, 0]
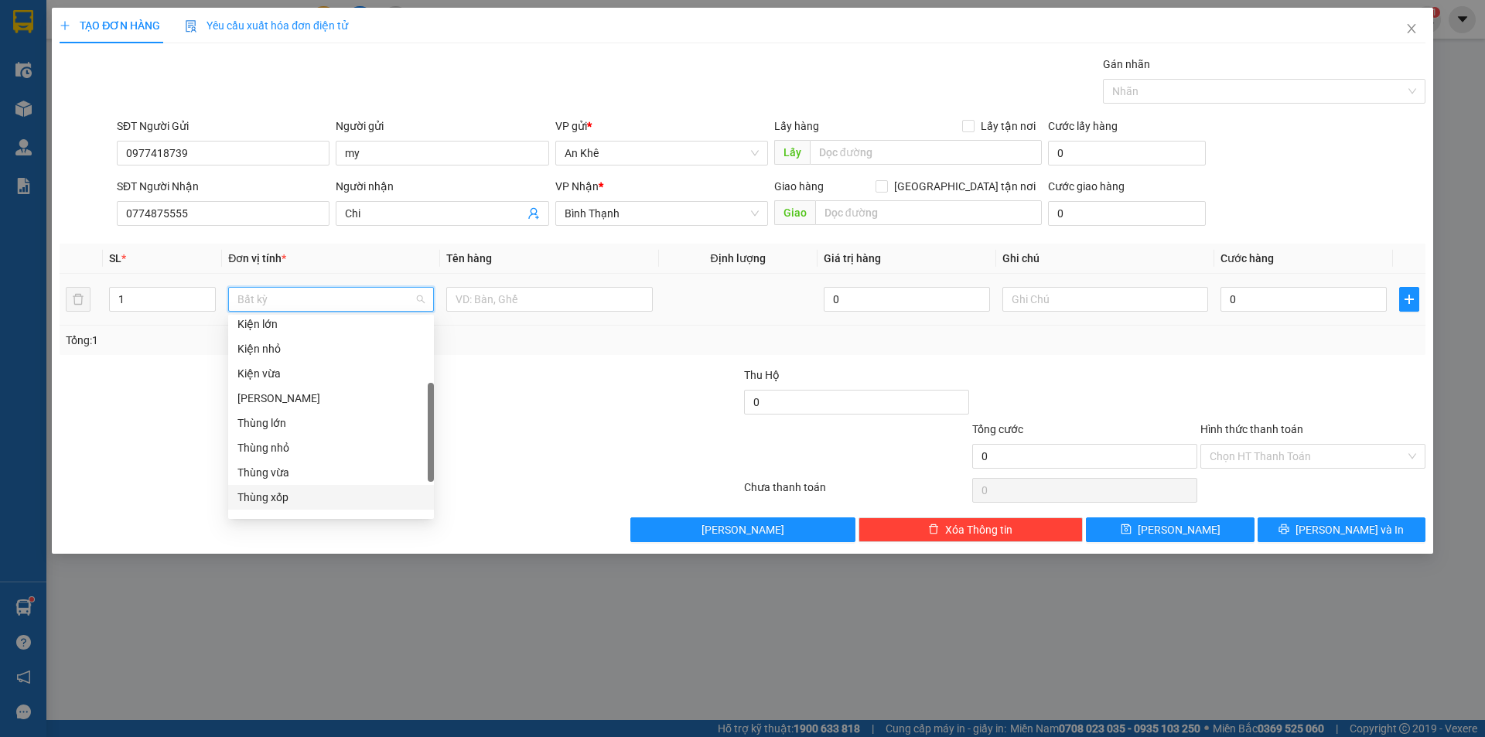
click at [281, 495] on div "Thùng xốp" at bounding box center [330, 497] width 187 height 17
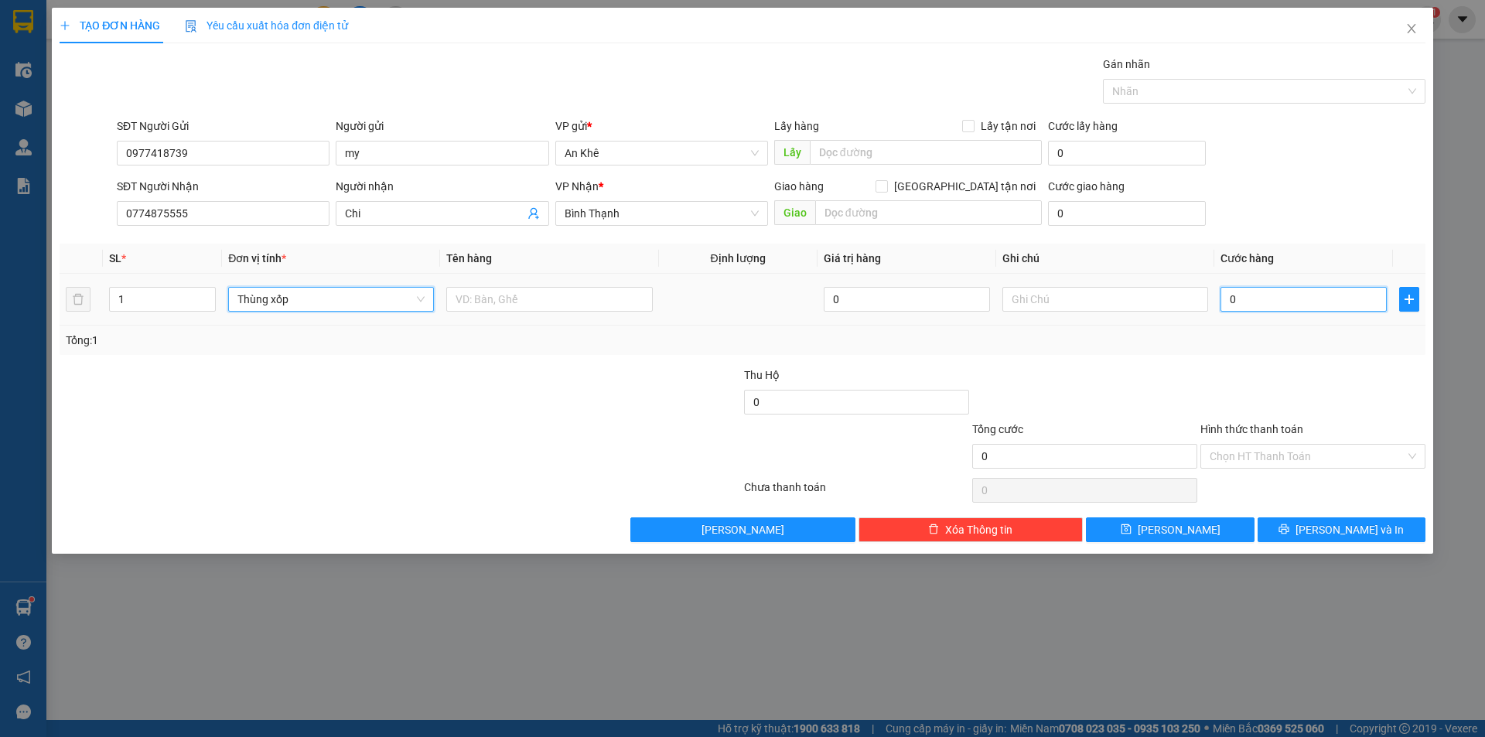
click at [1300, 295] on input "0" at bounding box center [1303, 299] width 166 height 25
type input "6"
type input "60"
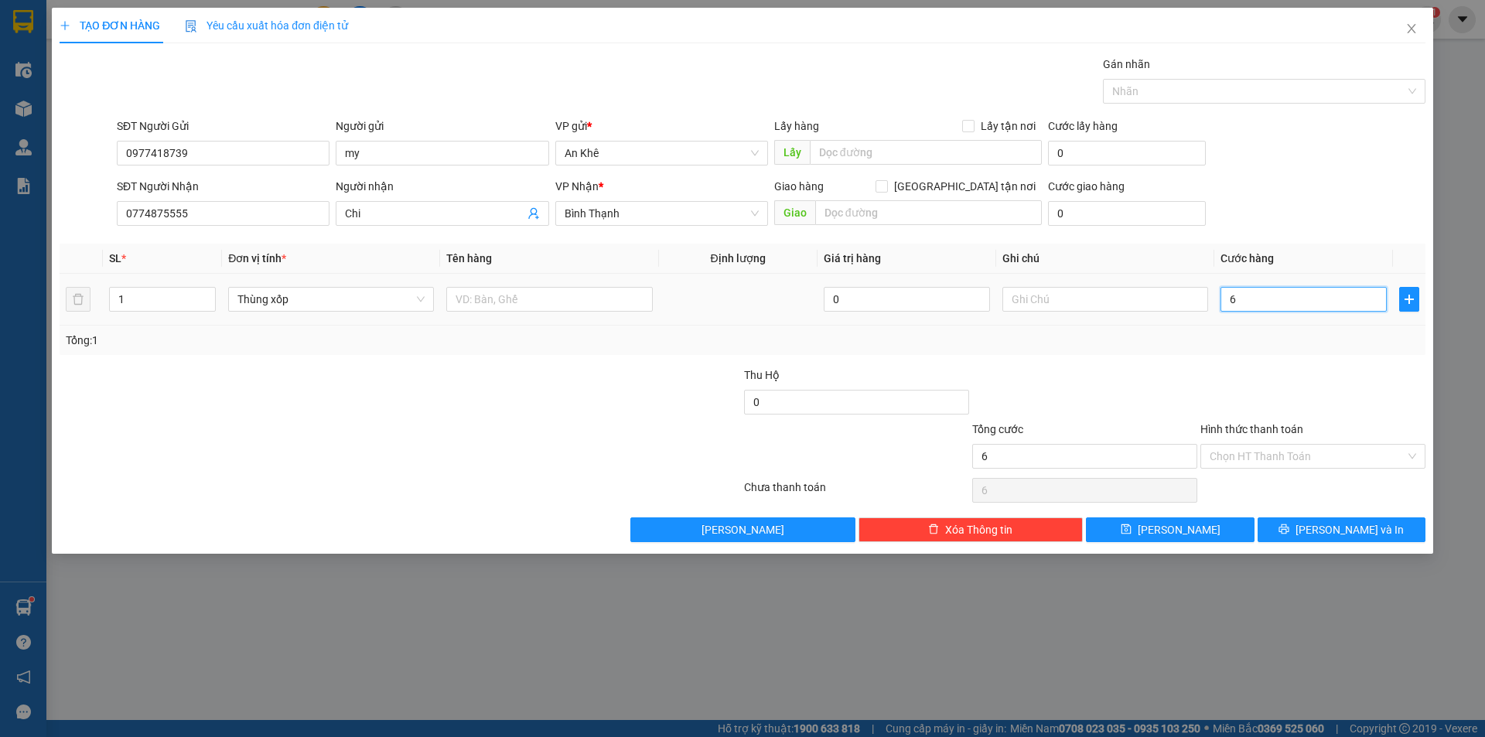
type input "60"
type input "600"
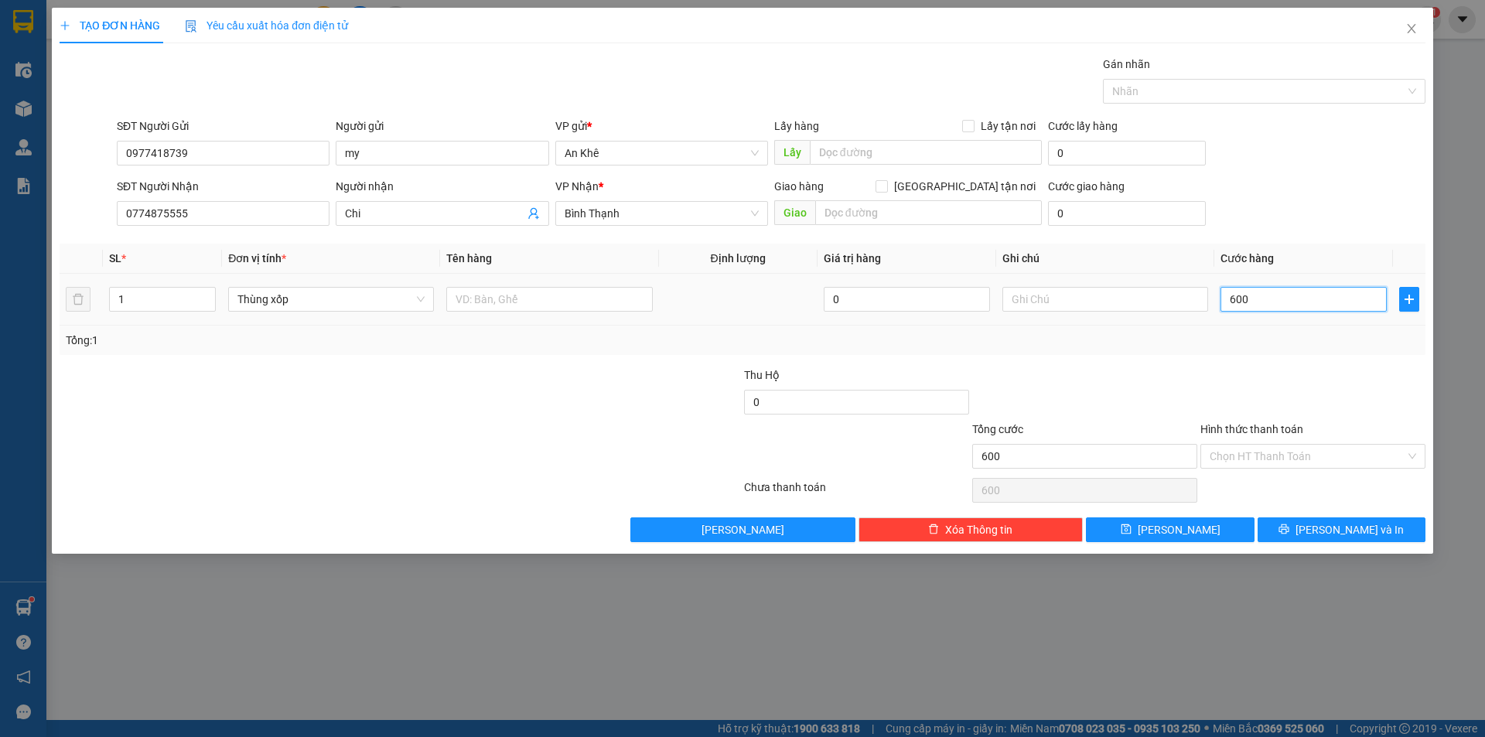
type input "6.000"
type input "60.000"
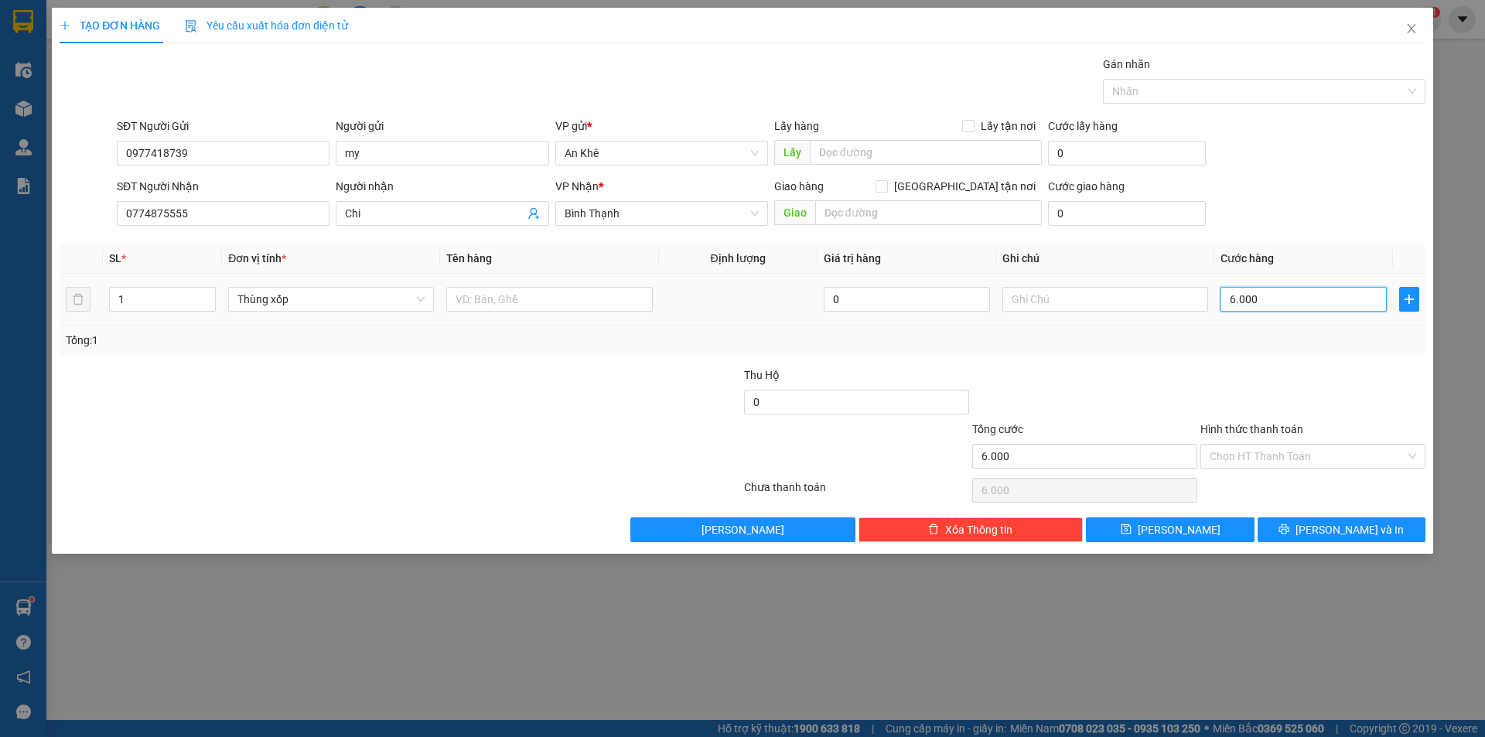
type input "60.000"
drag, startPoint x: 1291, startPoint y: 528, endPoint x: 1287, endPoint y: 520, distance: 9.0
click at [1291, 529] on button "[PERSON_NAME] và In" at bounding box center [1341, 529] width 168 height 25
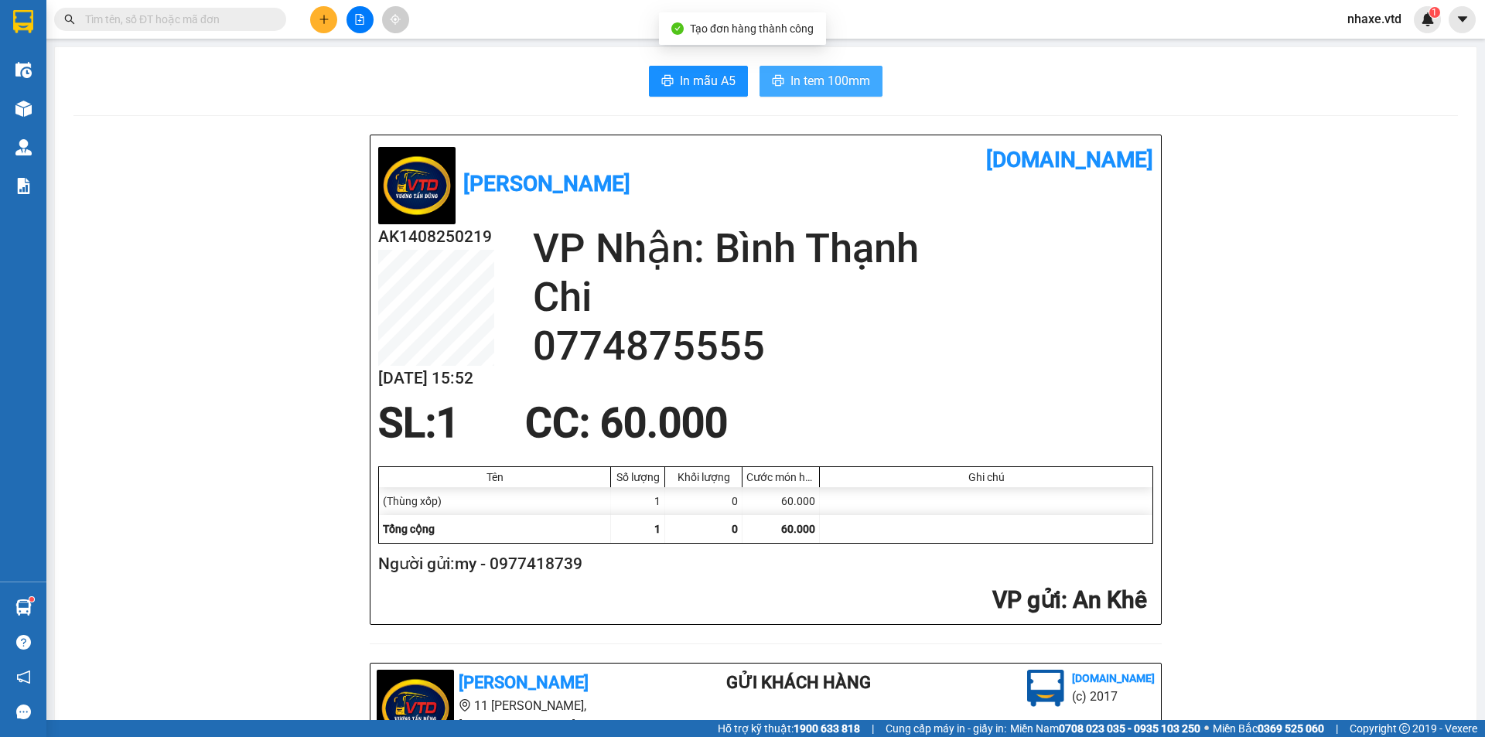
click at [828, 70] on button "In tem 100mm" at bounding box center [820, 81] width 123 height 31
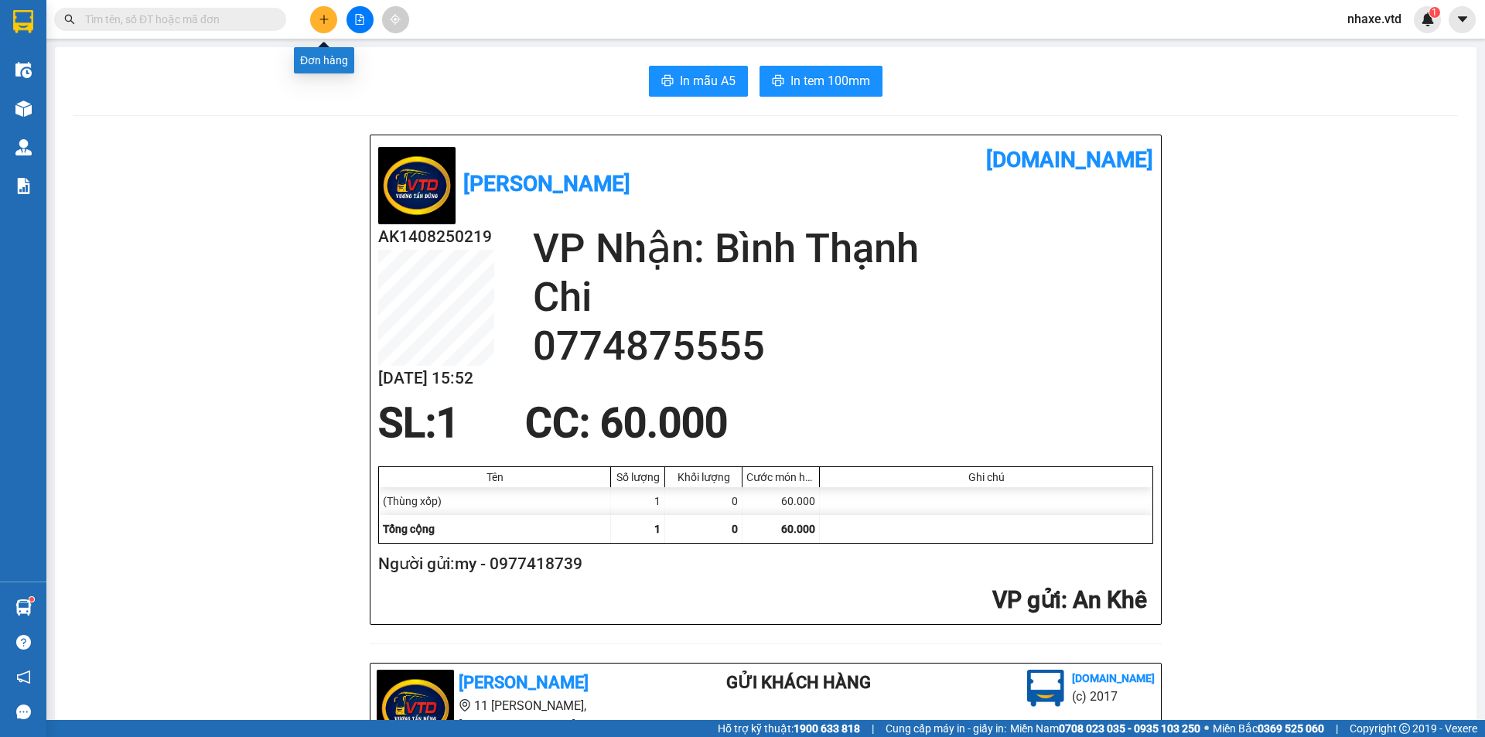
click at [314, 14] on button at bounding box center [323, 19] width 27 height 27
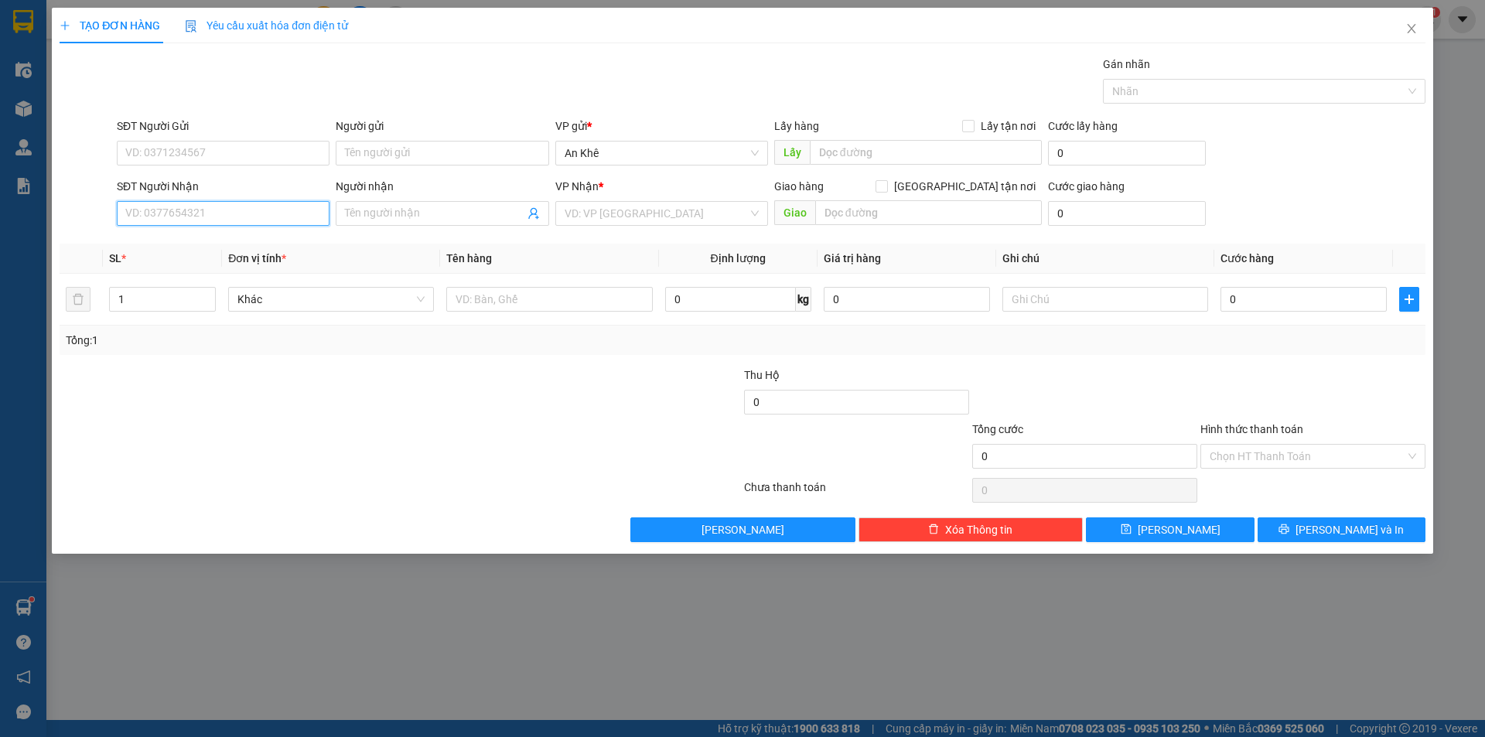
click at [263, 220] on input "SĐT Người Nhận" at bounding box center [223, 213] width 213 height 25
click at [179, 240] on div "0908903259" at bounding box center [223, 244] width 194 height 17
type input "0908903259"
type input "[PERSON_NAME]"
type input "0908903259"
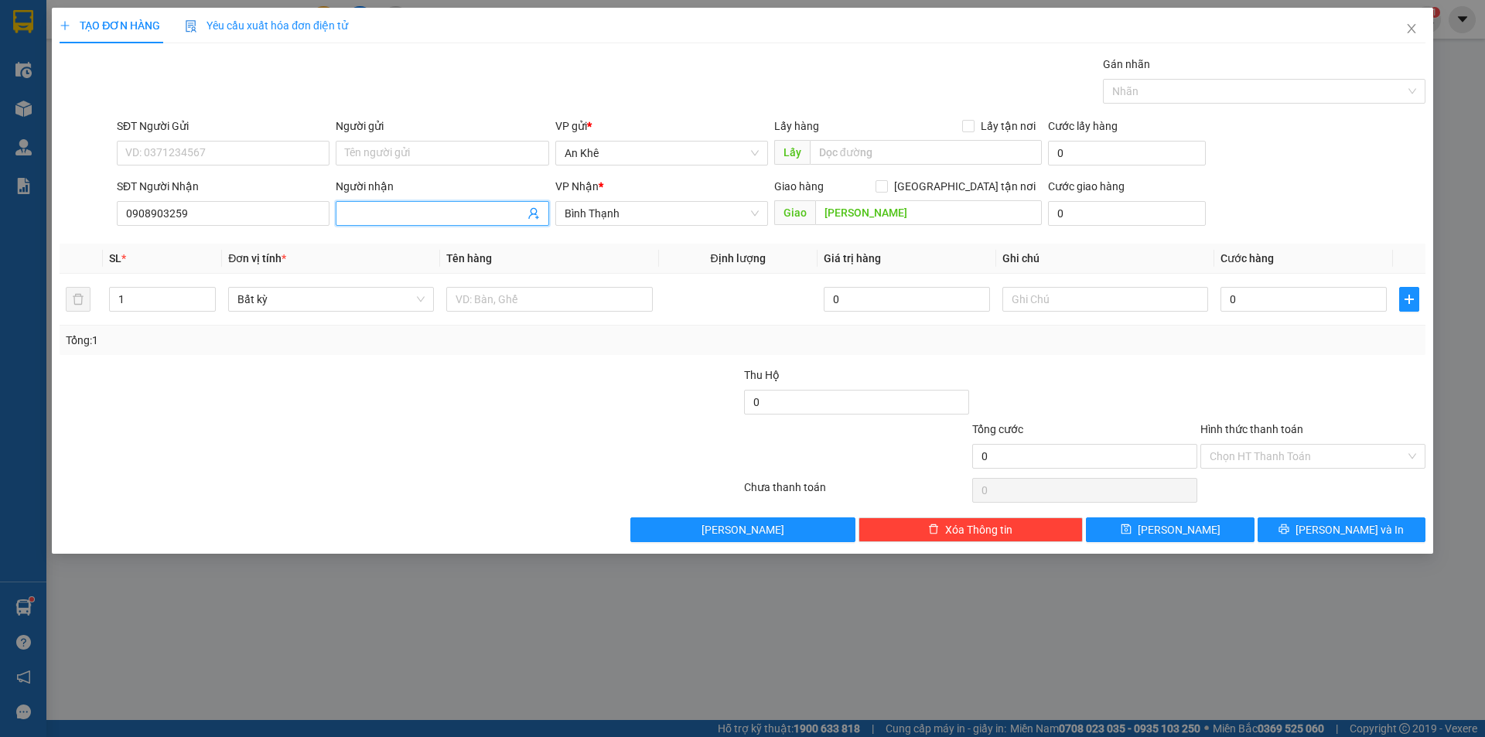
click at [472, 210] on input "Người nhận" at bounding box center [434, 213] width 179 height 17
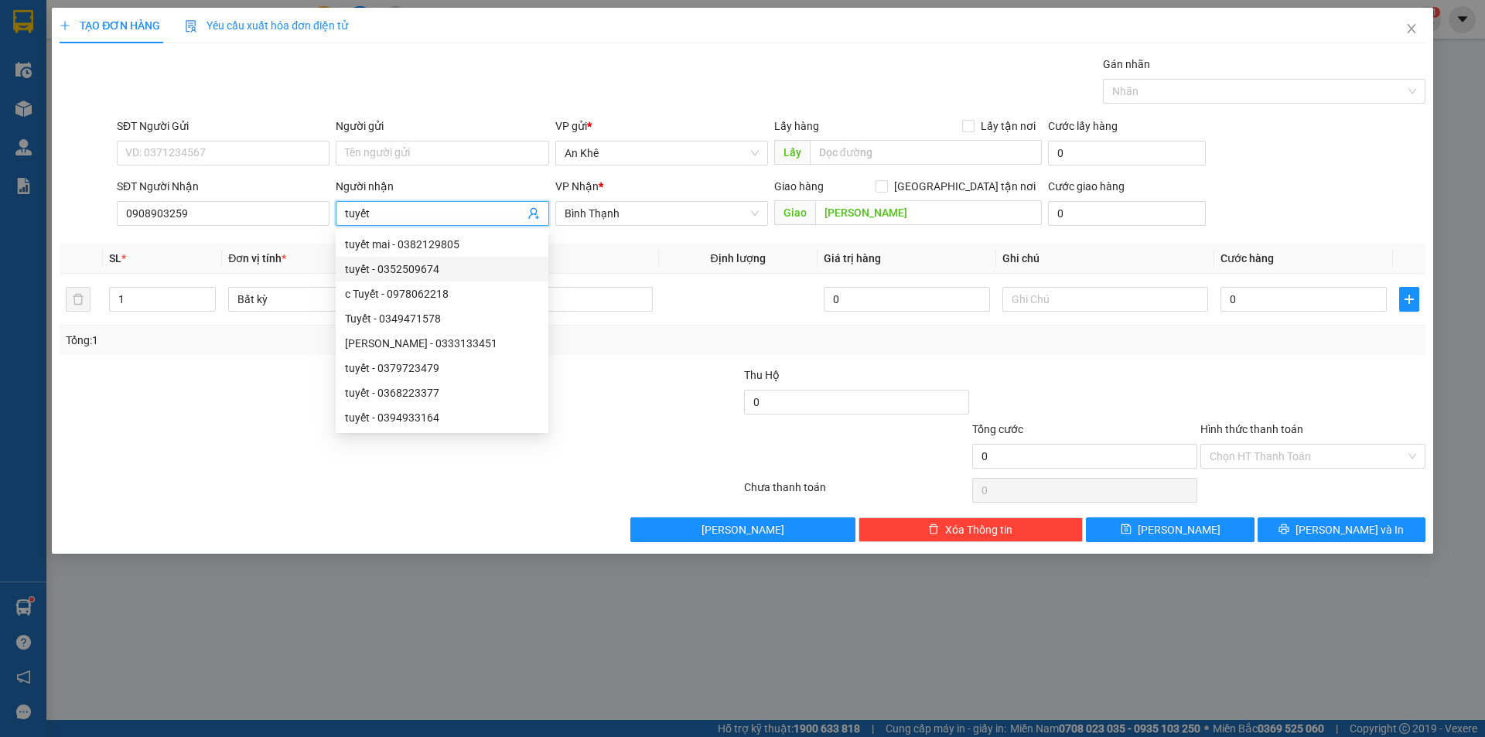
type input "tuyết"
click at [592, 395] on div at bounding box center [628, 394] width 228 height 54
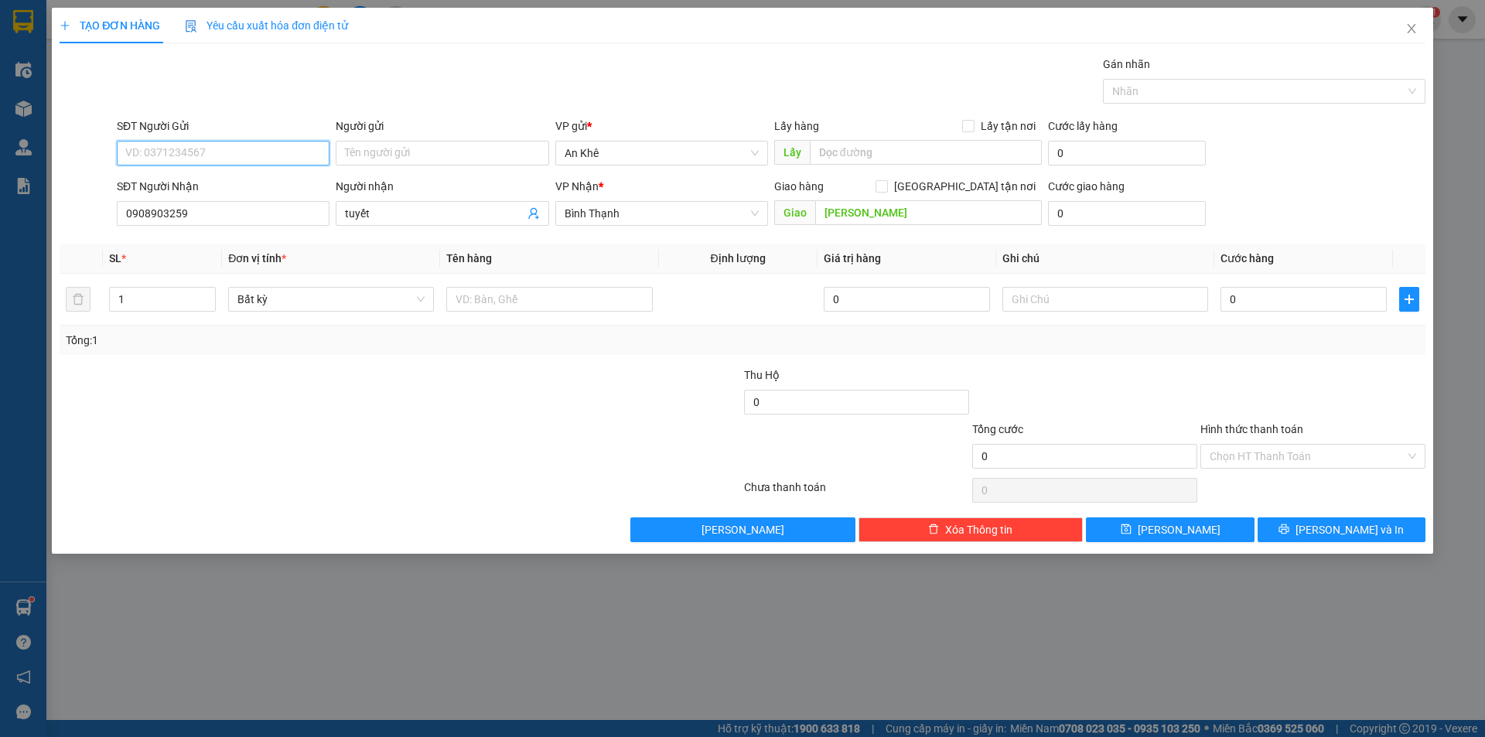
click at [224, 148] on input "SĐT Người Gửi" at bounding box center [223, 153] width 213 height 25
click at [213, 188] on div "0396154101 - [PERSON_NAME]" at bounding box center [223, 184] width 194 height 17
type input "0396154101"
type input "[PERSON_NAME]"
click at [297, 295] on span "Bất kỳ" at bounding box center [330, 299] width 187 height 23
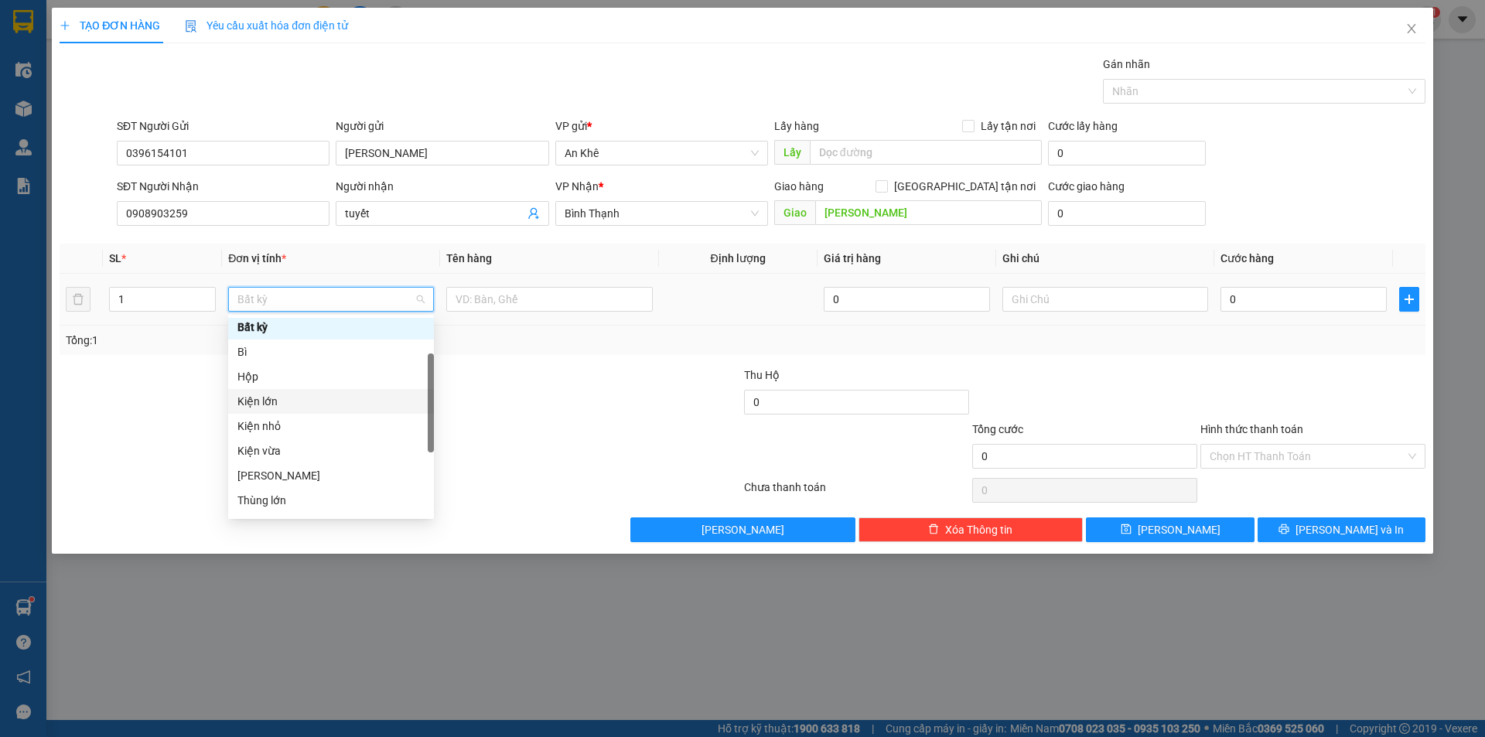
scroll to position [155, 0]
click at [294, 477] on div "Thùng vừa" at bounding box center [330, 472] width 187 height 17
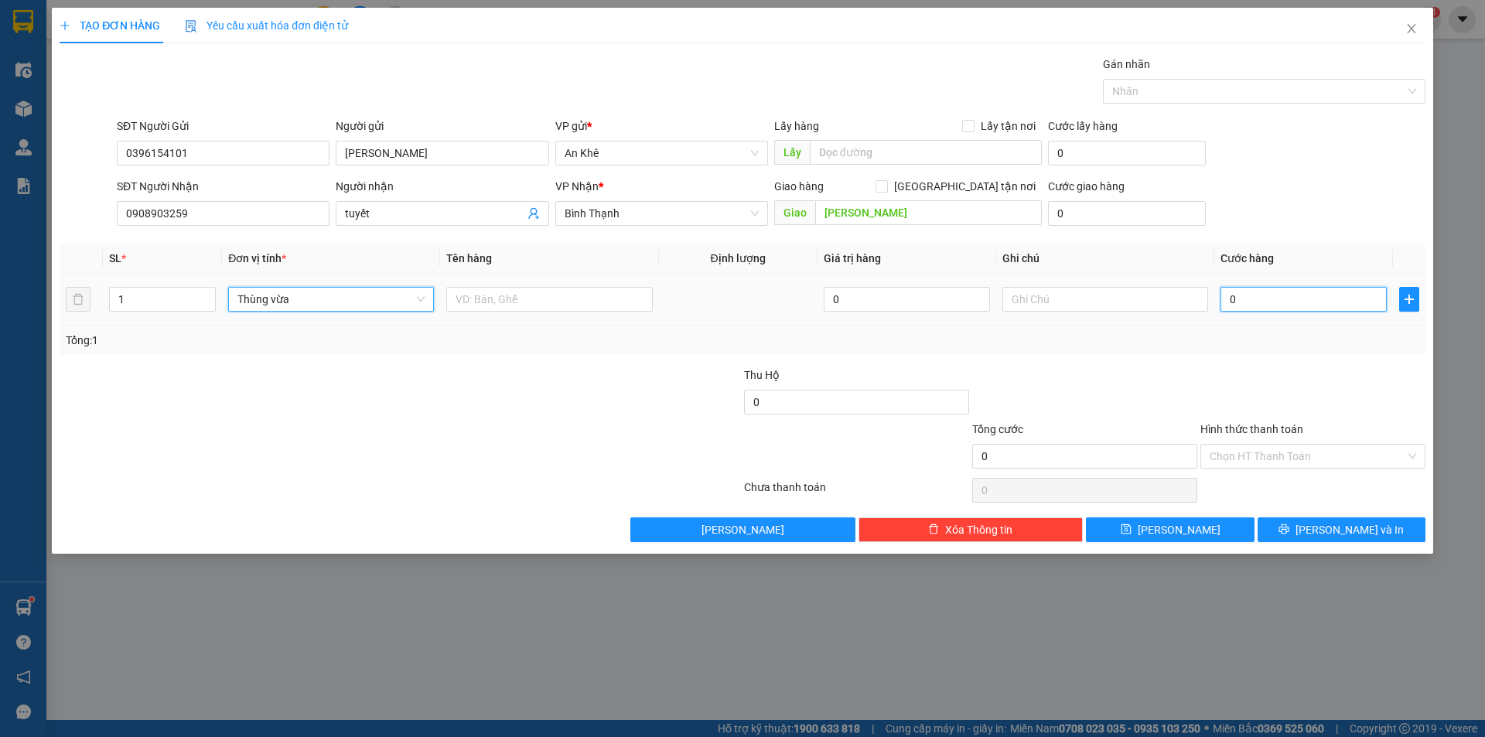
click at [1299, 297] on input "0" at bounding box center [1303, 299] width 166 height 25
type input "5"
type input "50"
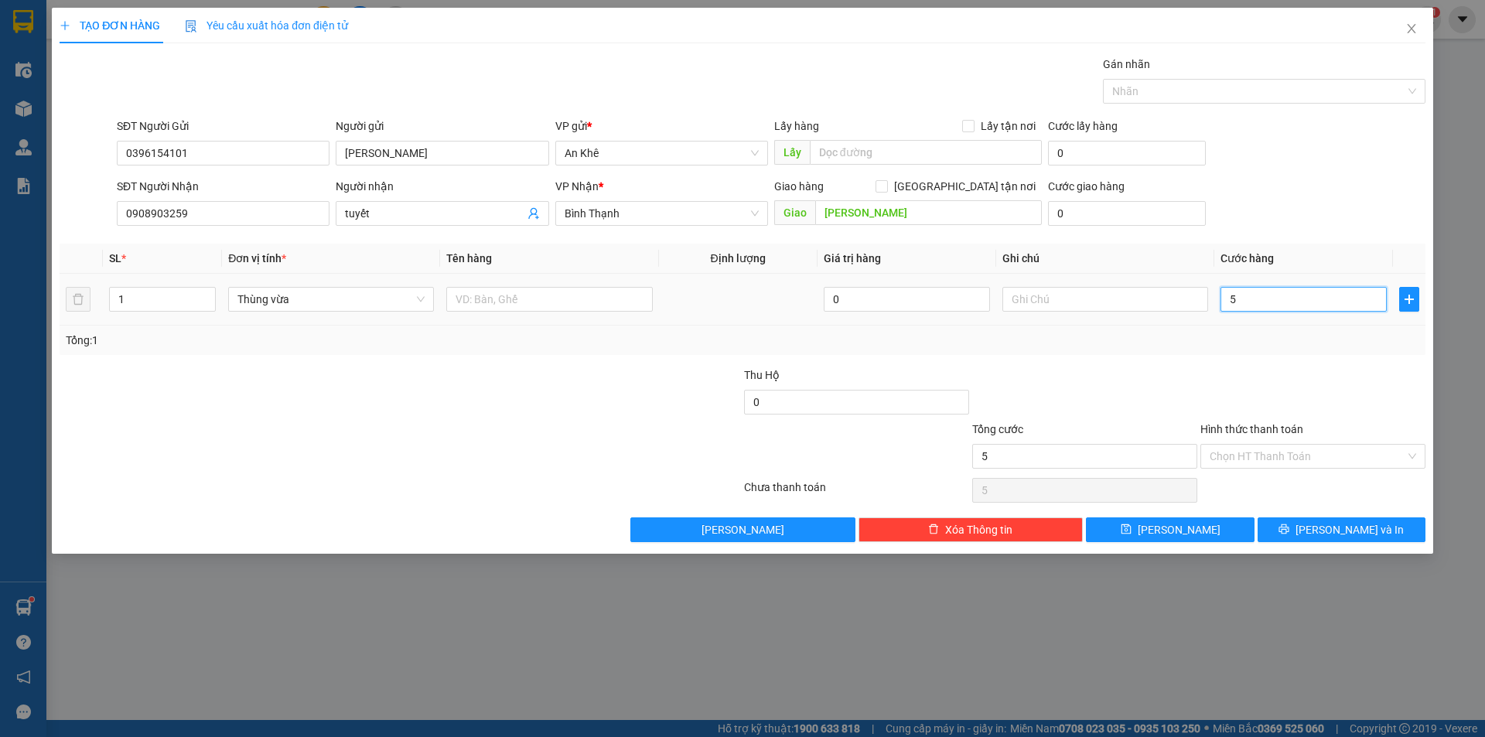
type input "50"
type input "500"
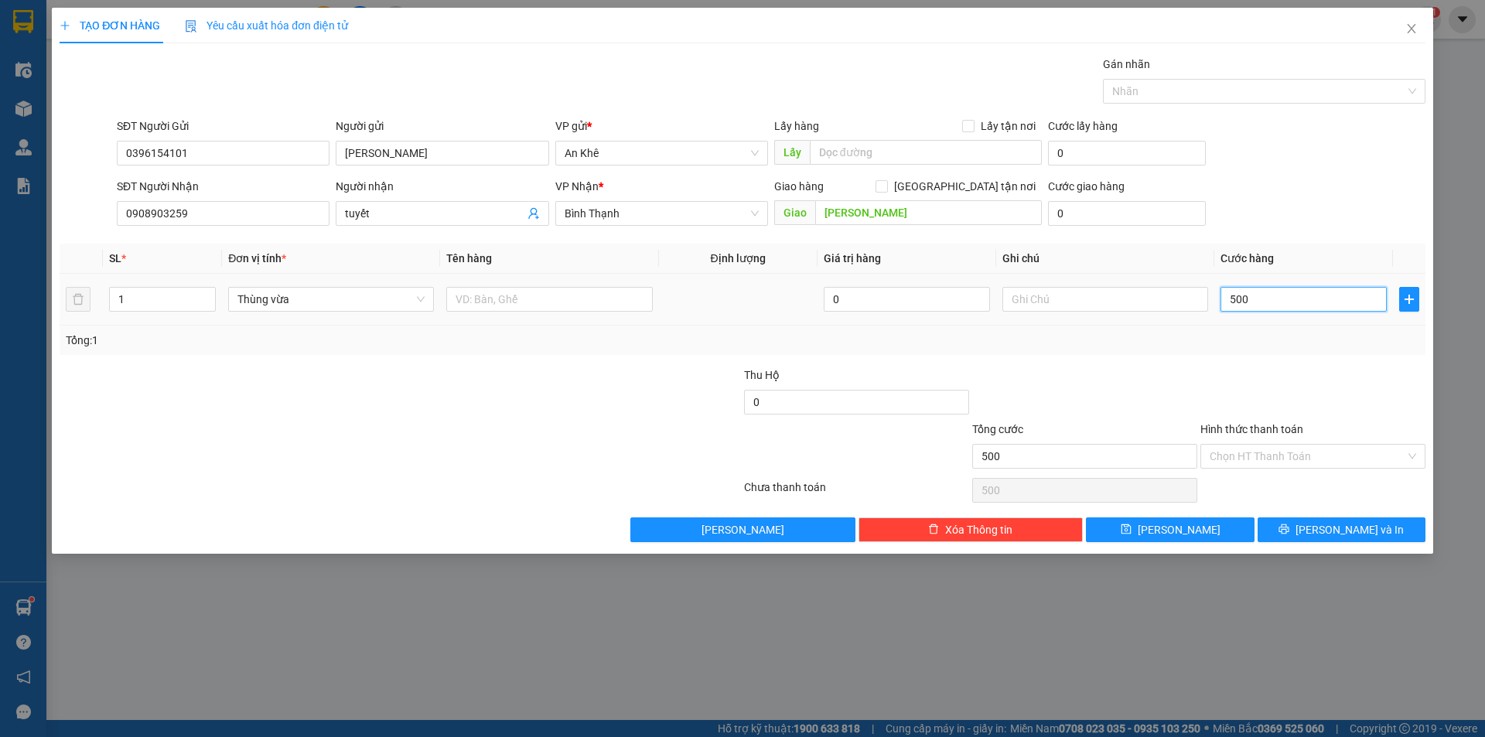
type input "5.000"
type input "50.000"
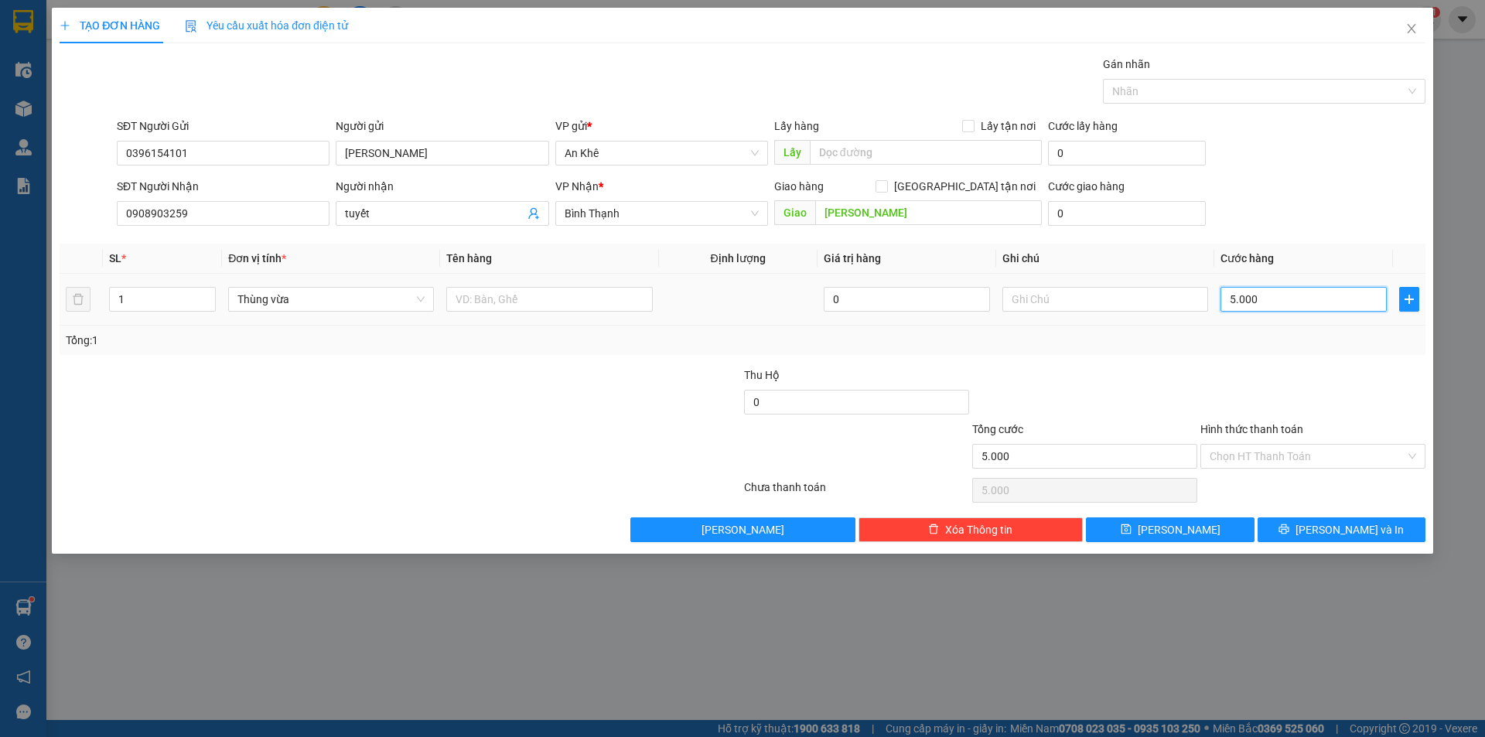
type input "50.000"
click at [1288, 448] on input "Hình thức thanh toán" at bounding box center [1307, 456] width 196 height 23
click at [1307, 524] on button "[PERSON_NAME] và In" at bounding box center [1341, 529] width 168 height 25
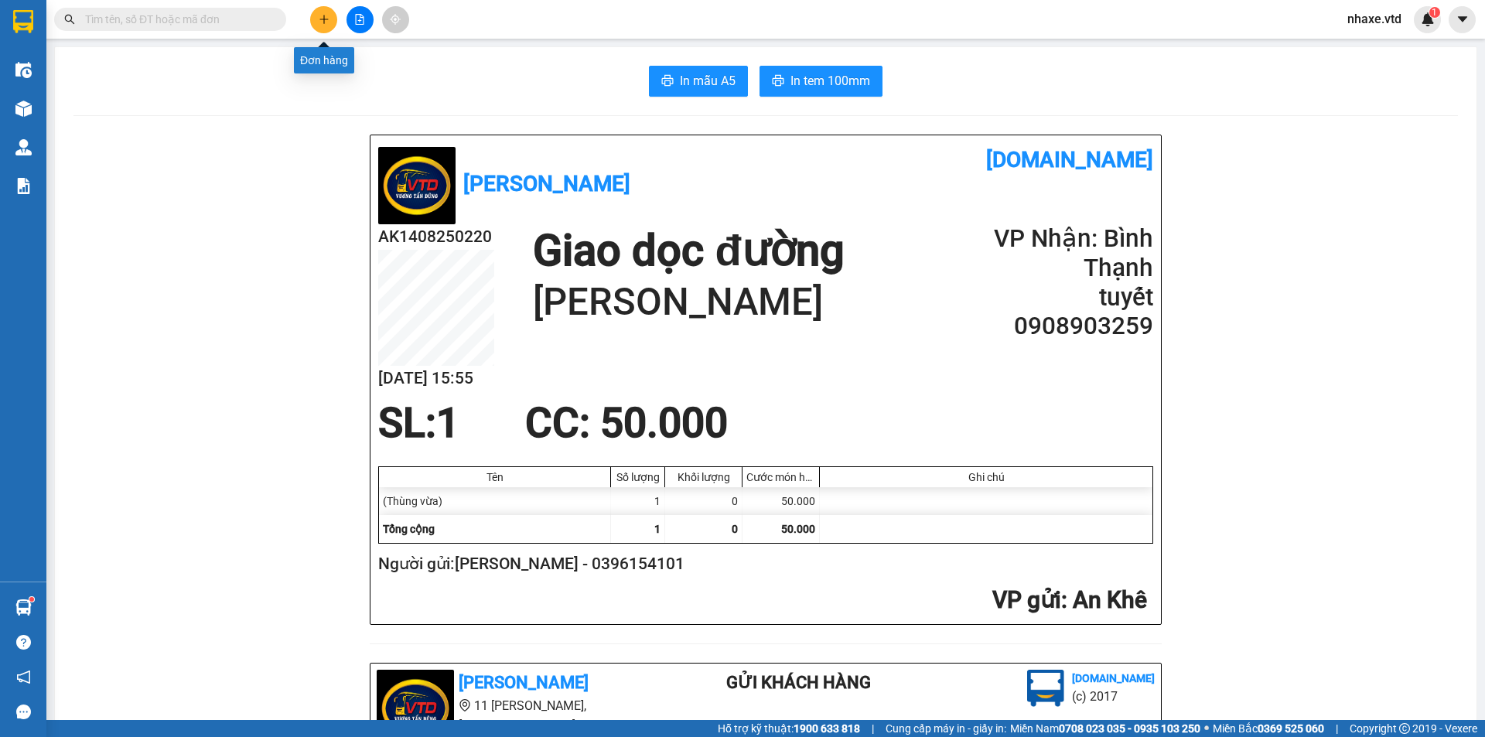
click at [322, 19] on icon "plus" at bounding box center [323, 19] width 9 height 1
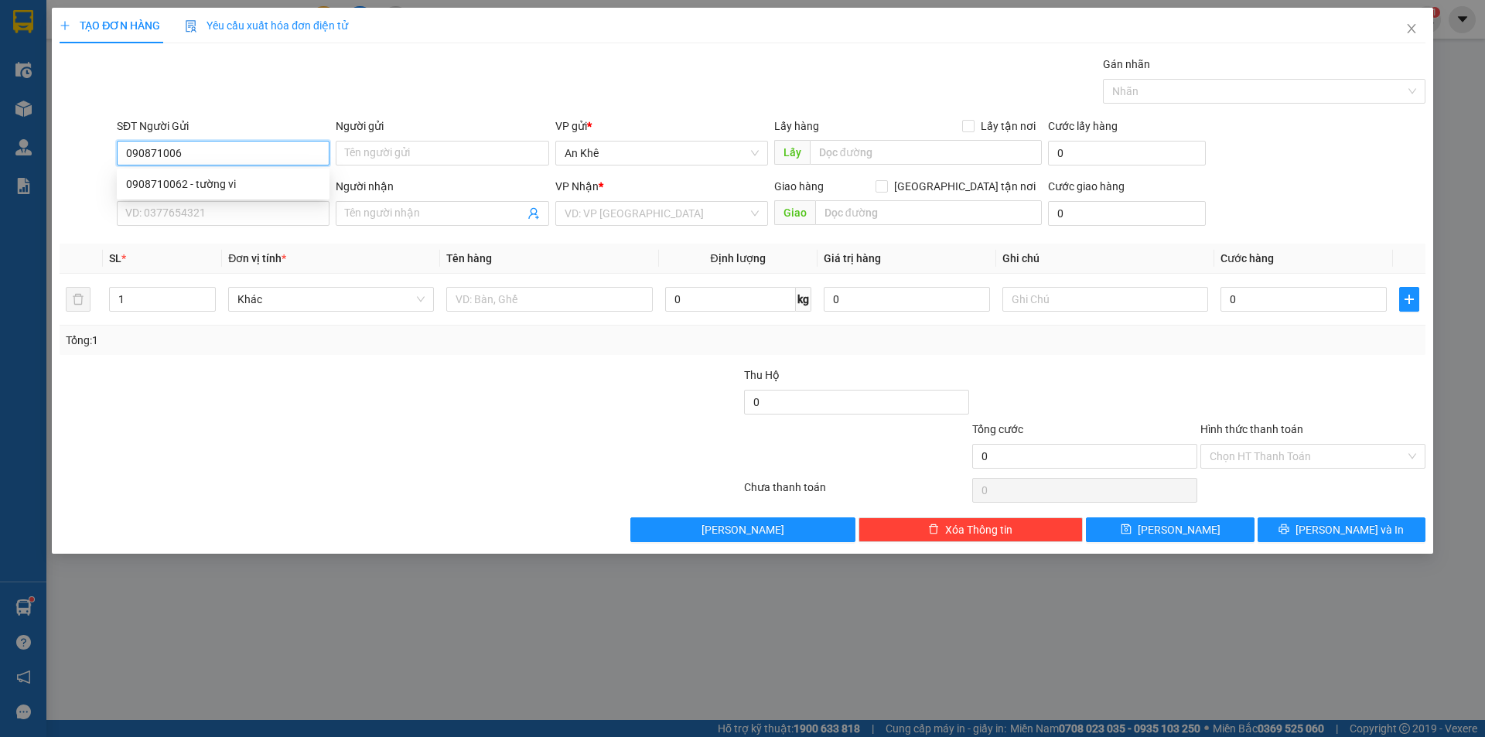
type input "0908710062"
click at [220, 177] on div "0908710062 - tường vi" at bounding box center [223, 184] width 194 height 17
type input "tường vi"
type input "0938519122"
type input "toàn quách"
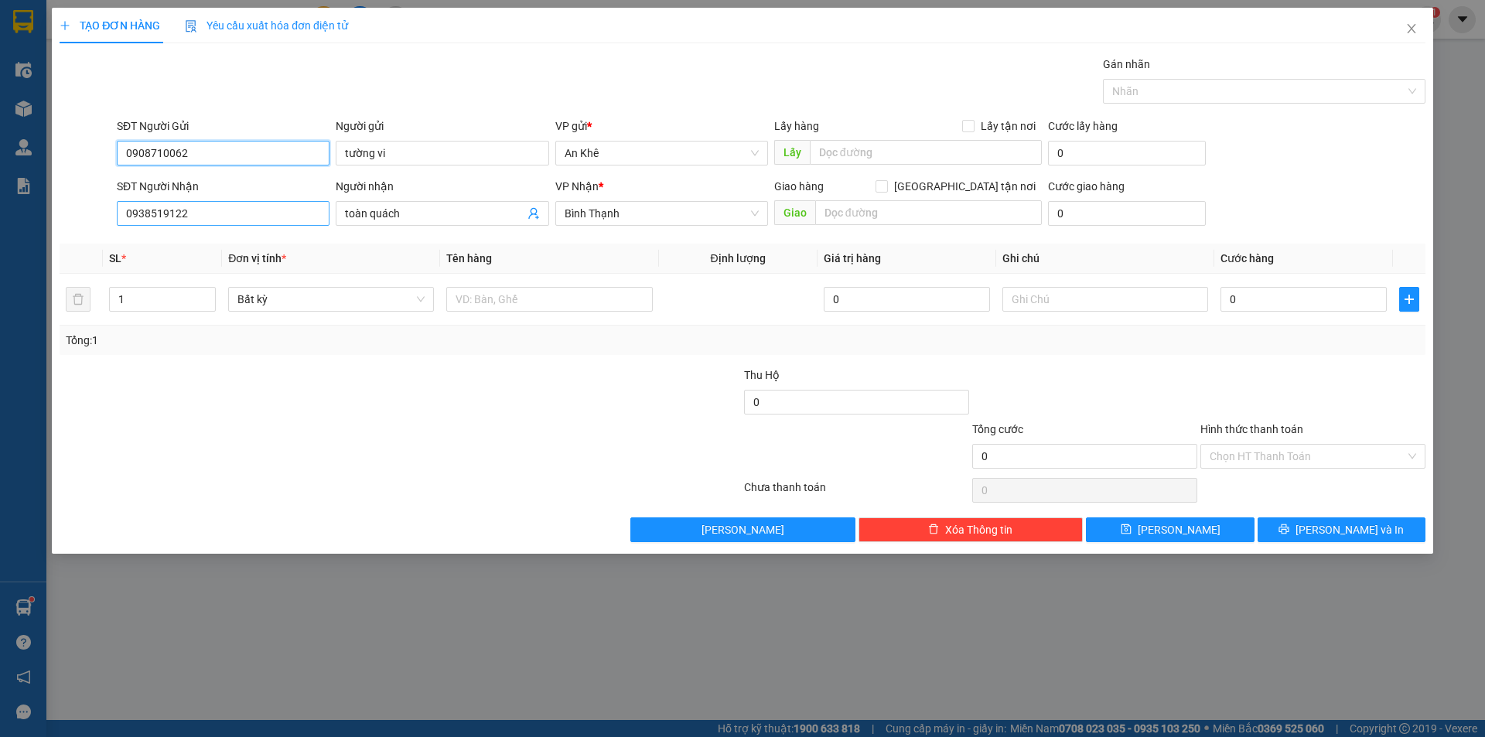
type input "0908710062"
click at [257, 221] on input "0938519122" at bounding box center [223, 213] width 213 height 25
type input "0"
click at [244, 245] on div "0938519122 - toàn quách" at bounding box center [223, 244] width 194 height 17
click at [199, 217] on input "0938519122" at bounding box center [223, 213] width 213 height 25
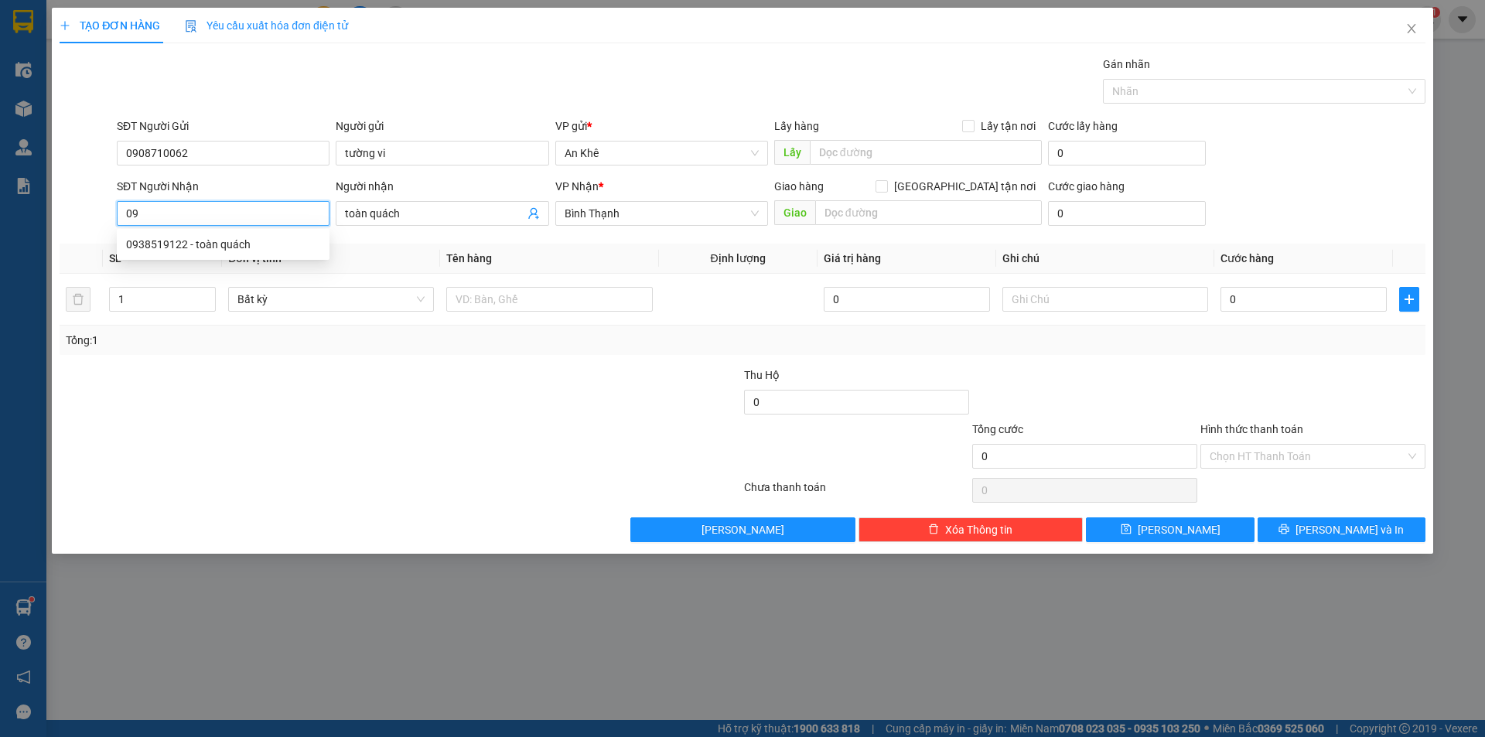
type input "0"
type input "0908701162"
click at [417, 213] on input "toàn quách" at bounding box center [434, 213] width 179 height 17
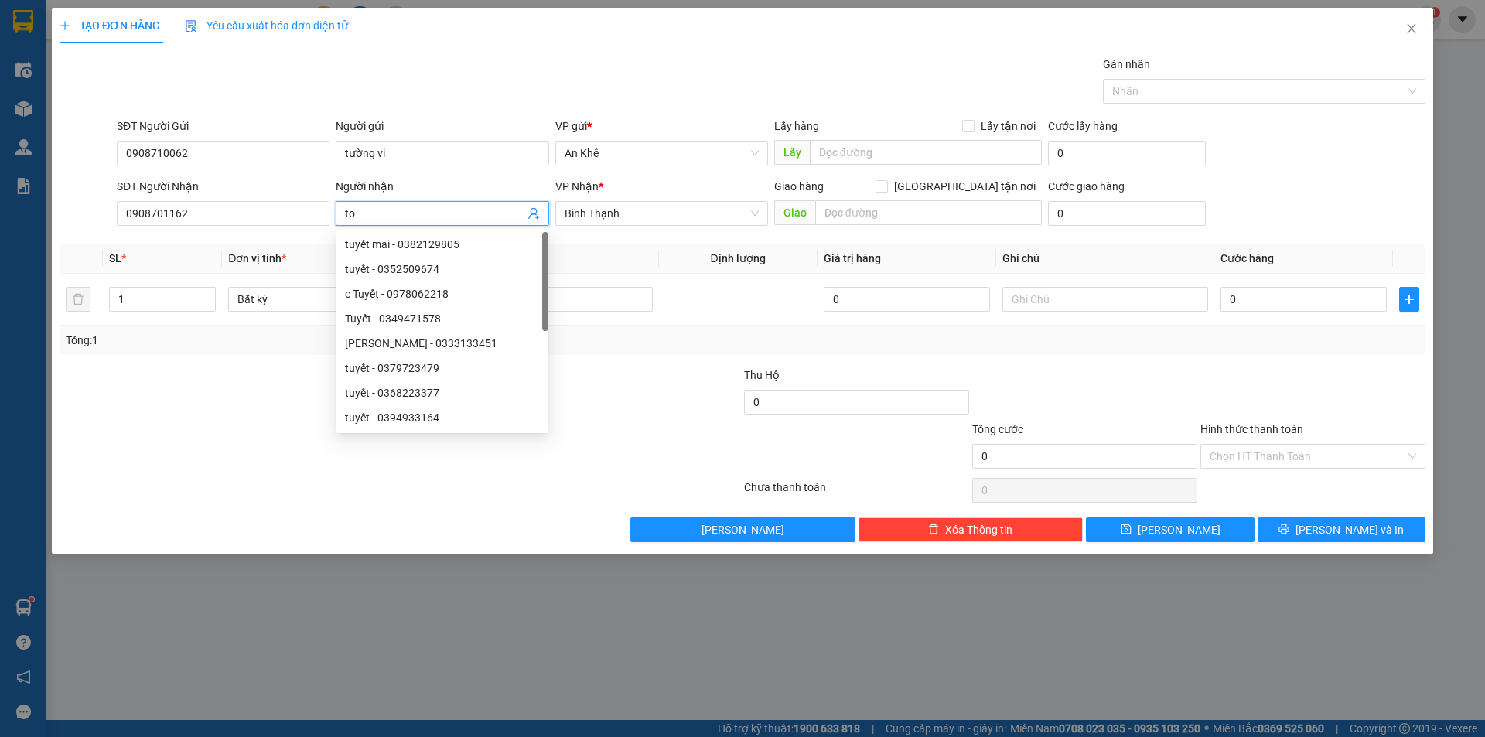
type input "t"
click at [140, 294] on input "1" at bounding box center [162, 299] width 105 height 23
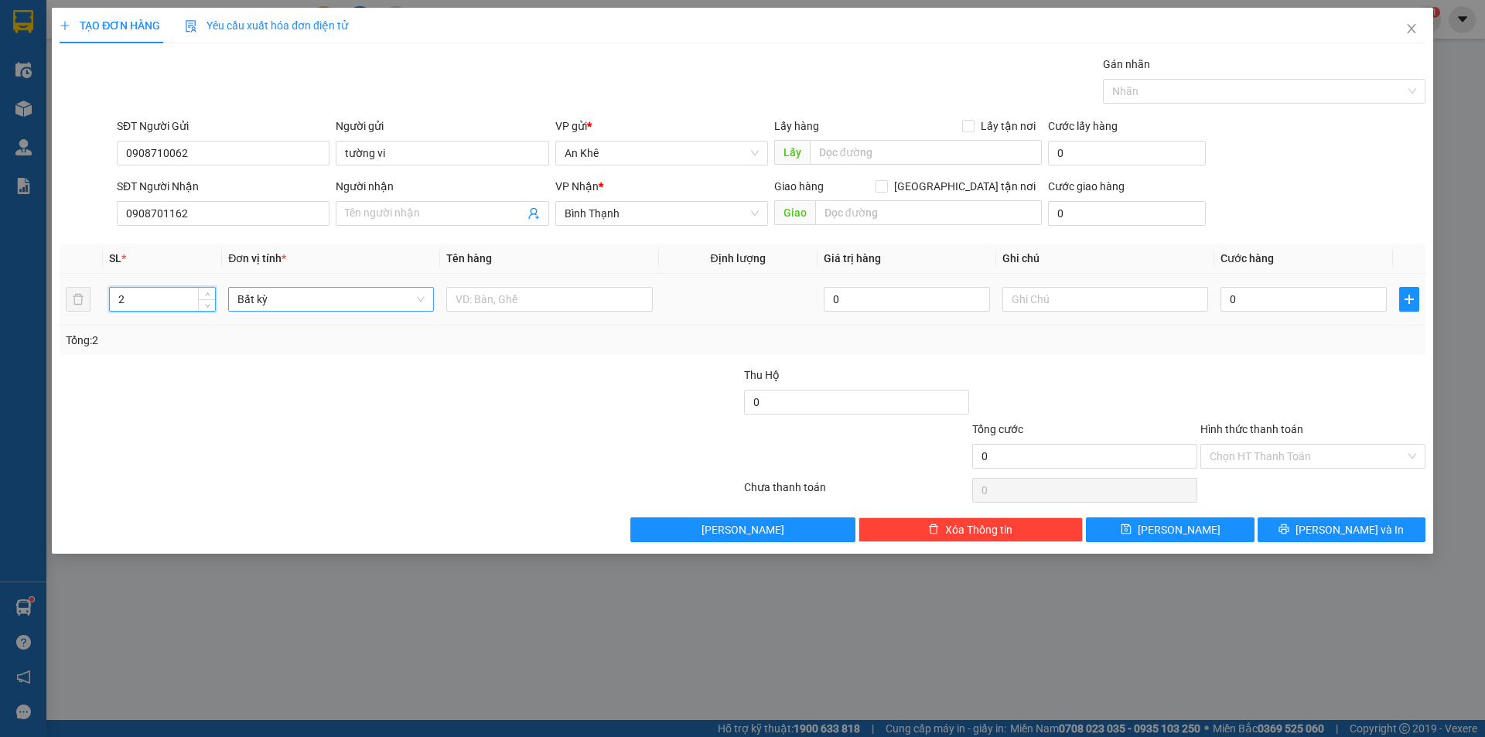
click at [332, 297] on span "Bất kỳ" at bounding box center [330, 299] width 187 height 23
type input "2"
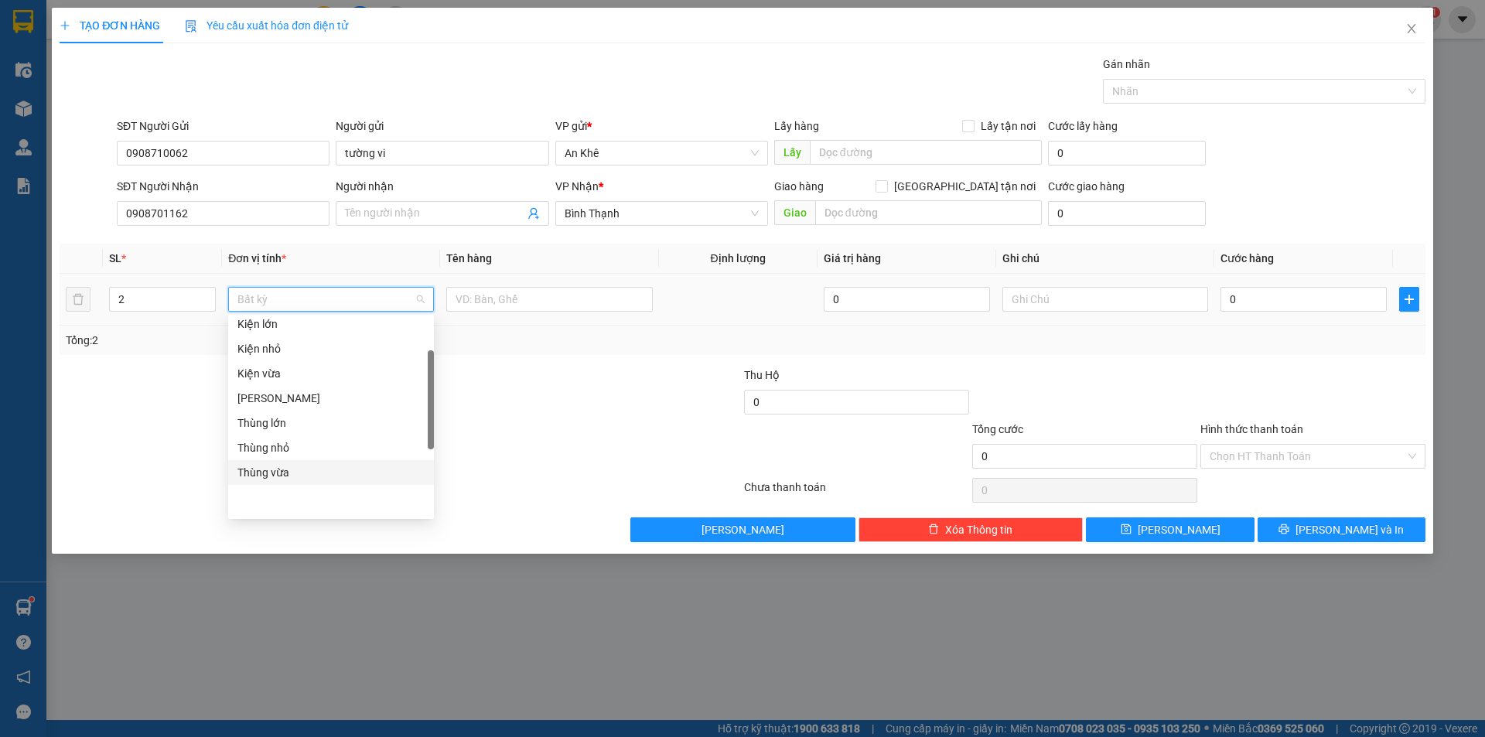
scroll to position [155, 0]
click at [290, 466] on div "Thùng vừa" at bounding box center [330, 472] width 187 height 17
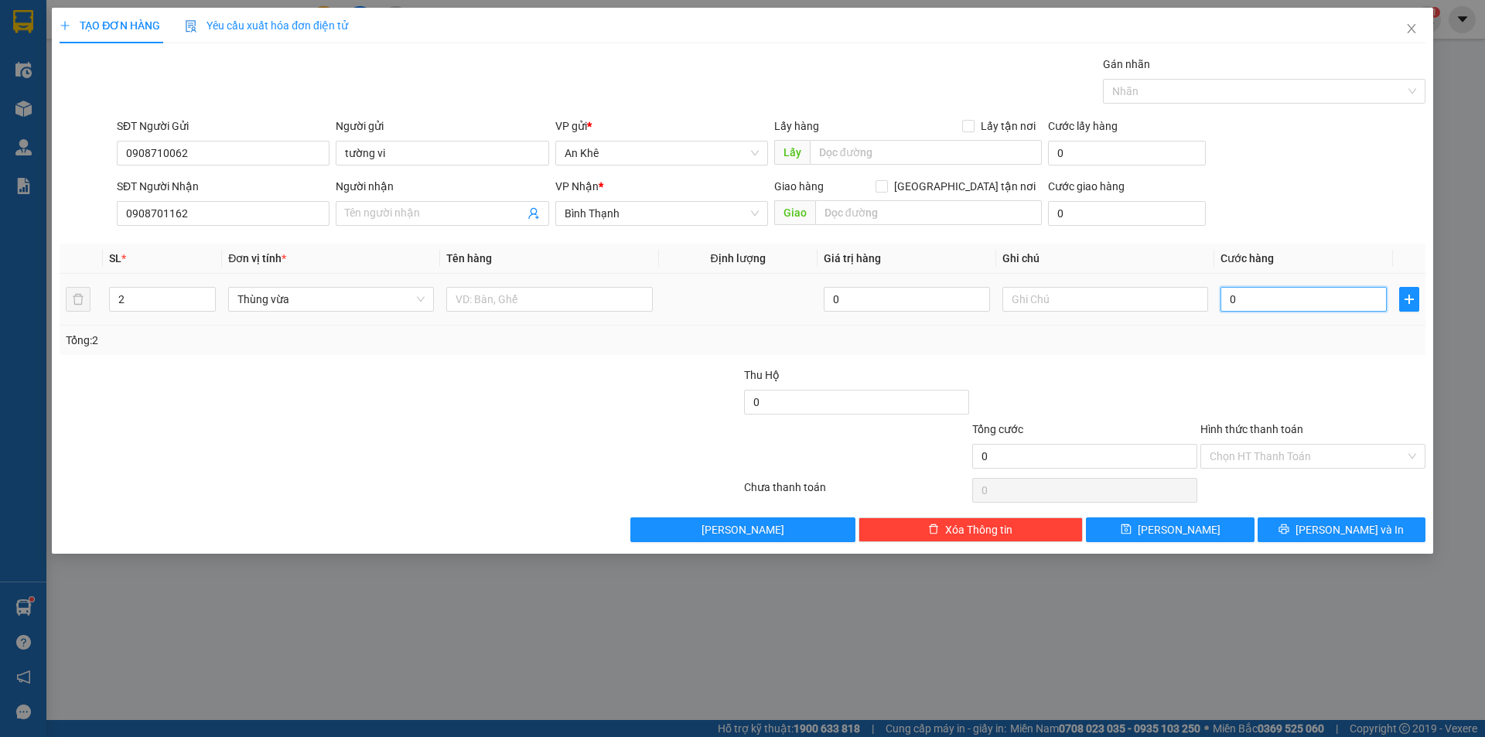
type input "7"
type input "70"
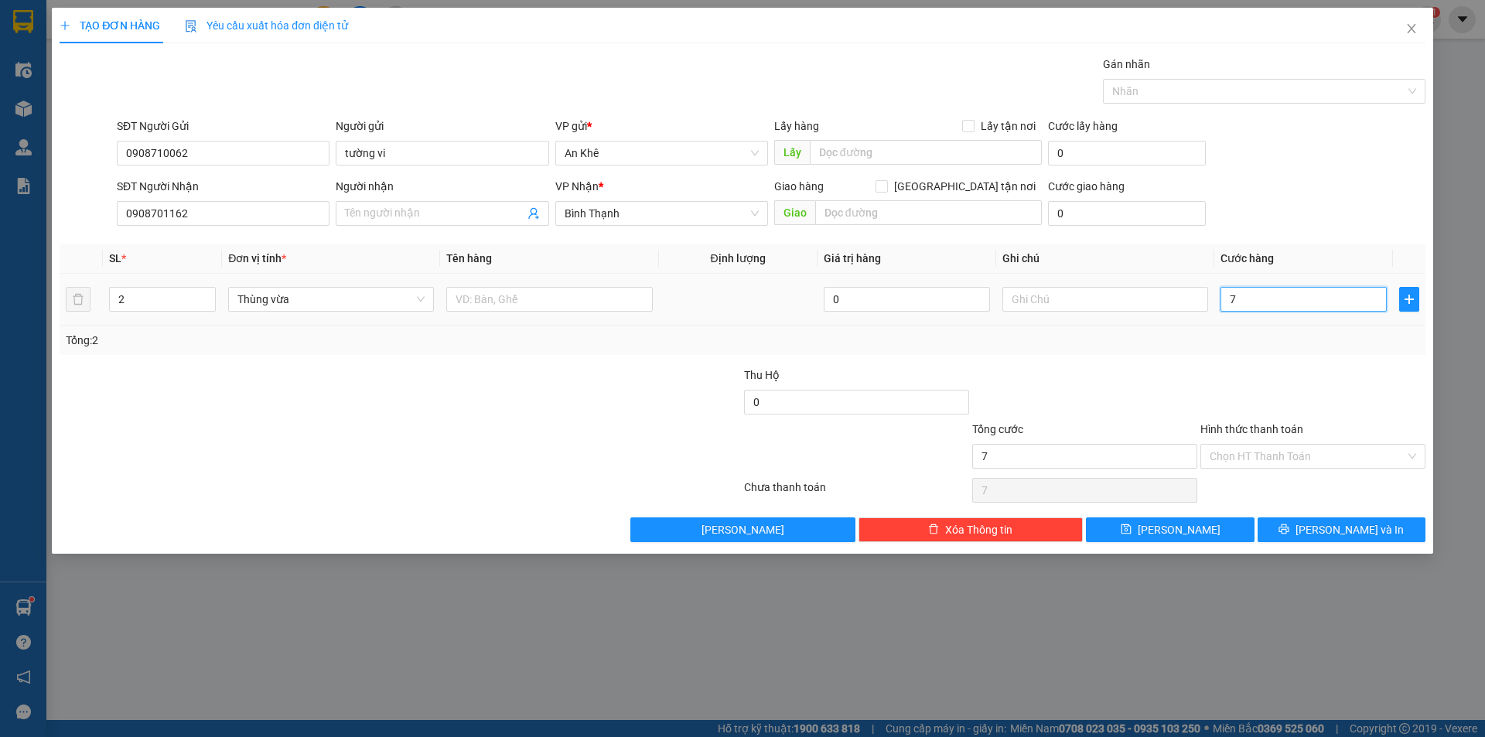
type input "70"
type input "700"
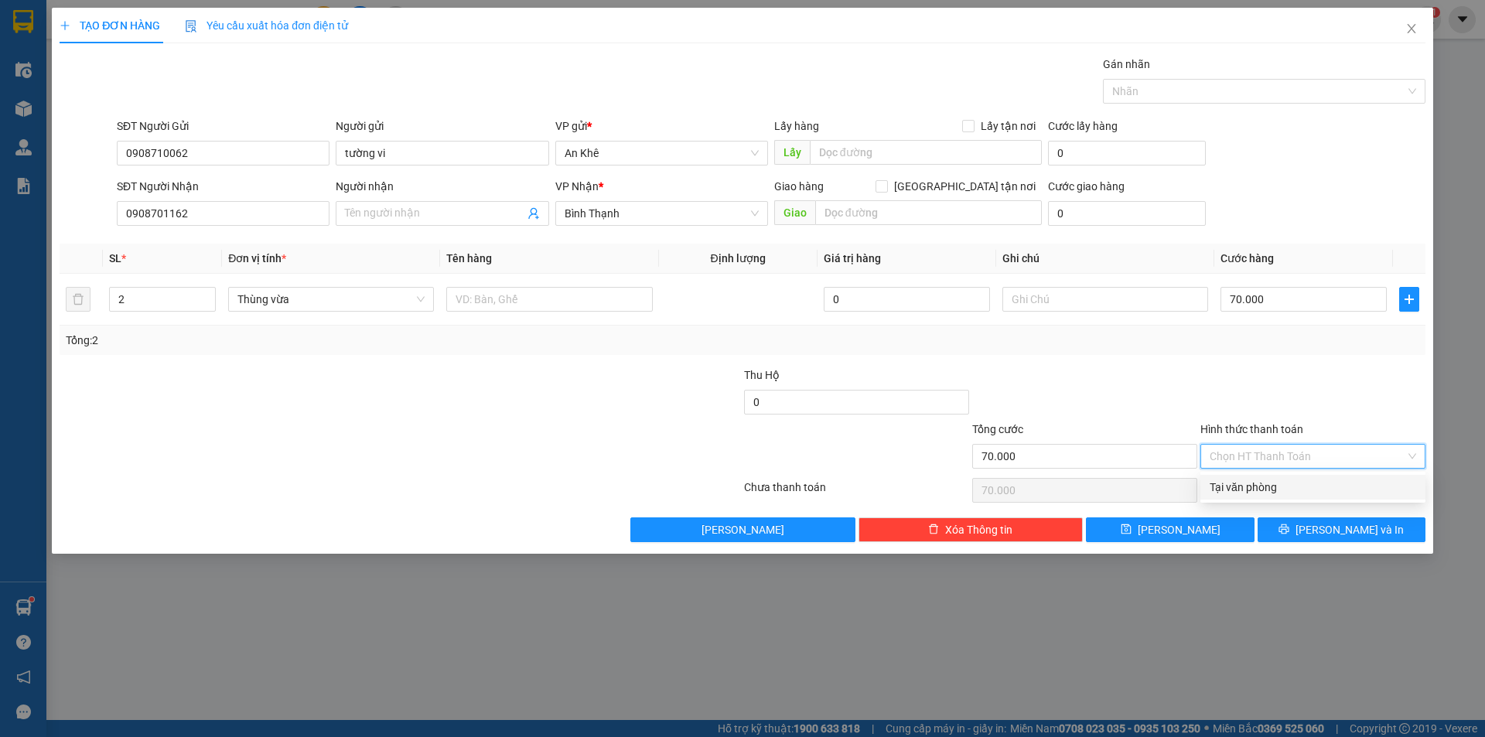
click at [1297, 452] on input "Hình thức thanh toán" at bounding box center [1307, 456] width 196 height 23
click at [1313, 496] on div "Tại văn phòng" at bounding box center [1312, 487] width 225 height 25
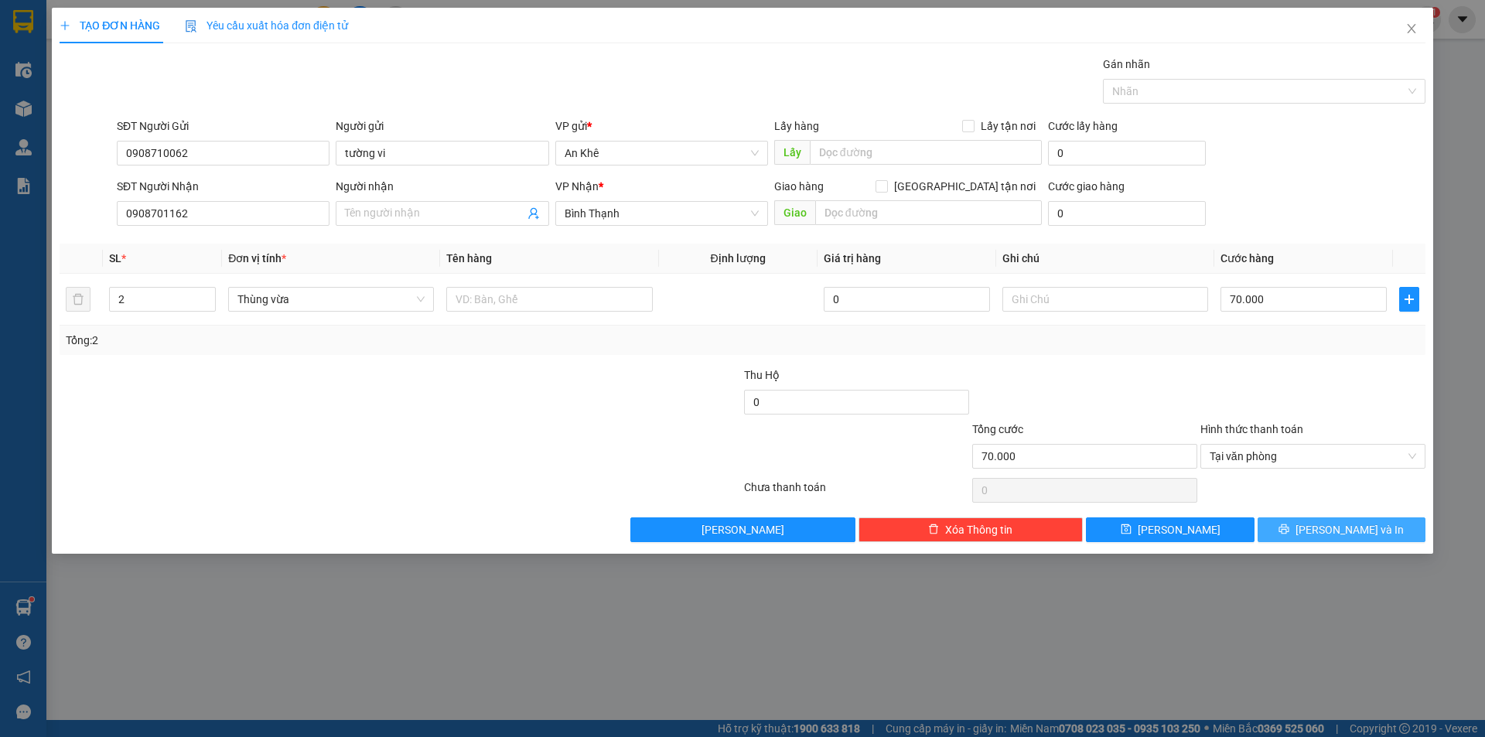
click at [1348, 530] on span "[PERSON_NAME] và In" at bounding box center [1349, 529] width 108 height 17
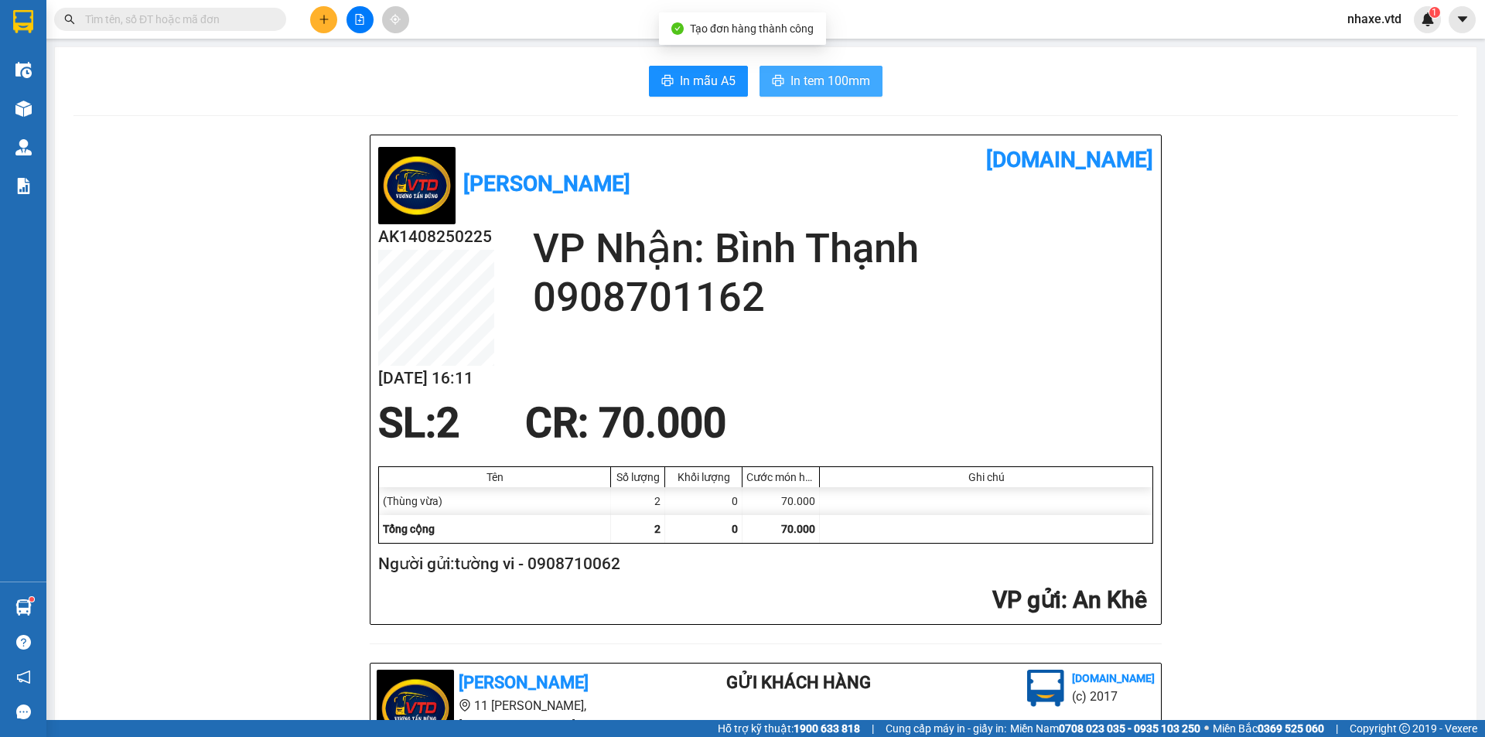
click at [839, 79] on span "In tem 100mm" at bounding box center [830, 80] width 80 height 19
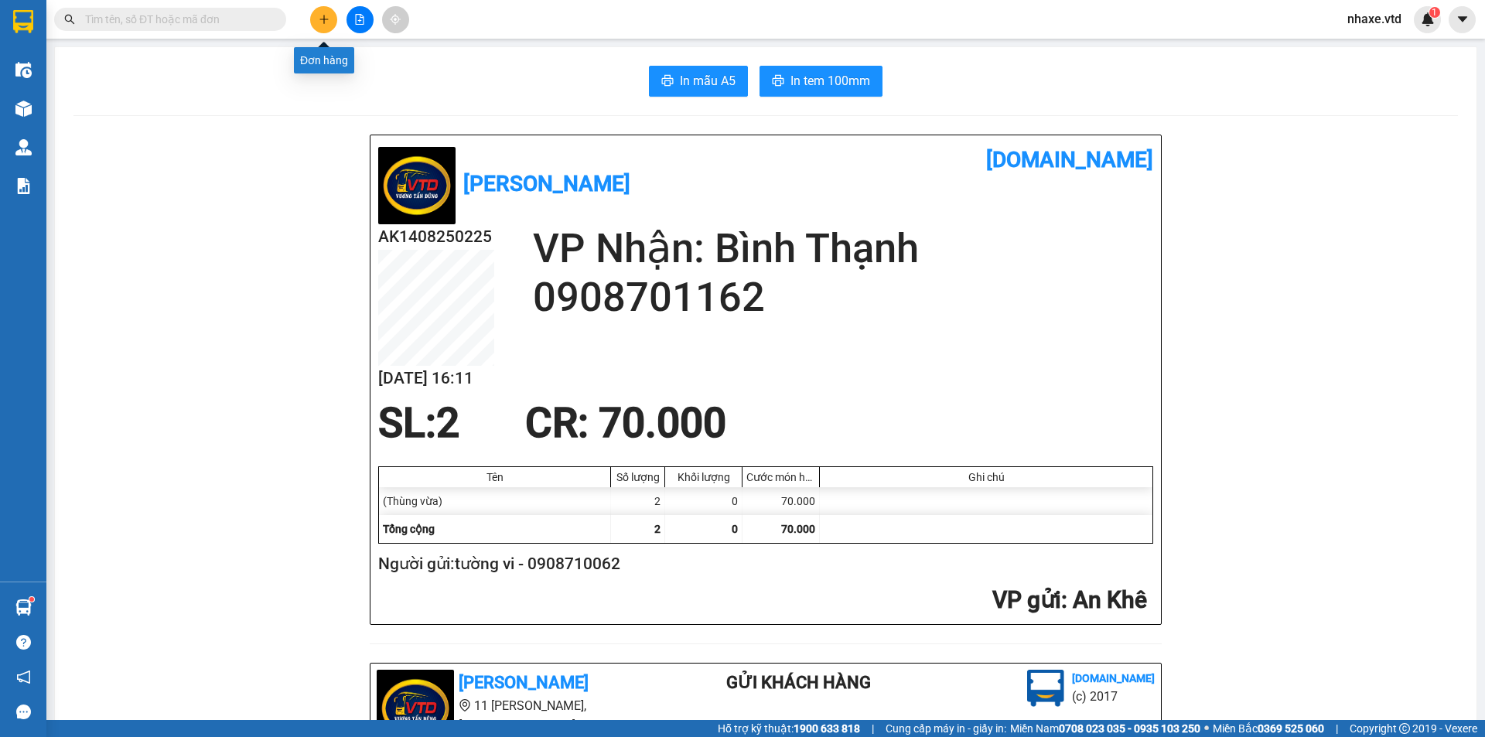
click at [326, 20] on icon "plus" at bounding box center [324, 19] width 11 height 11
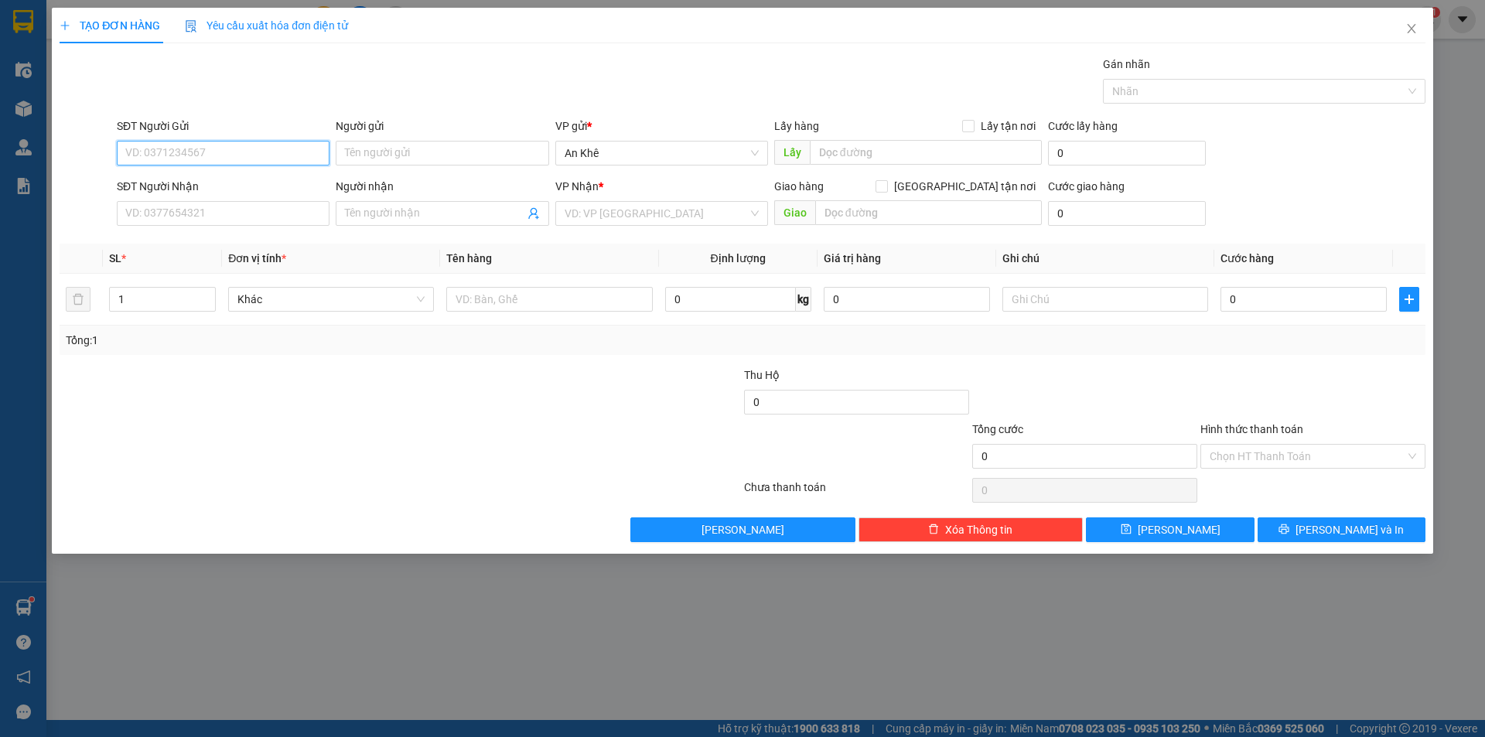
click at [257, 158] on input "SĐT Người Gửi" at bounding box center [223, 153] width 213 height 25
click at [1410, 25] on icon "close" at bounding box center [1411, 28] width 12 height 12
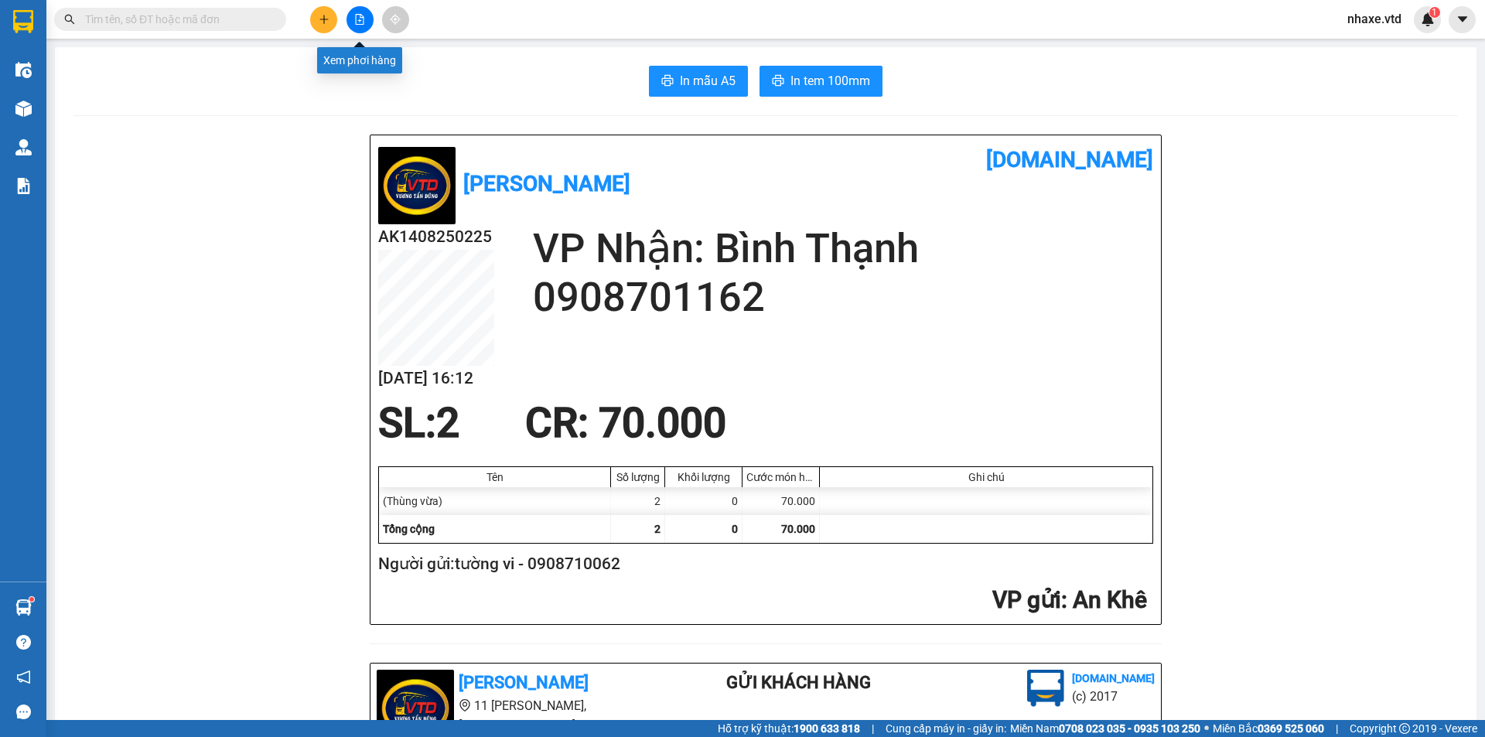
click at [358, 21] on icon "file-add" at bounding box center [360, 19] width 9 height 11
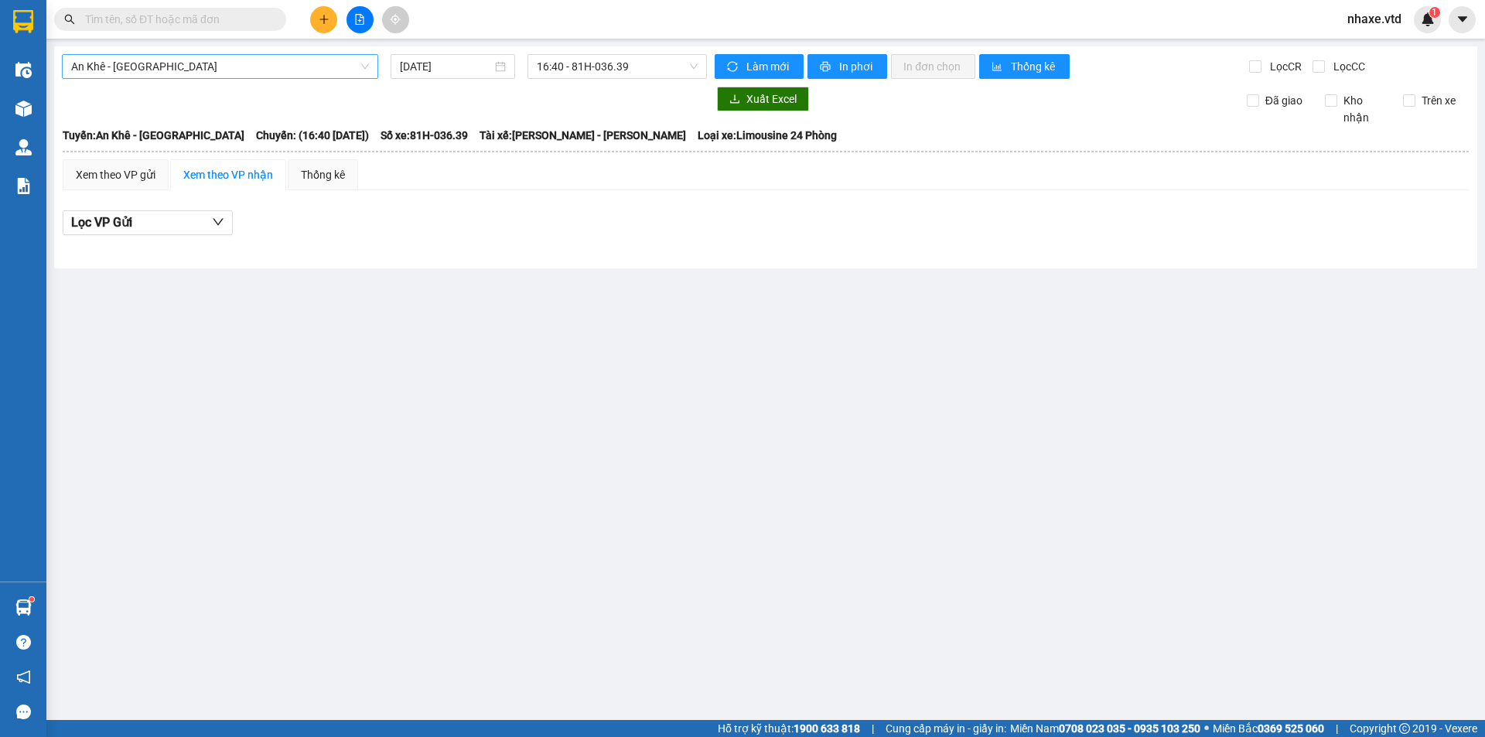
click at [126, 60] on span "An Khê - [GEOGRAPHIC_DATA]" at bounding box center [220, 66] width 298 height 23
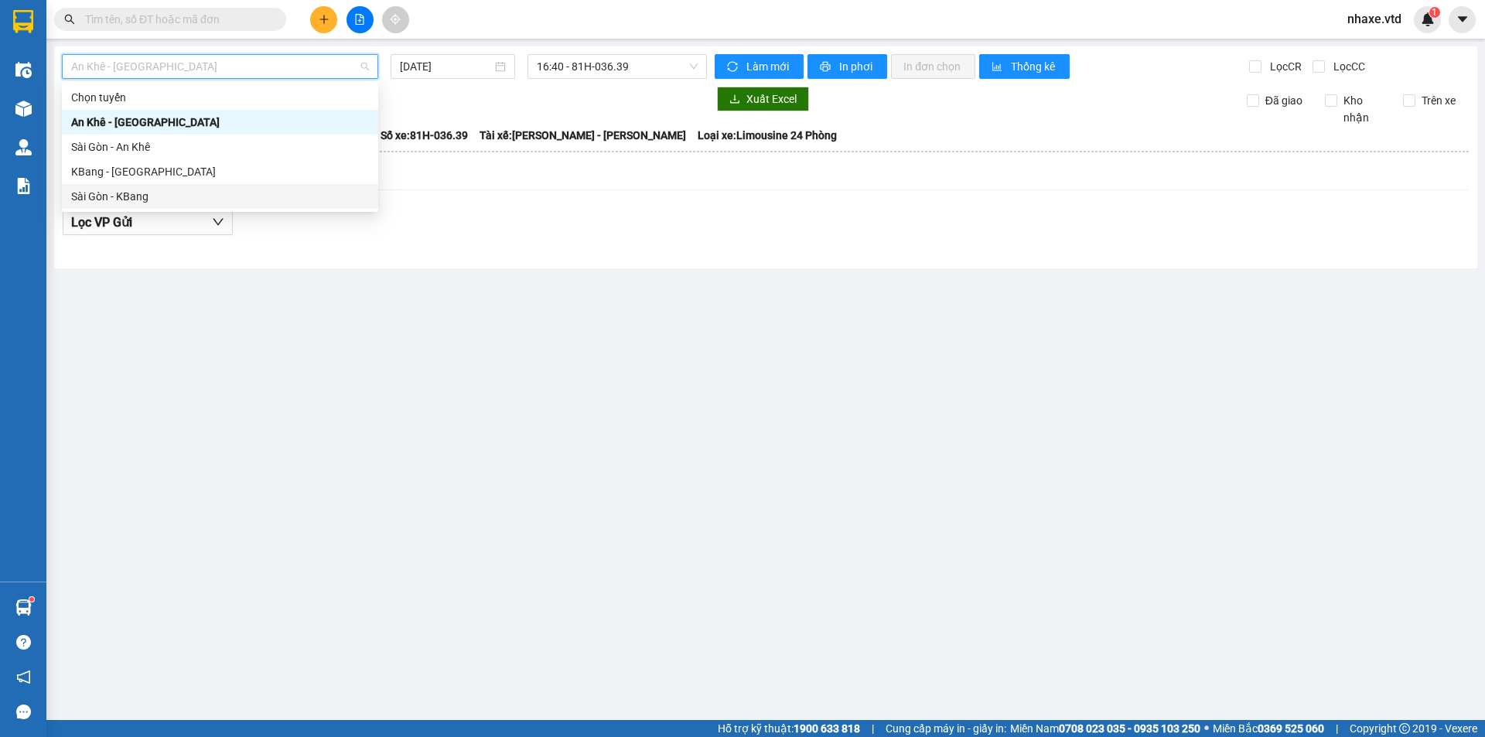
click at [84, 195] on div "Sài Gòn - KBang" at bounding box center [220, 196] width 298 height 17
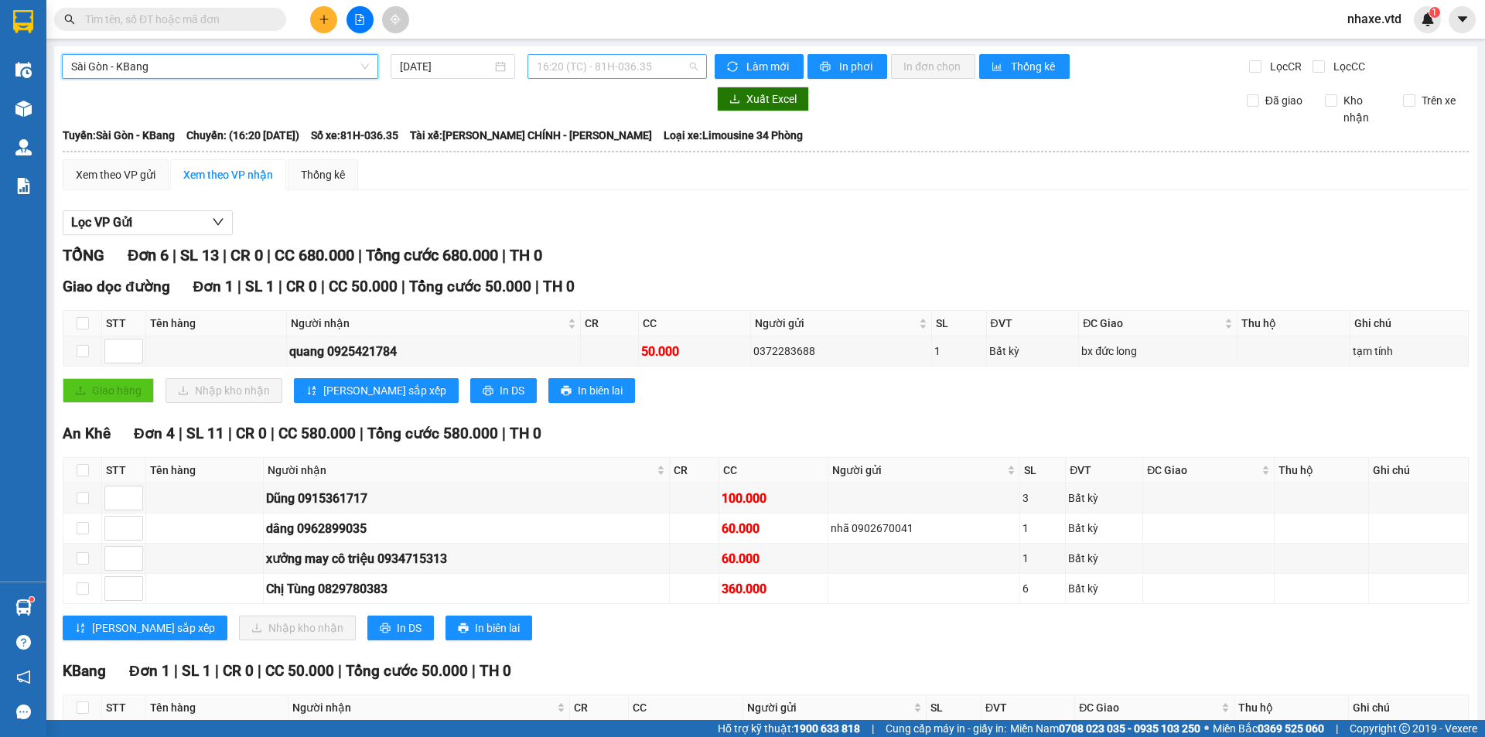
click at [600, 67] on span "16:20 (TC) - 81H-036.35" at bounding box center [617, 66] width 161 height 23
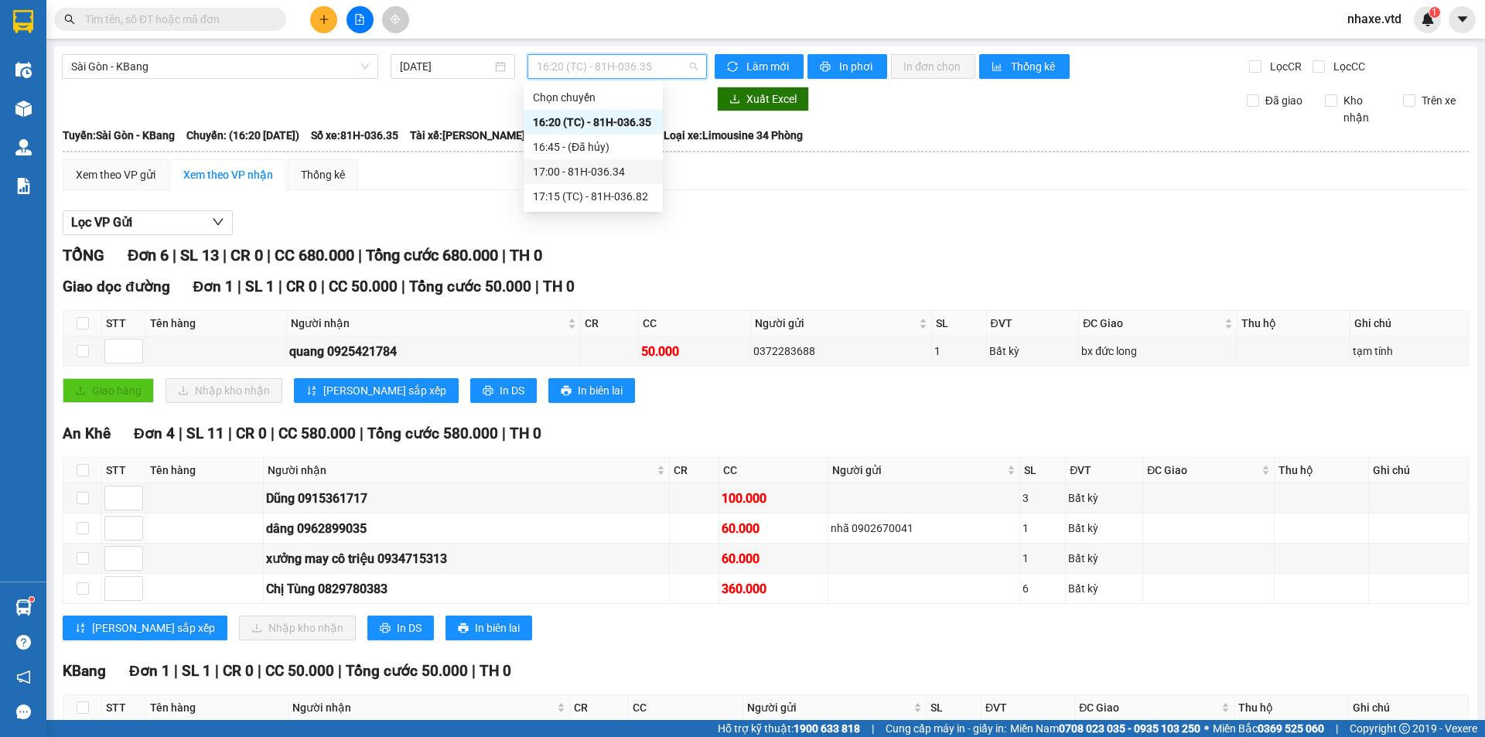
click at [585, 176] on div "17:00 - 81H-036.34" at bounding box center [593, 171] width 121 height 17
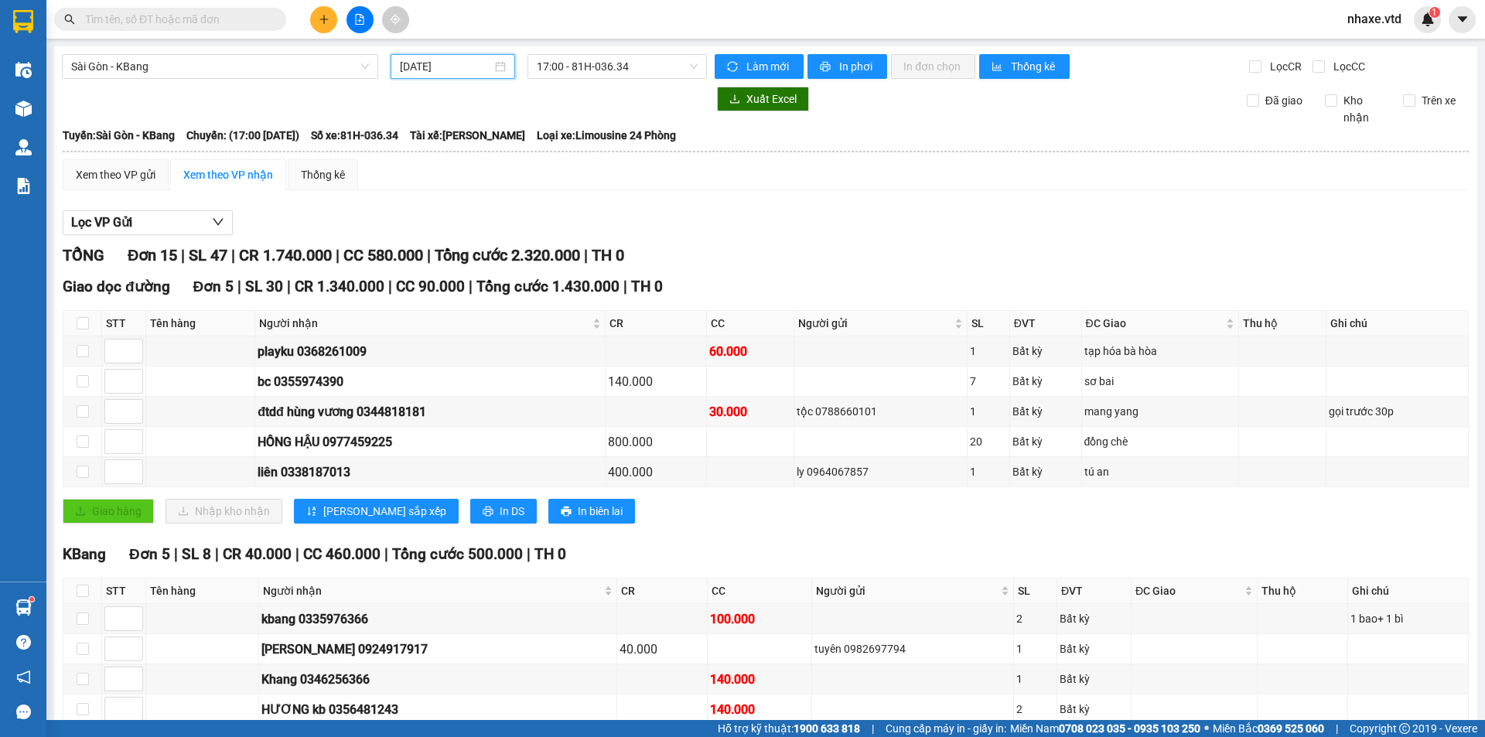
click at [418, 64] on input "[DATE]" at bounding box center [446, 66] width 92 height 17
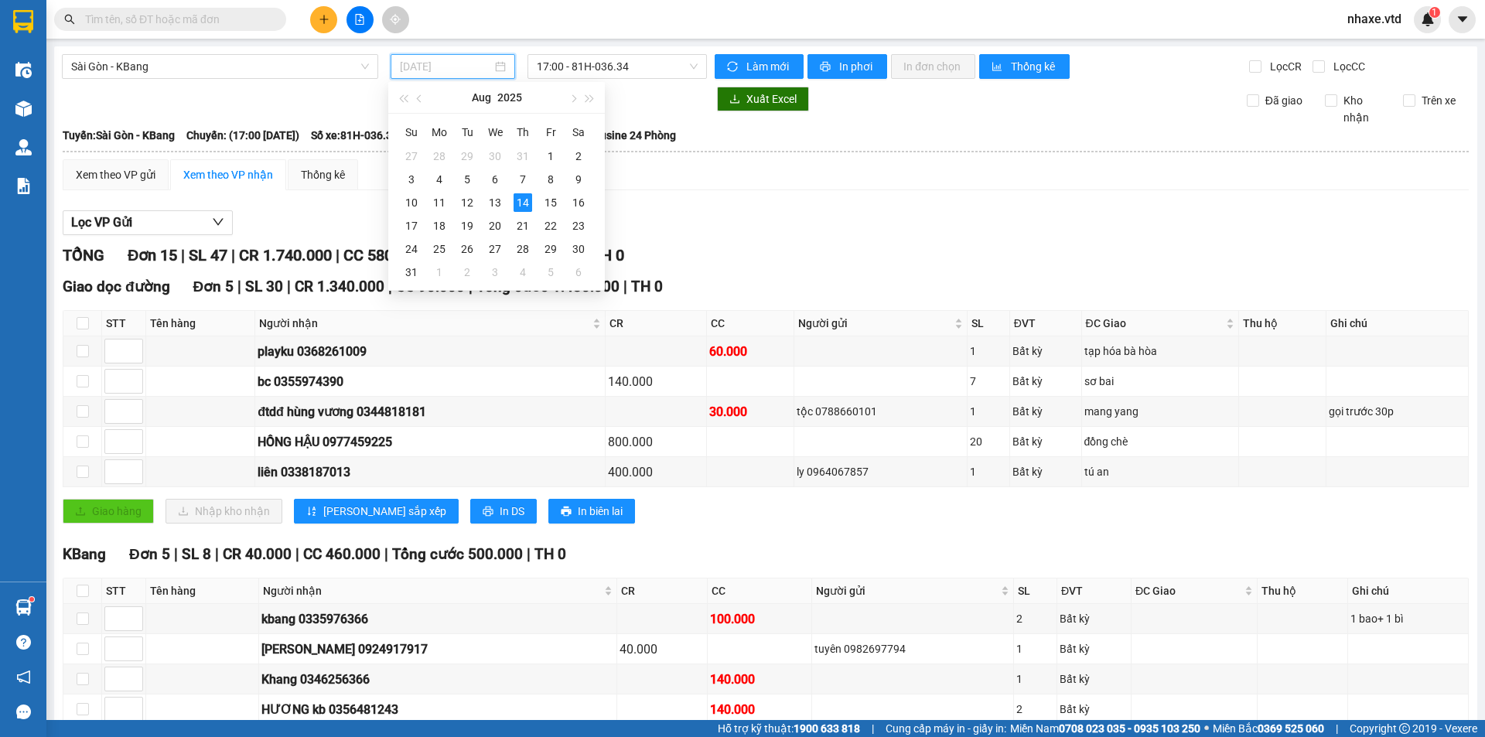
click at [524, 205] on div "14" at bounding box center [522, 202] width 19 height 19
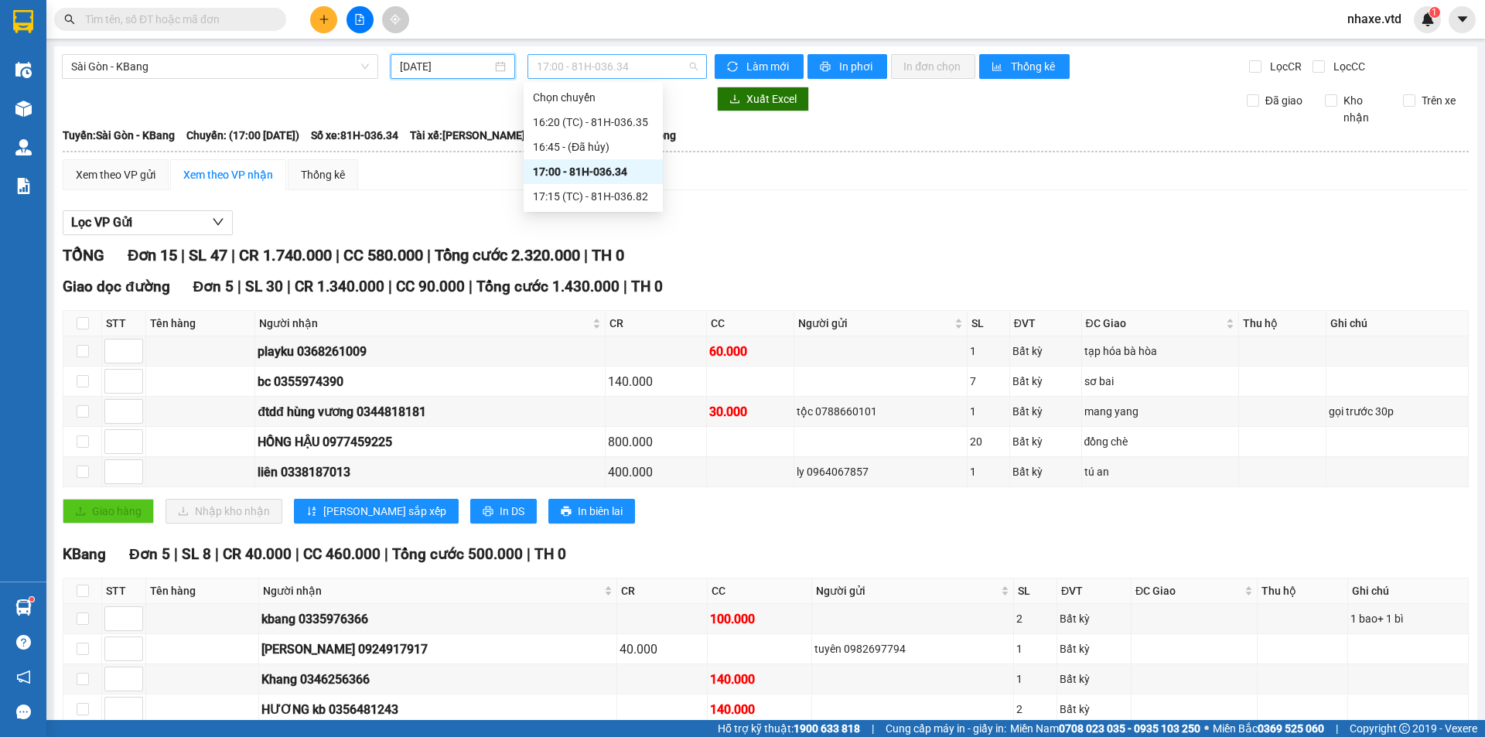
click at [627, 69] on span "17:00 - 81H-036.34" at bounding box center [617, 66] width 161 height 23
click at [597, 197] on div "17:15 (TC) - 81H-036.82" at bounding box center [593, 196] width 121 height 17
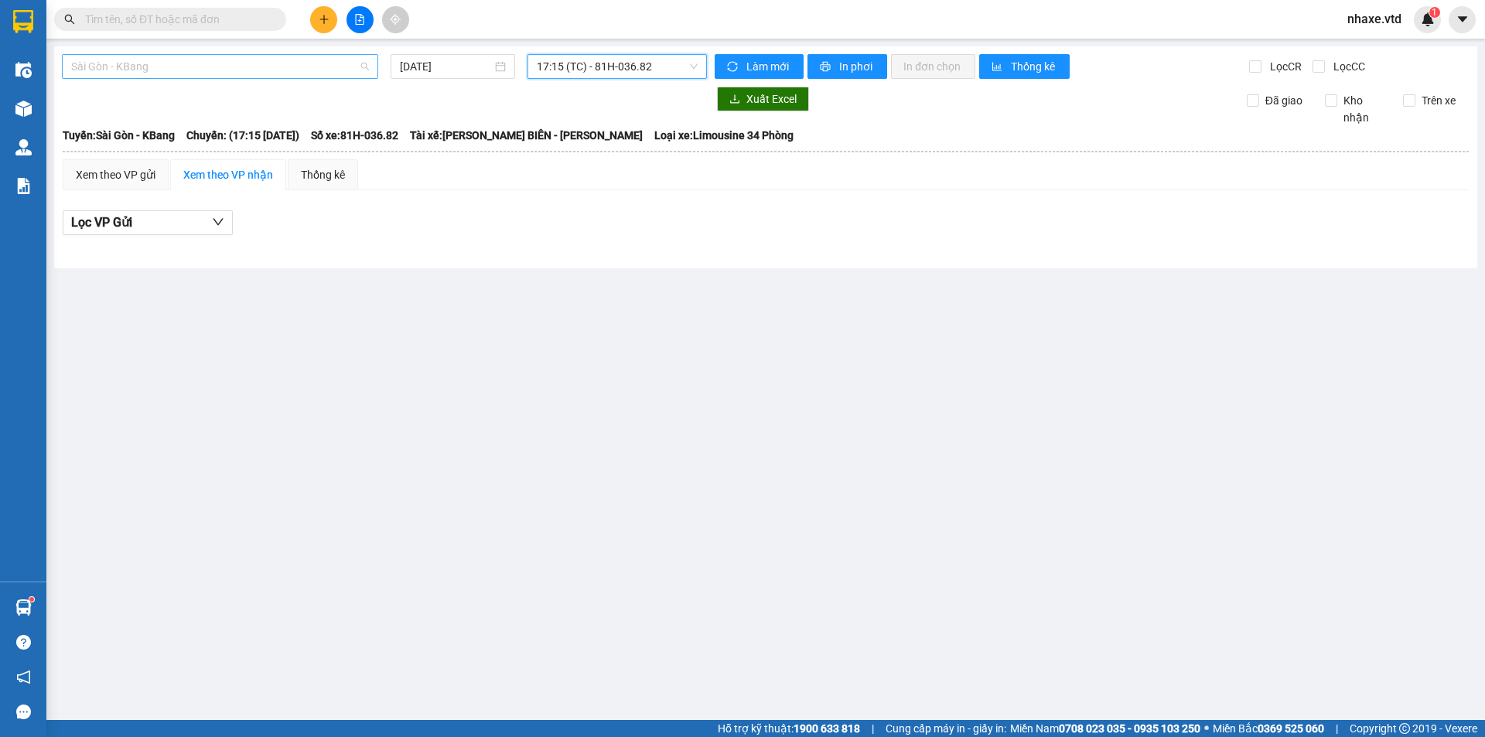
click at [111, 66] on span "Sài Gòn - KBang" at bounding box center [220, 66] width 298 height 23
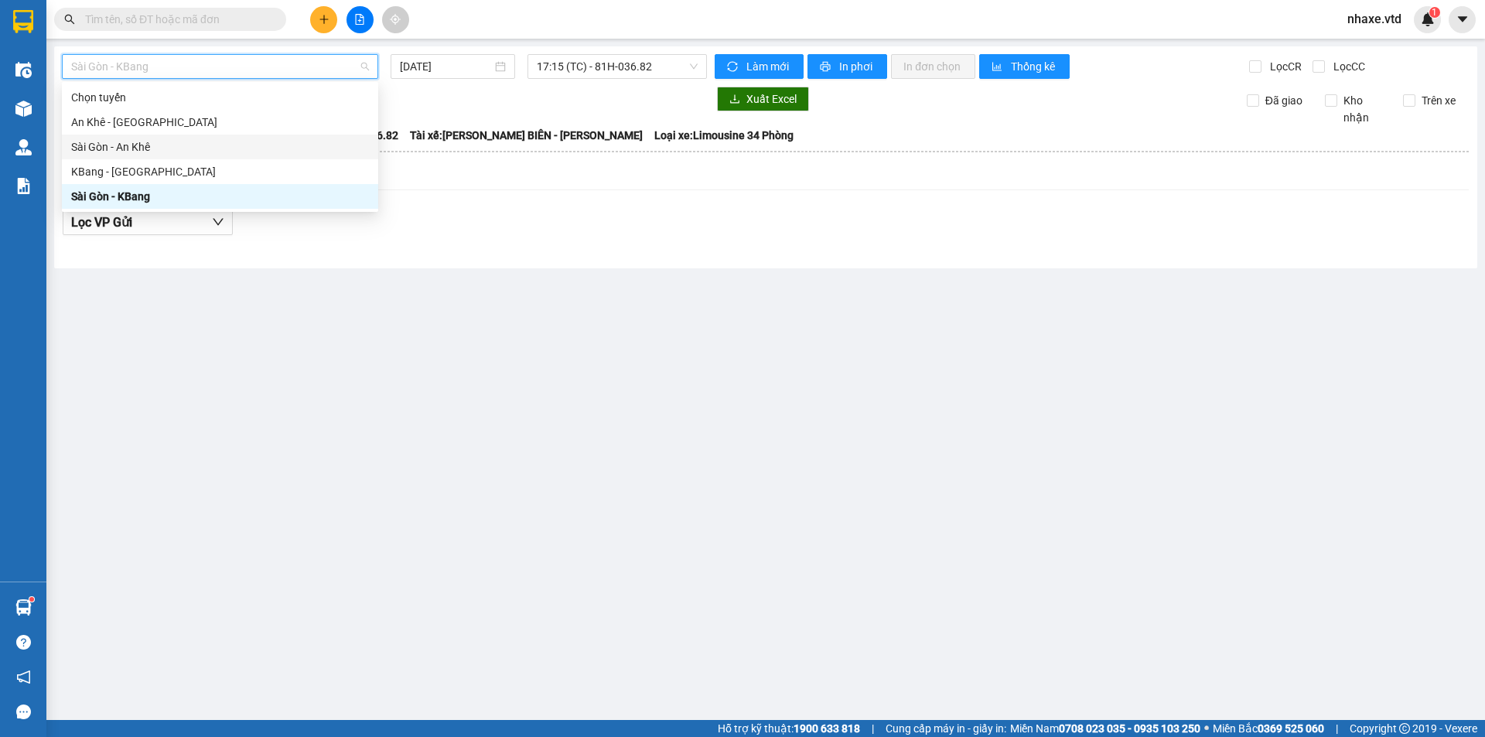
click at [97, 145] on div "Sài Gòn - An Khê" at bounding box center [220, 146] width 298 height 17
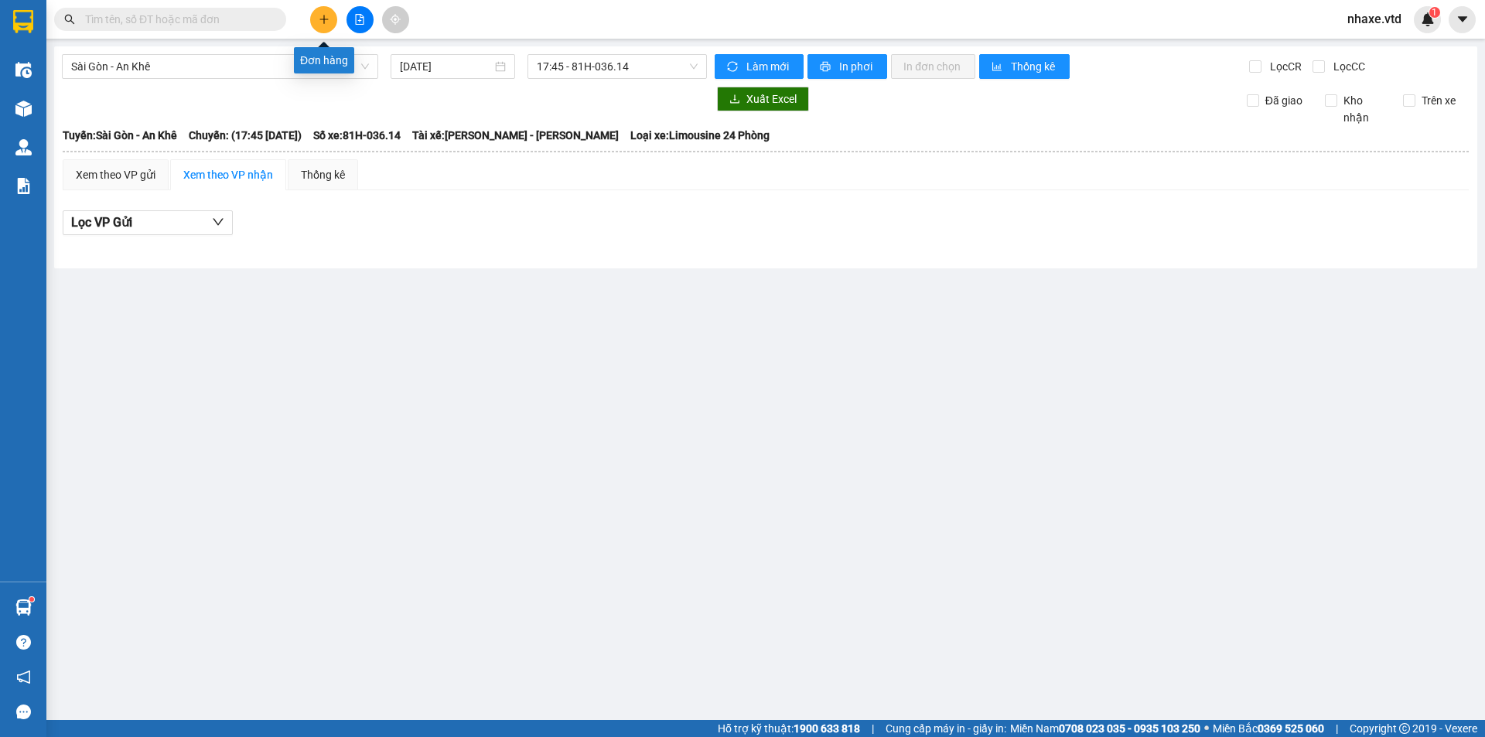
click at [326, 18] on icon "plus" at bounding box center [324, 19] width 11 height 11
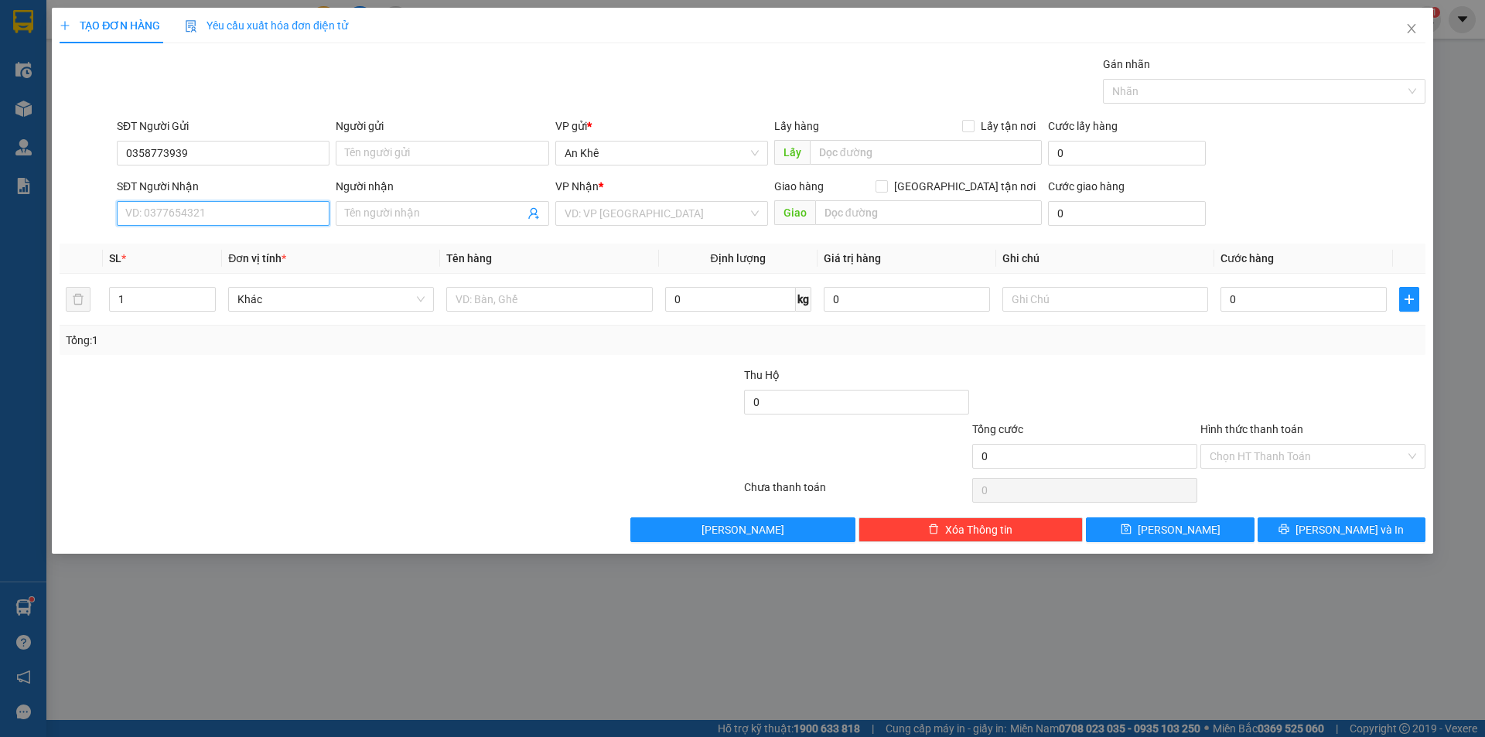
click at [241, 215] on input "SĐT Người Nhận" at bounding box center [223, 213] width 213 height 25
click at [130, 217] on input "00346" at bounding box center [223, 213] width 213 height 25
click at [157, 220] on input "0346" at bounding box center [223, 213] width 213 height 25
click at [171, 245] on div "0346780089" at bounding box center [223, 244] width 194 height 17
click at [207, 297] on icon "up" at bounding box center [207, 295] width 5 height 5
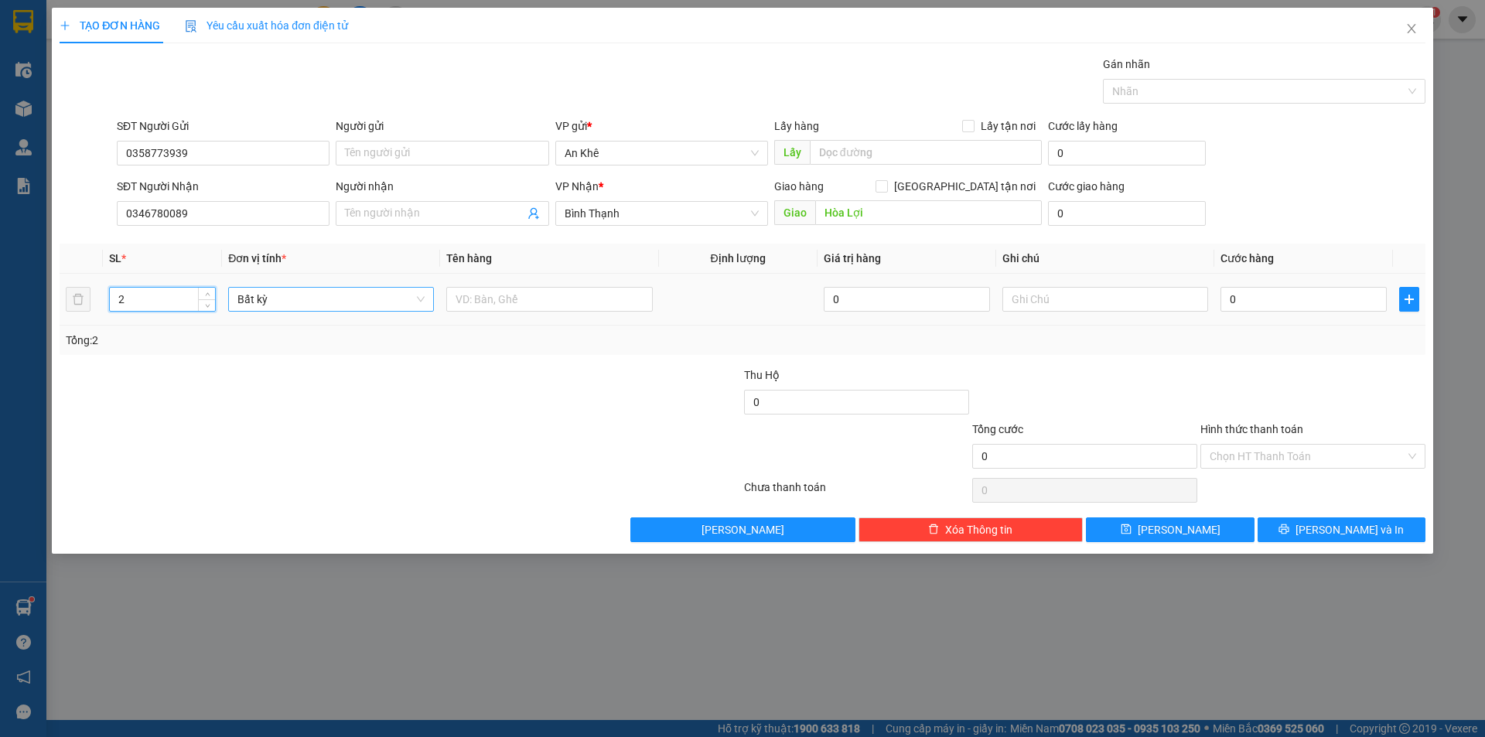
click at [302, 298] on span "Bất kỳ" at bounding box center [330, 299] width 187 height 23
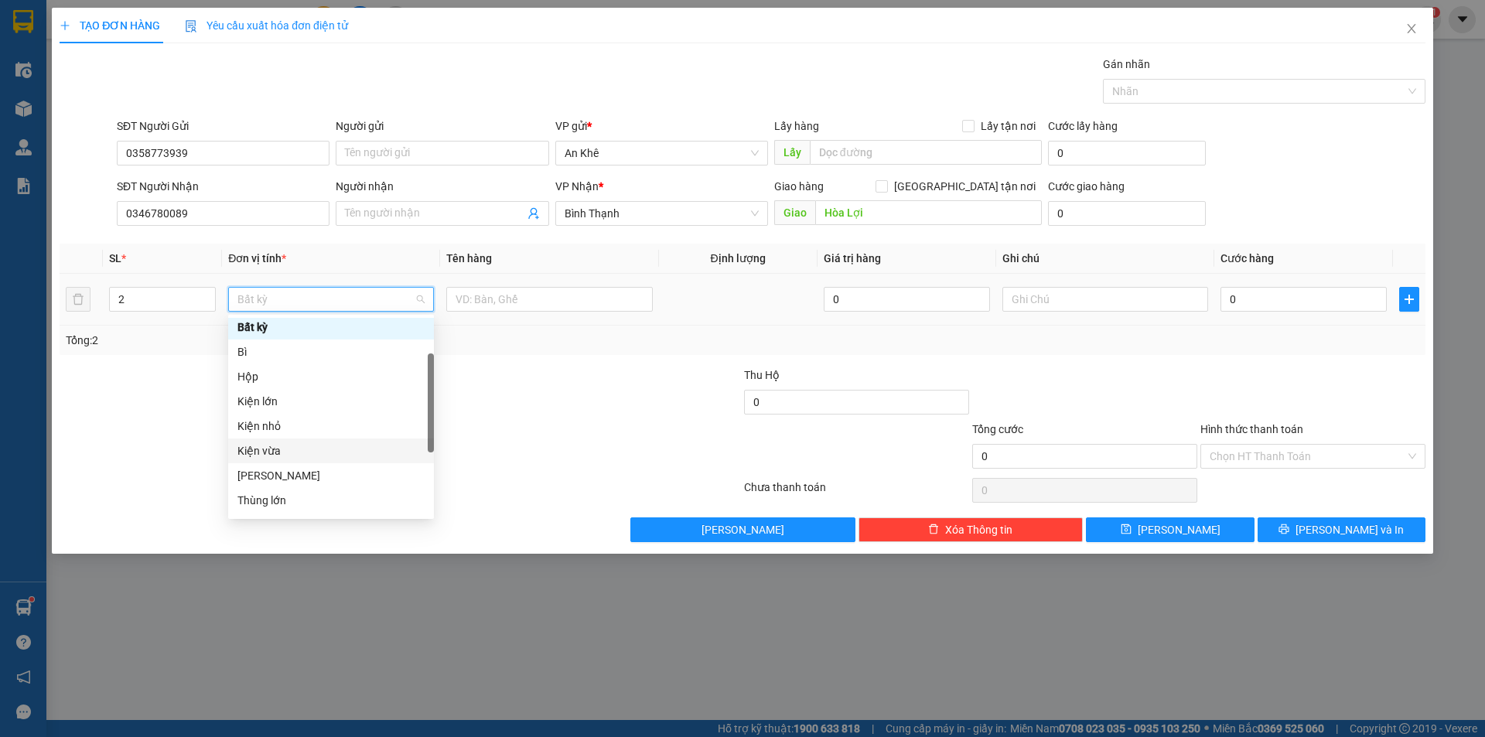
scroll to position [155, 0]
click at [295, 468] on div "Thùng vừa" at bounding box center [330, 472] width 187 height 17
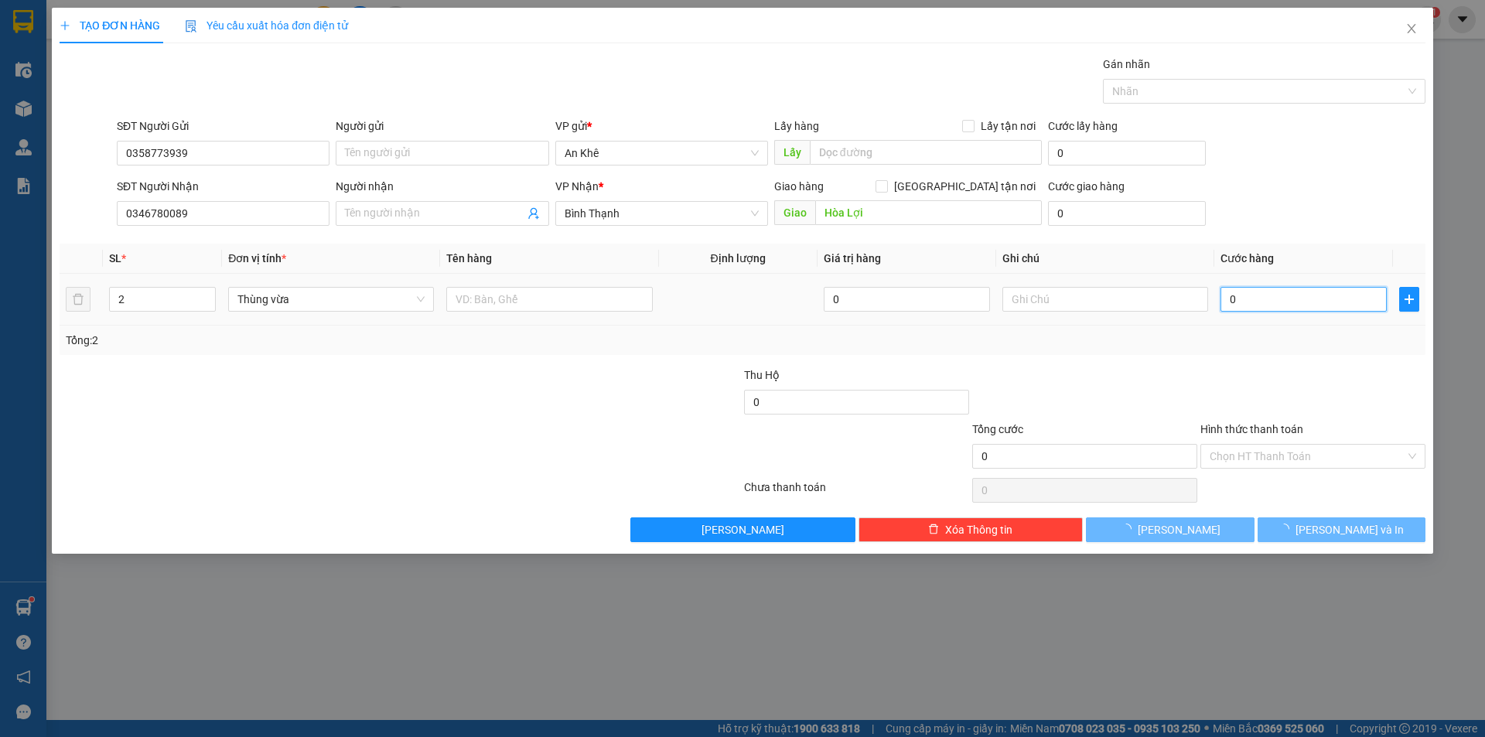
click at [1327, 295] on input "0" at bounding box center [1303, 299] width 166 height 25
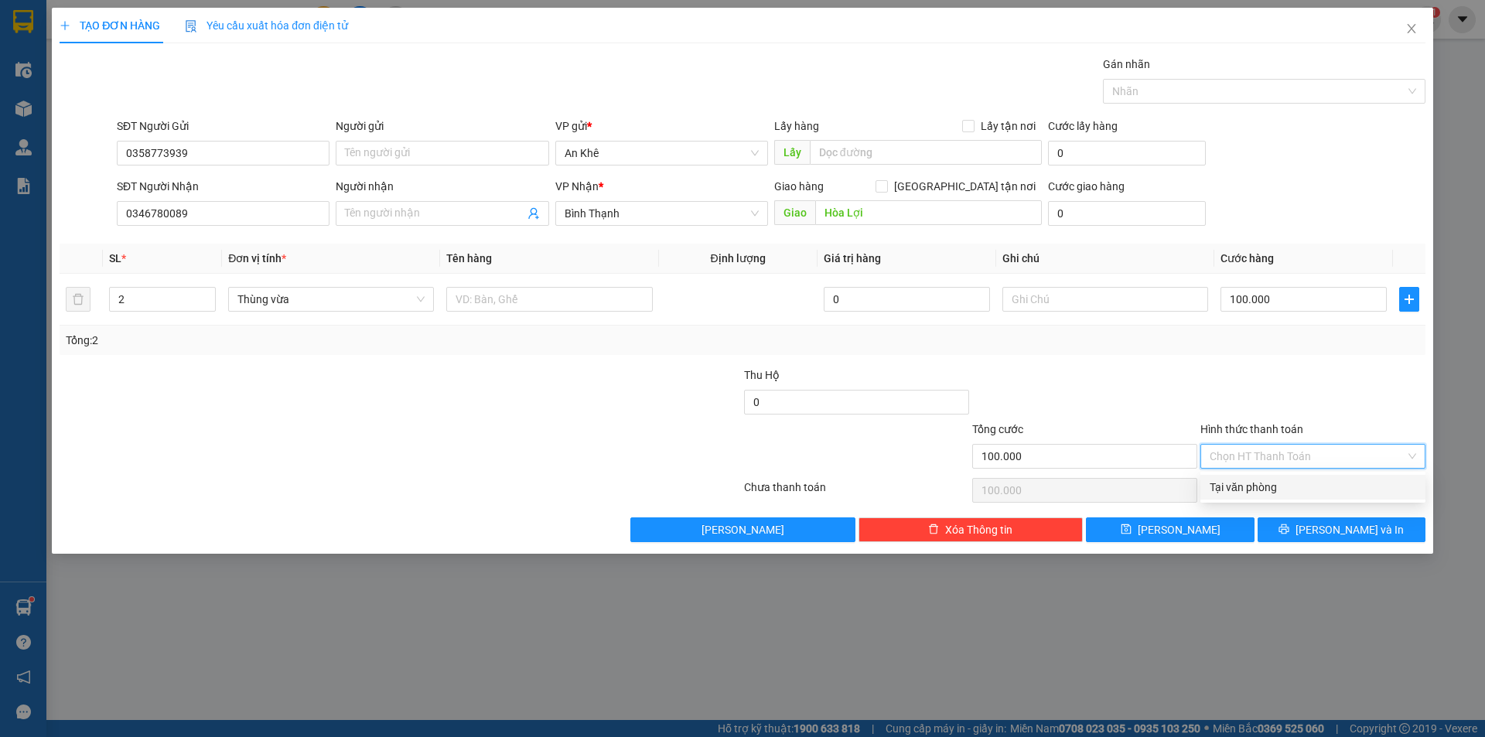
click at [1291, 453] on input "Hình thức thanh toán" at bounding box center [1307, 456] width 196 height 23
click at [1269, 484] on div "Tại văn phòng" at bounding box center [1312, 487] width 206 height 17
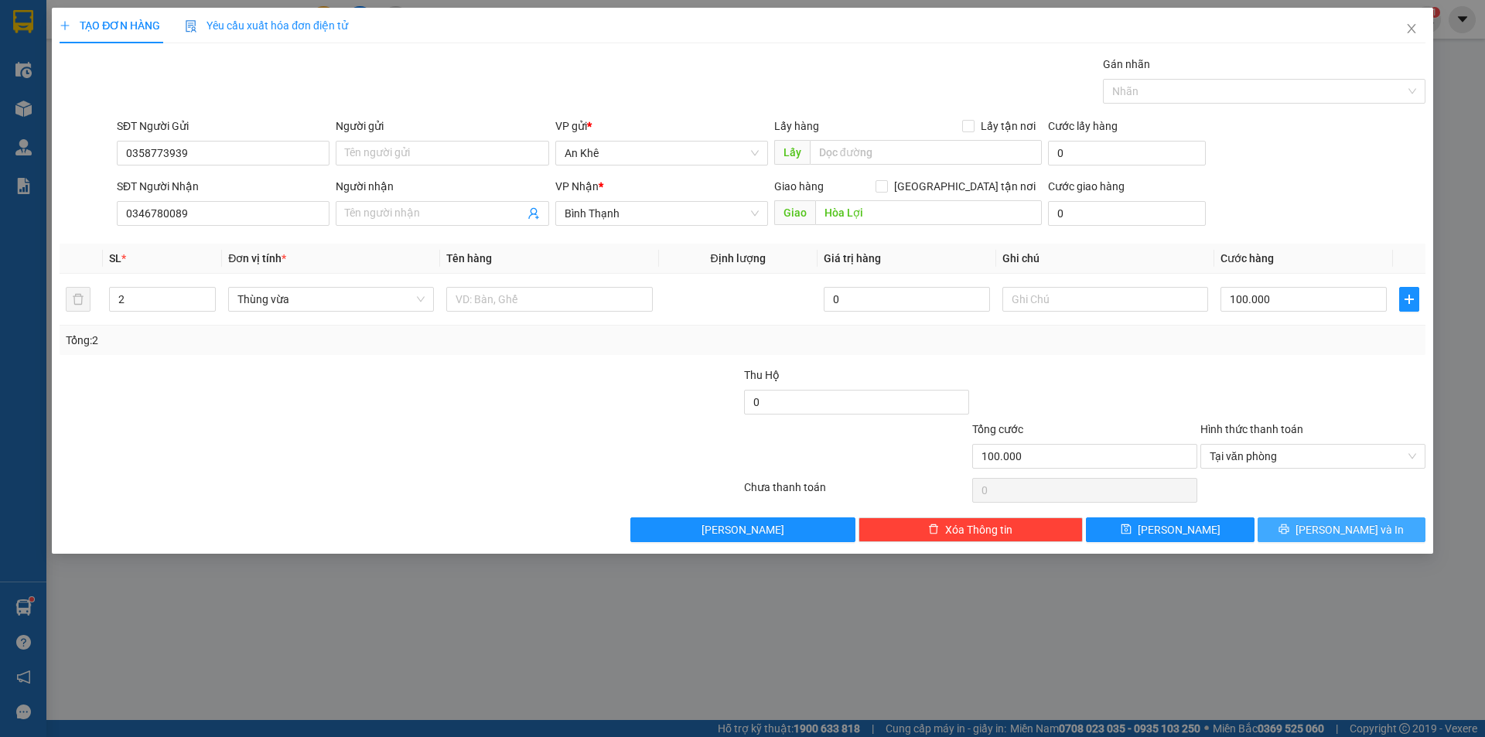
click at [1359, 530] on span "[PERSON_NAME] và In" at bounding box center [1349, 529] width 108 height 17
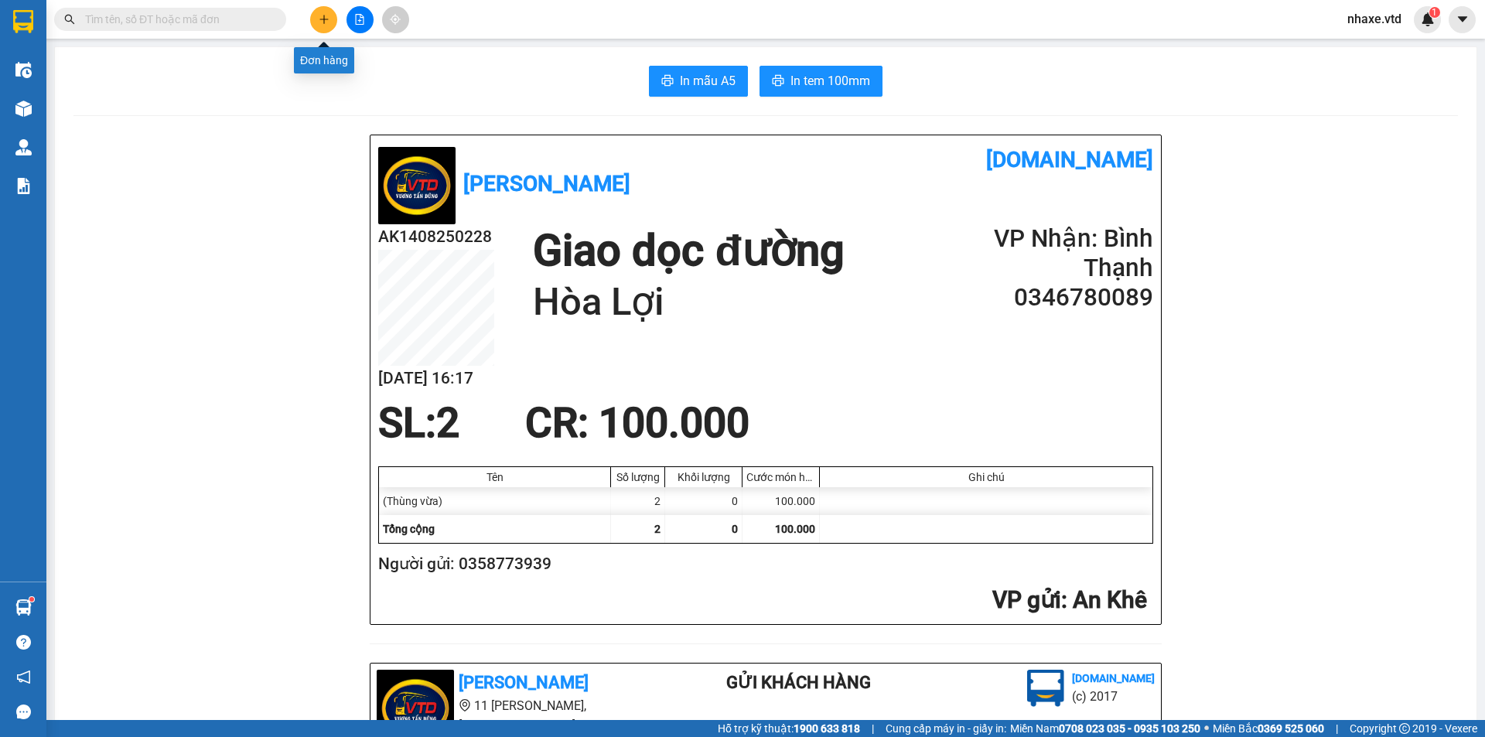
click at [321, 22] on icon "plus" at bounding box center [324, 19] width 11 height 11
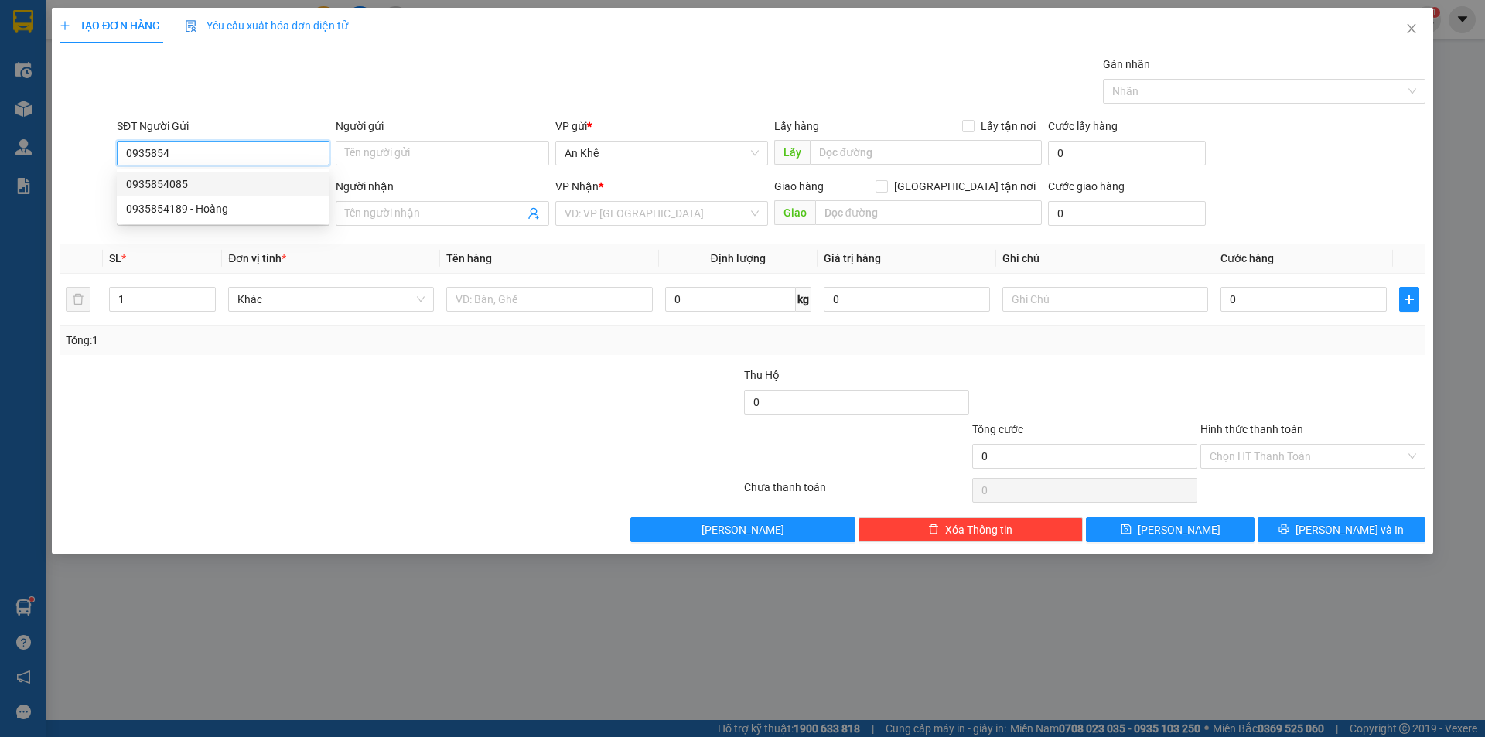
click at [165, 180] on div "0935854085" at bounding box center [223, 184] width 194 height 17
click at [296, 293] on span "Bất kỳ" at bounding box center [330, 299] width 187 height 23
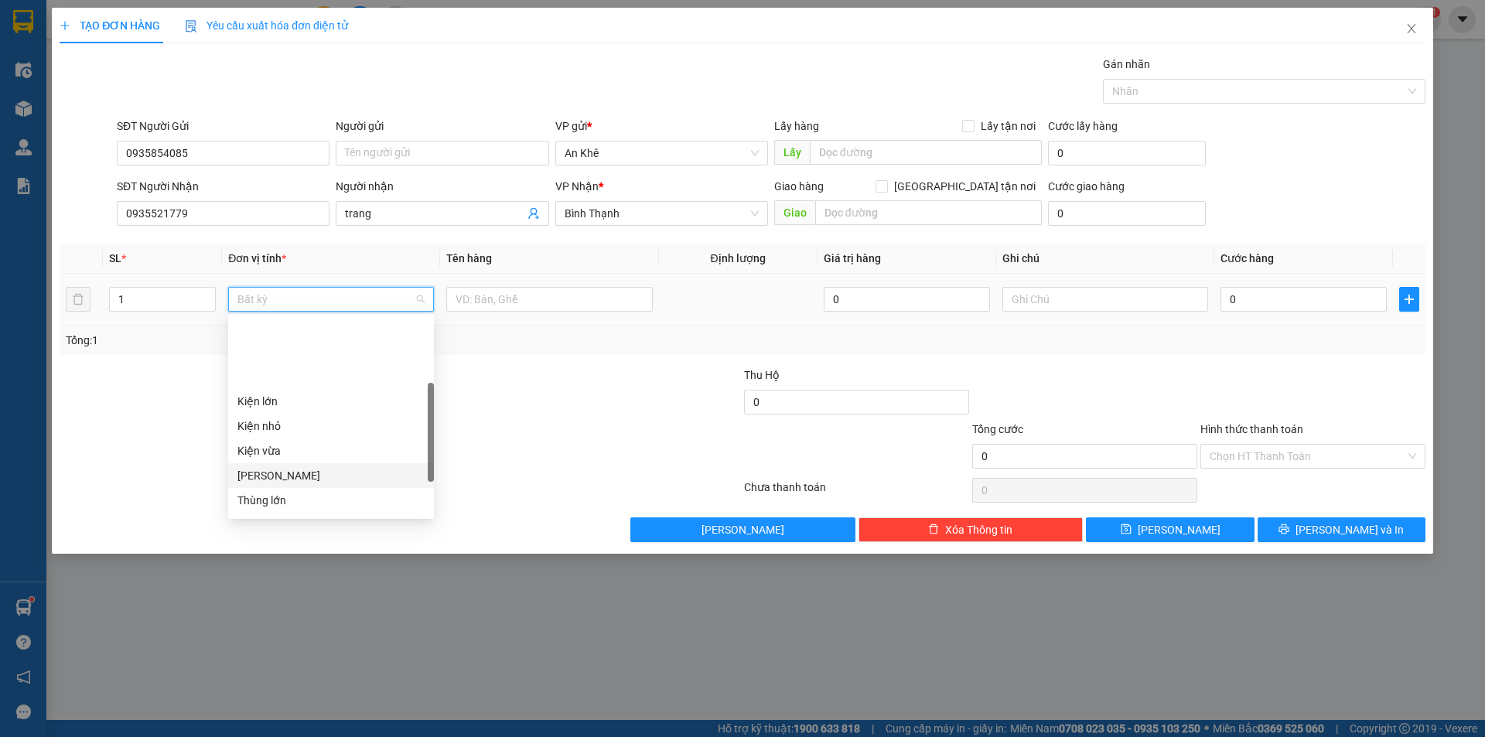
scroll to position [155, 0]
click at [272, 494] on div "Thùng xốp" at bounding box center [330, 497] width 187 height 17
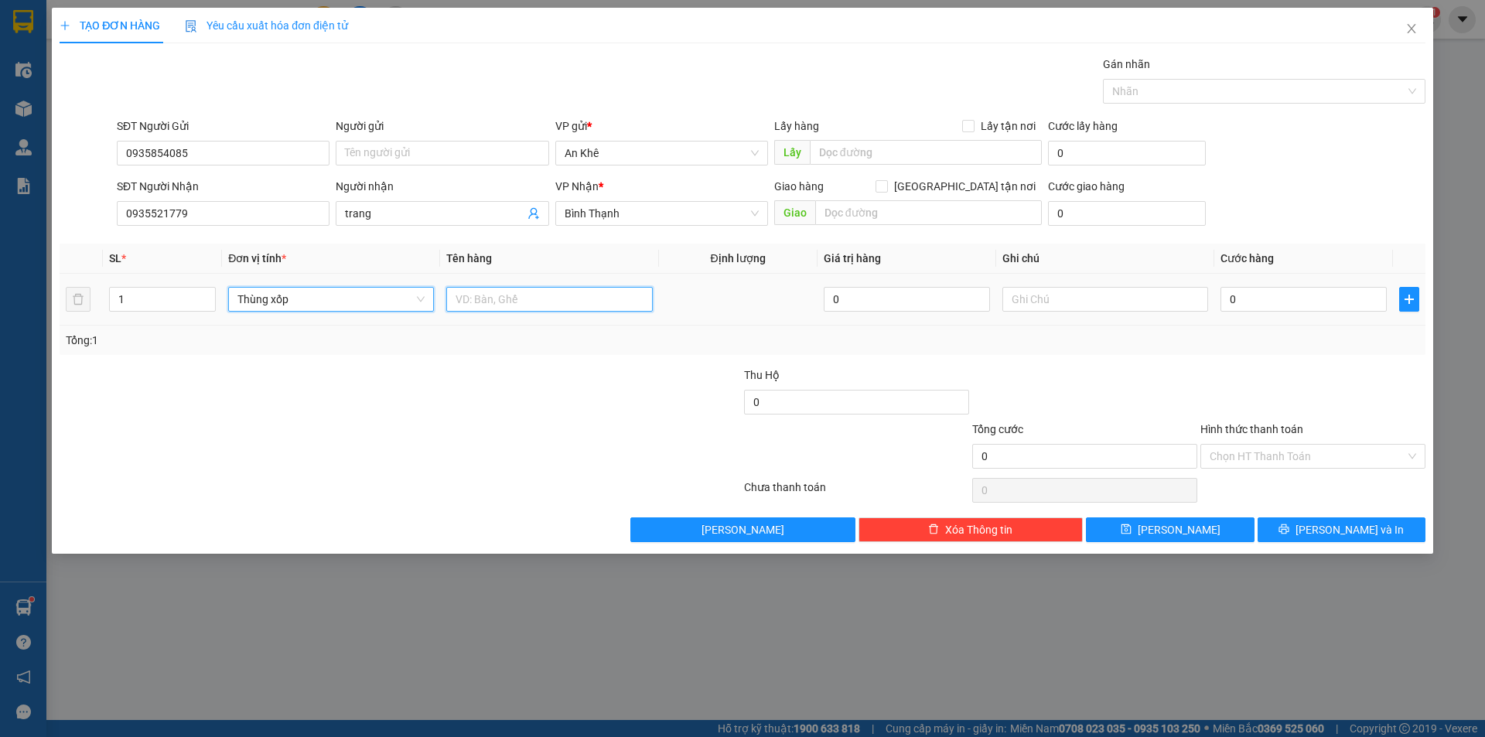
click at [511, 301] on input "text" at bounding box center [549, 299] width 206 height 25
click at [1272, 305] on input "0" at bounding box center [1303, 299] width 166 height 25
click at [1100, 297] on input "text" at bounding box center [1105, 299] width 206 height 25
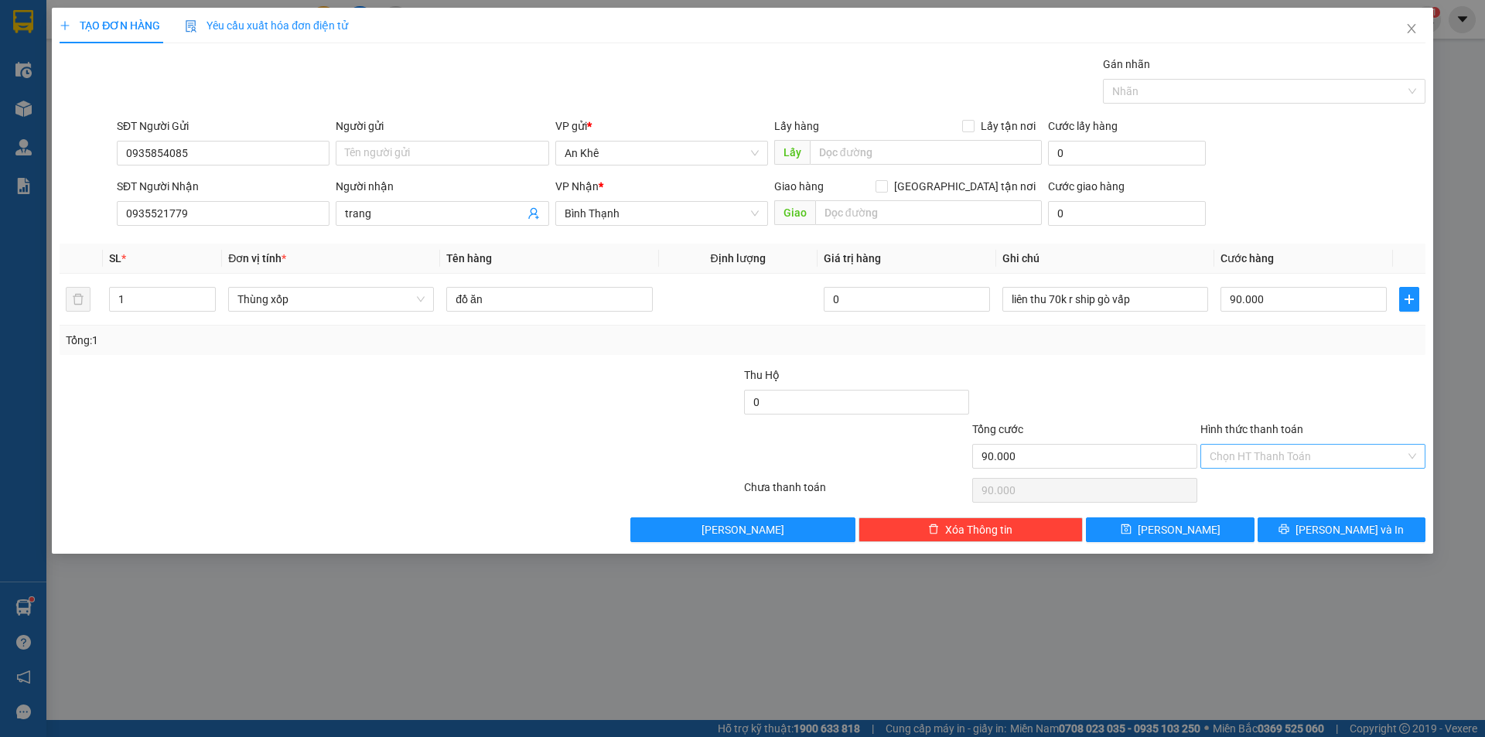
click at [1286, 448] on input "Hình thức thanh toán" at bounding box center [1307, 456] width 196 height 23
click at [1284, 485] on div "Tại văn phòng" at bounding box center [1312, 487] width 206 height 17
click at [1300, 532] on button "[PERSON_NAME] và In" at bounding box center [1341, 529] width 168 height 25
